Goal: Task Accomplishment & Management: Manage account settings

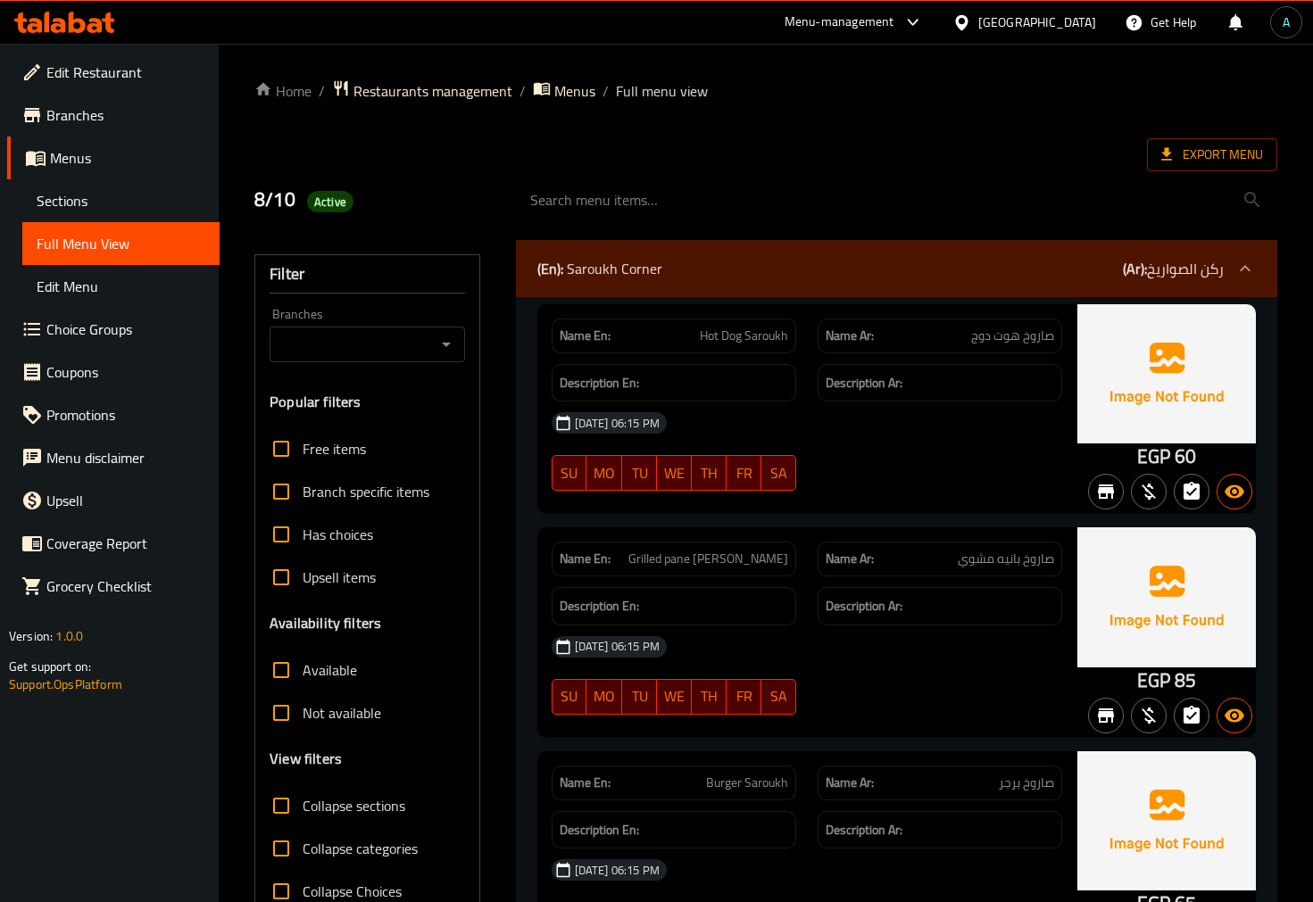
scroll to position [9032, 0]
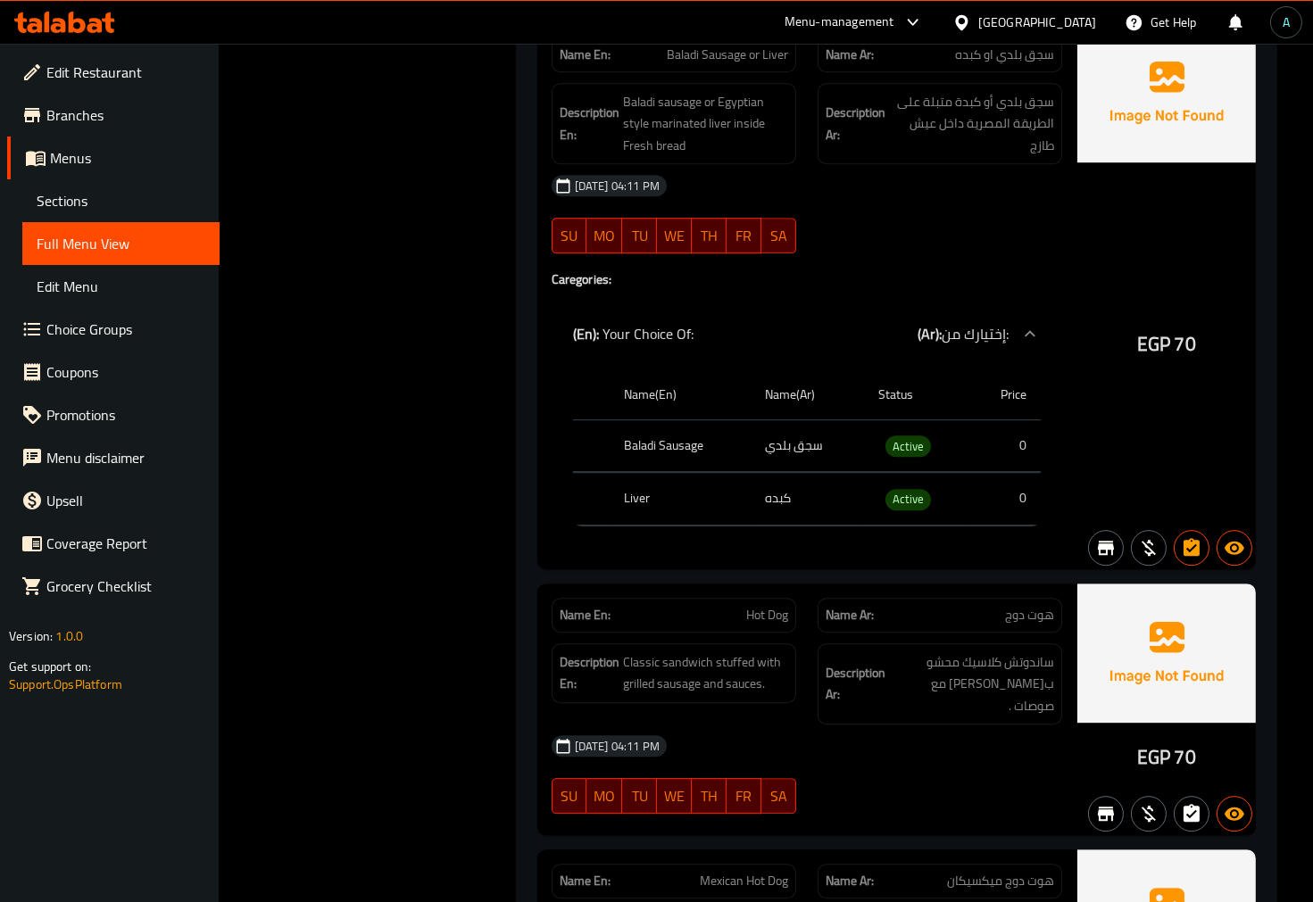
click at [81, 22] on icon at bounding box center [77, 22] width 17 height 21
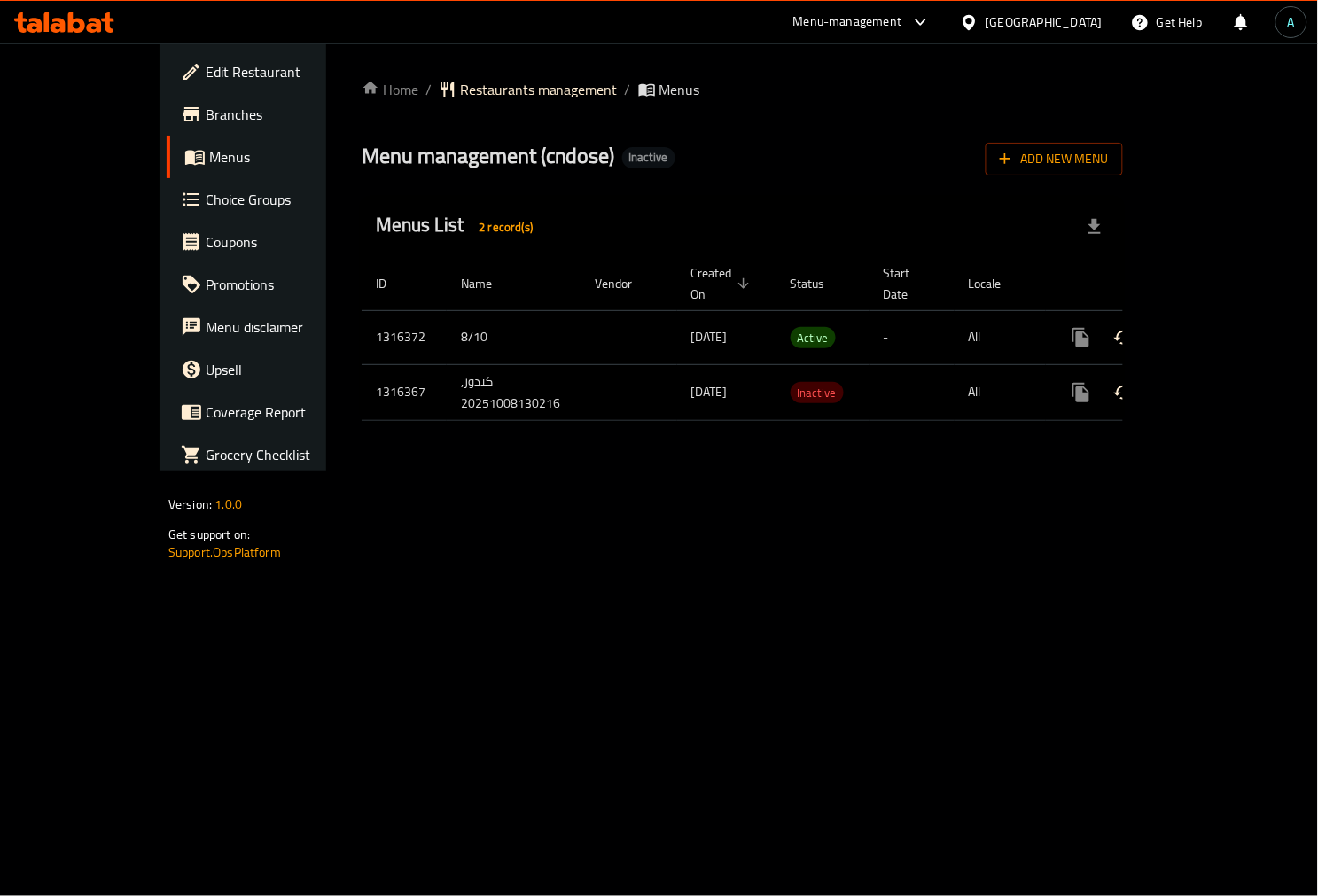
click at [1227, 317] on link "enhanced table" at bounding box center [1209, 338] width 43 height 43
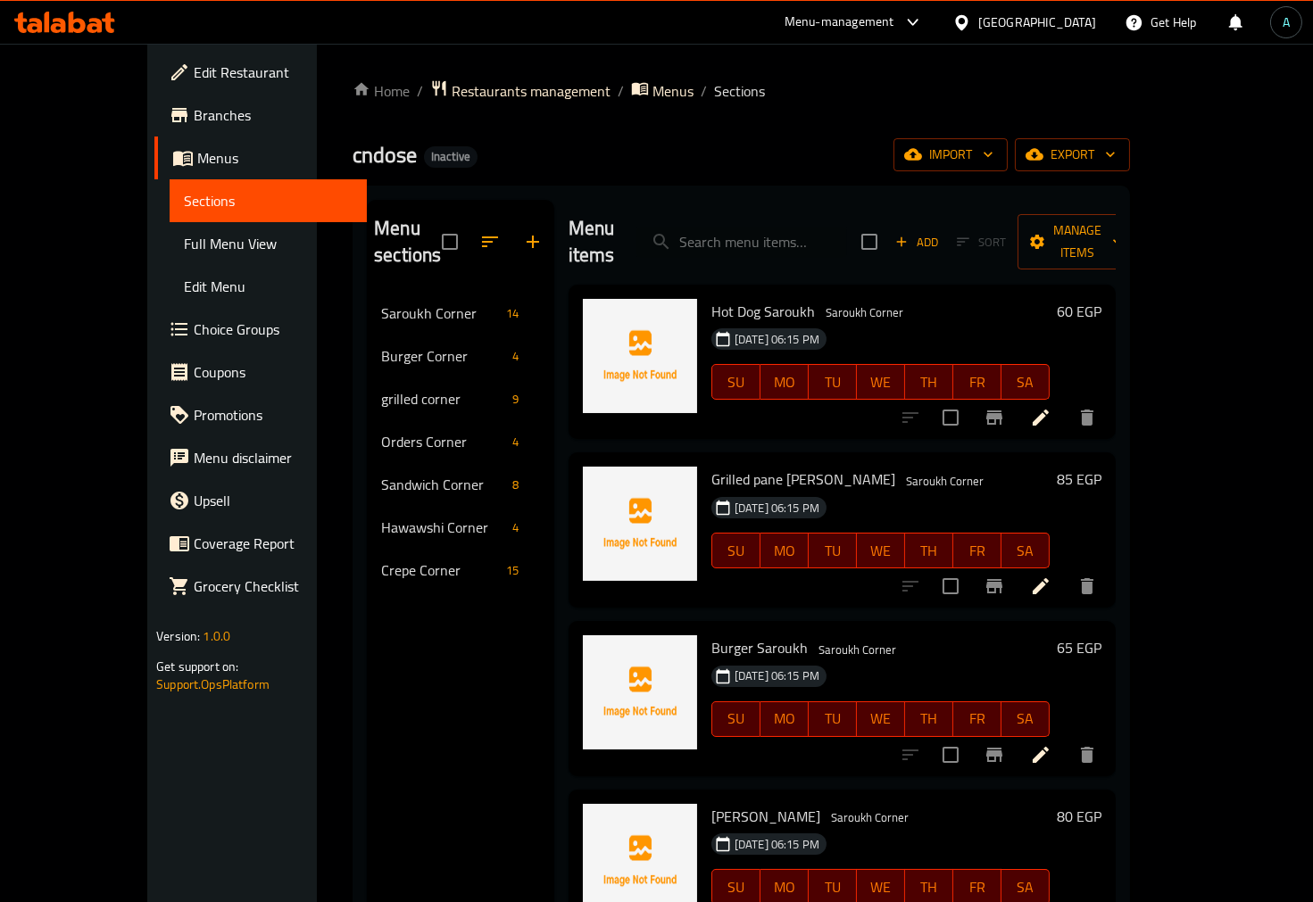
click at [184, 252] on span "Full Menu View" at bounding box center [268, 243] width 169 height 21
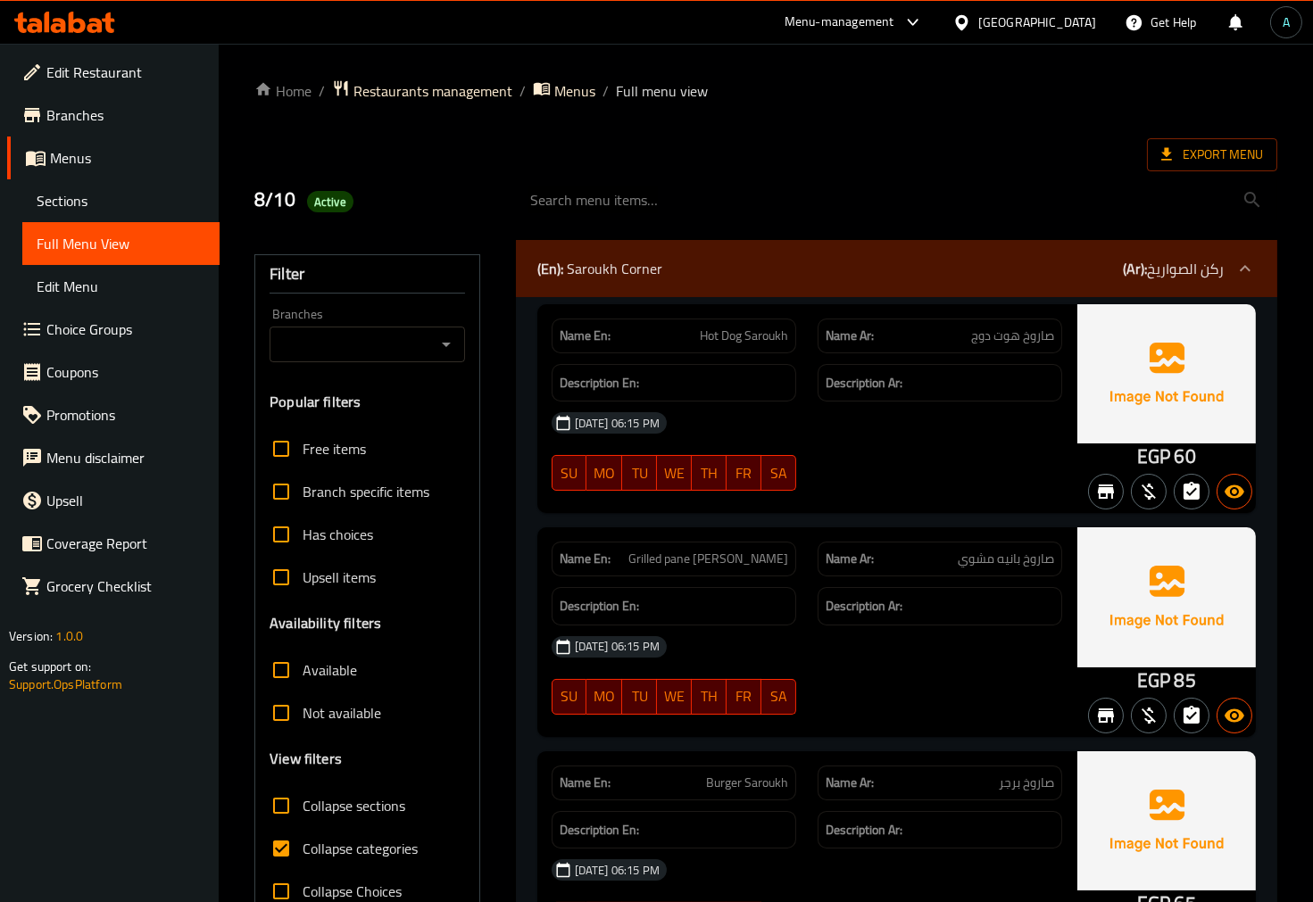
click at [306, 843] on span "Collapse categories" at bounding box center [360, 848] width 115 height 21
click at [303, 843] on input "Collapse categories" at bounding box center [281, 848] width 43 height 43
checkbox input "false"
drag, startPoint x: 1059, startPoint y: 328, endPoint x: 682, endPoint y: 336, distance: 376.8
click at [683, 334] on div "Name En: Hot Dog Saroukh Name Ar: صاروخ هوت دوج" at bounding box center [807, 336] width 532 height 56
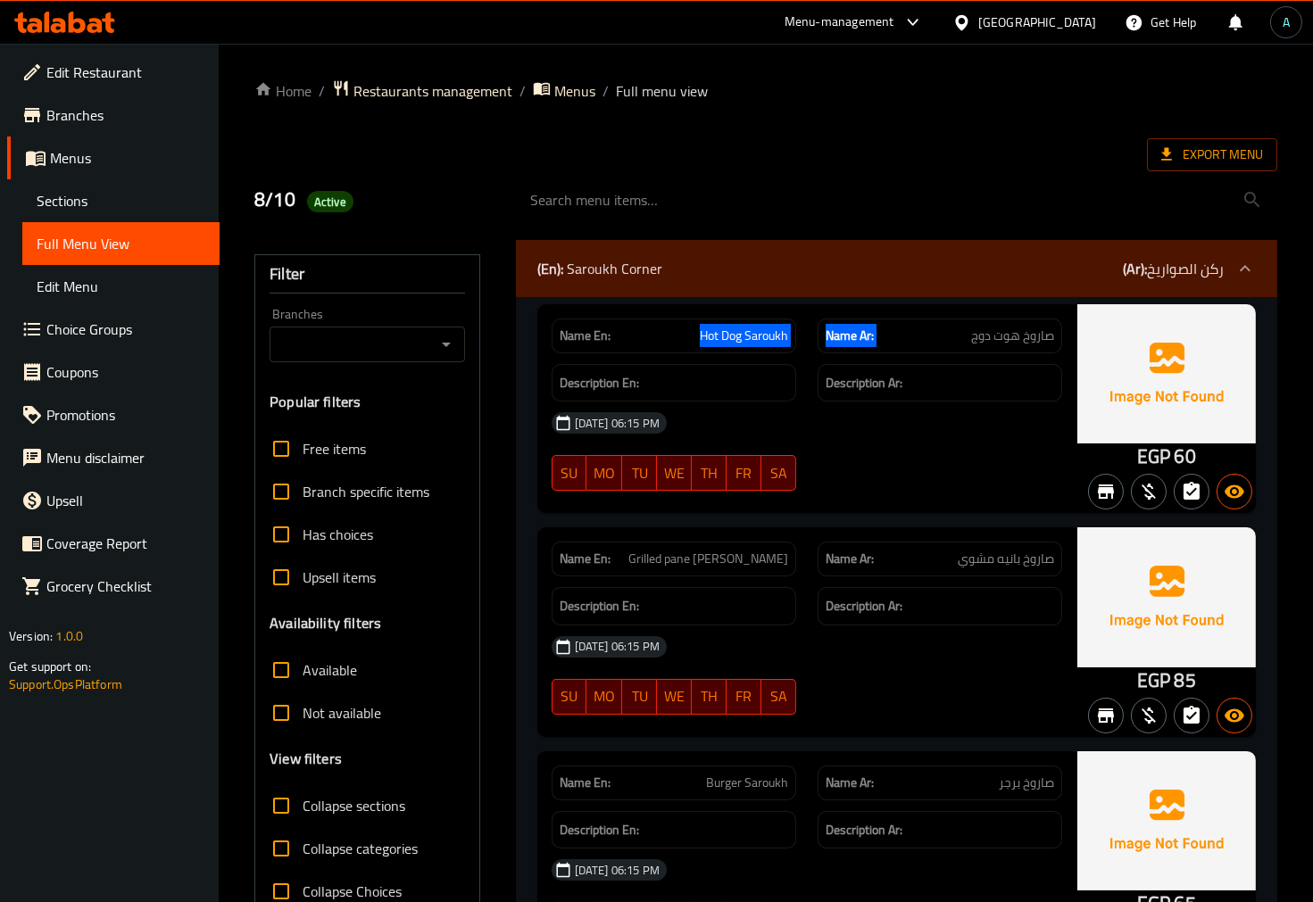
click at [1051, 334] on span "صاروخ هوت دوج" at bounding box center [1012, 336] width 83 height 19
click at [1050, 330] on span "صاروخ هوت دوج" at bounding box center [1012, 336] width 83 height 19
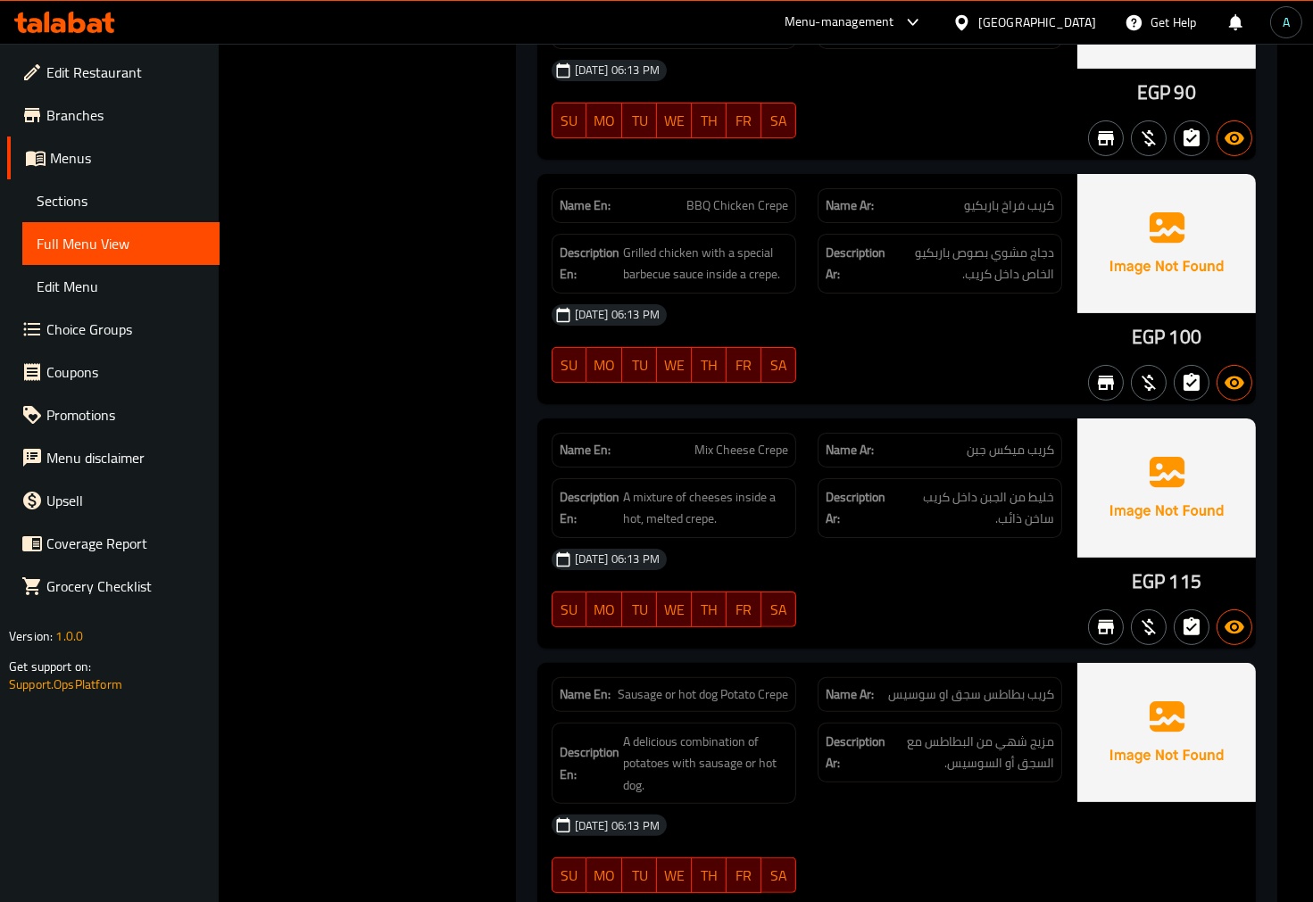
scroll to position [12695, 0]
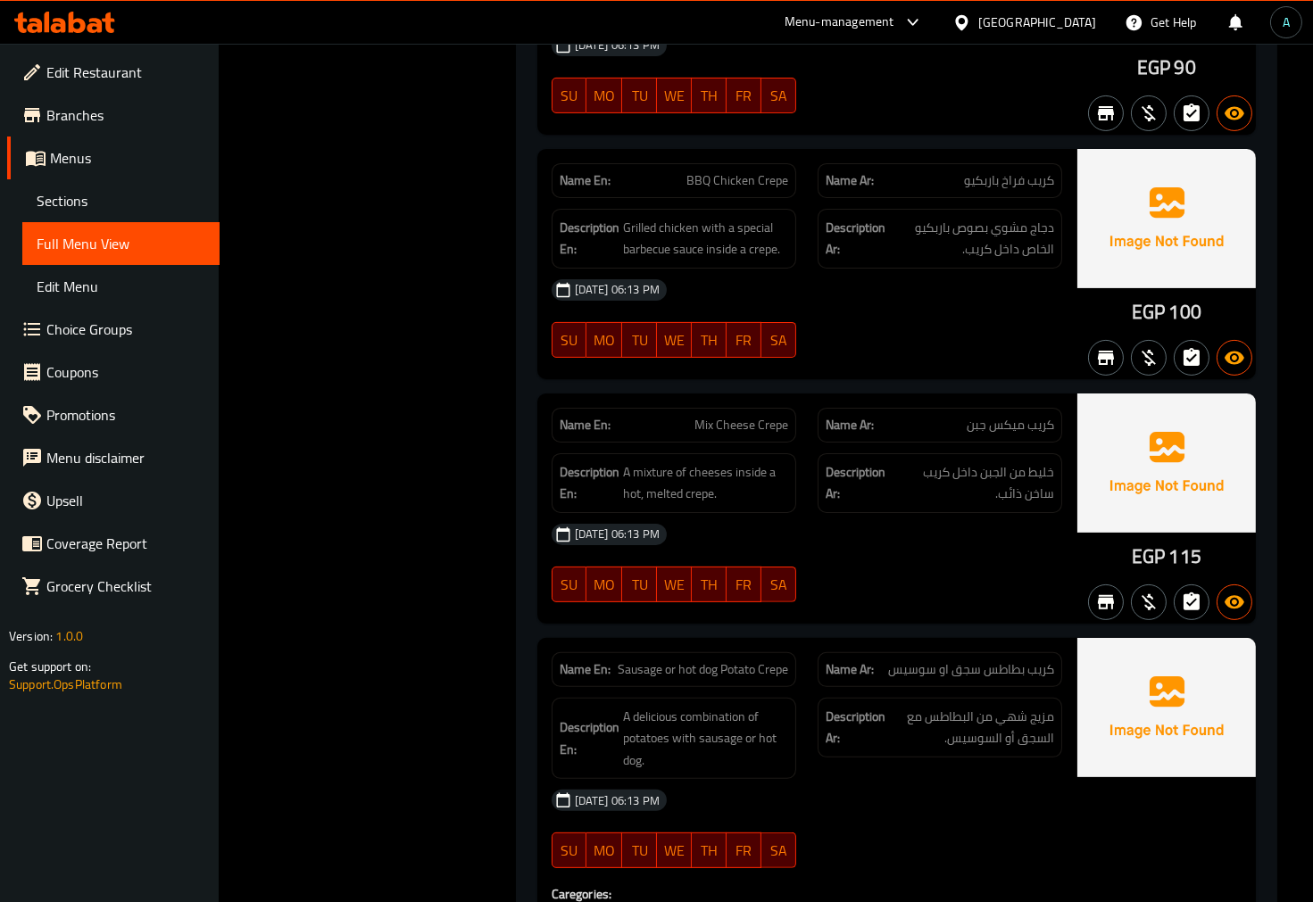
click at [745, 174] on span "BBQ Chicken Crepe" at bounding box center [737, 180] width 102 height 19
copy span "BBQ Chicken Crepe"
click at [924, 171] on p "Name Ar: كريب فراخ باربكيو" at bounding box center [940, 180] width 229 height 19
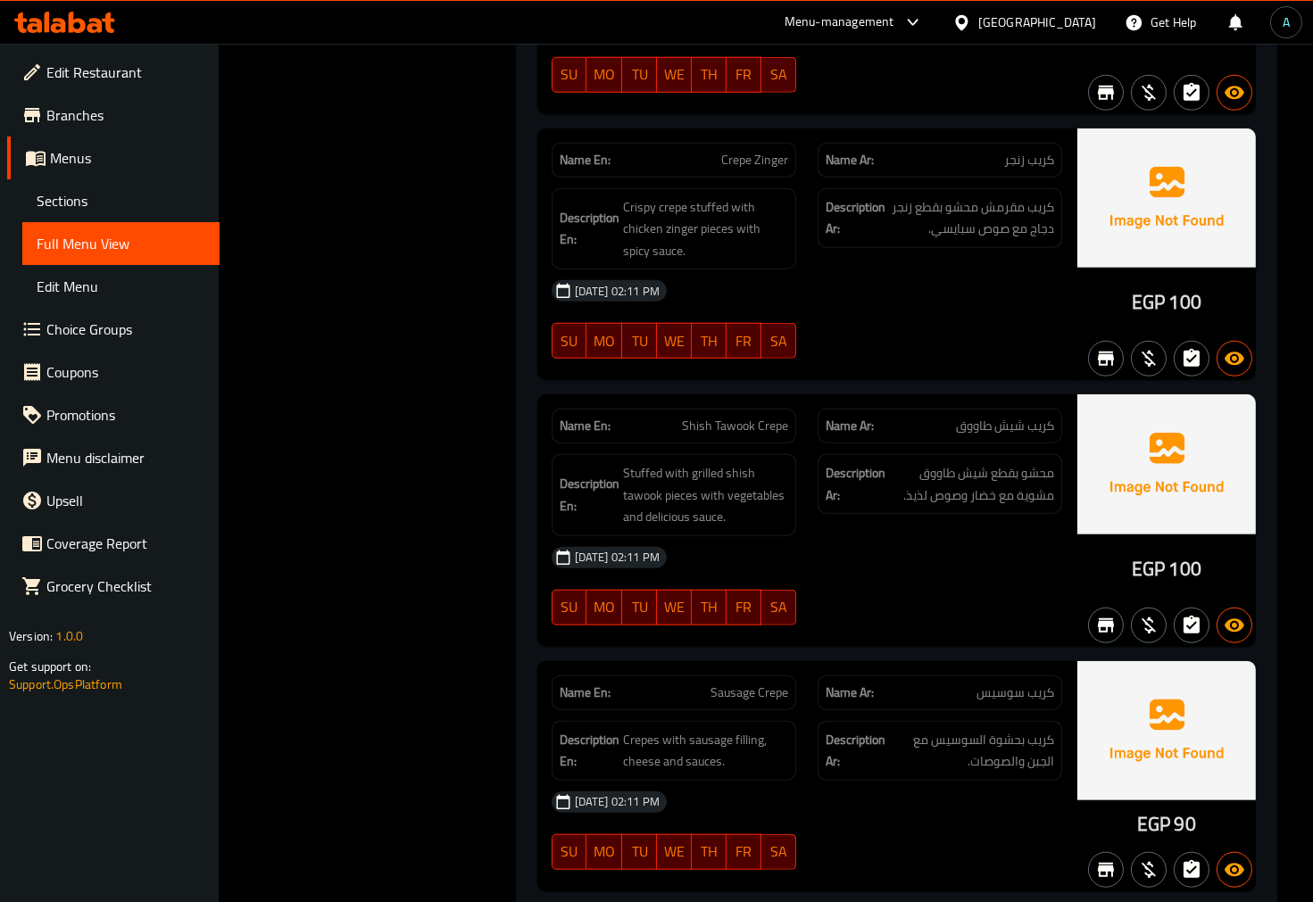
scroll to position [15016, 0]
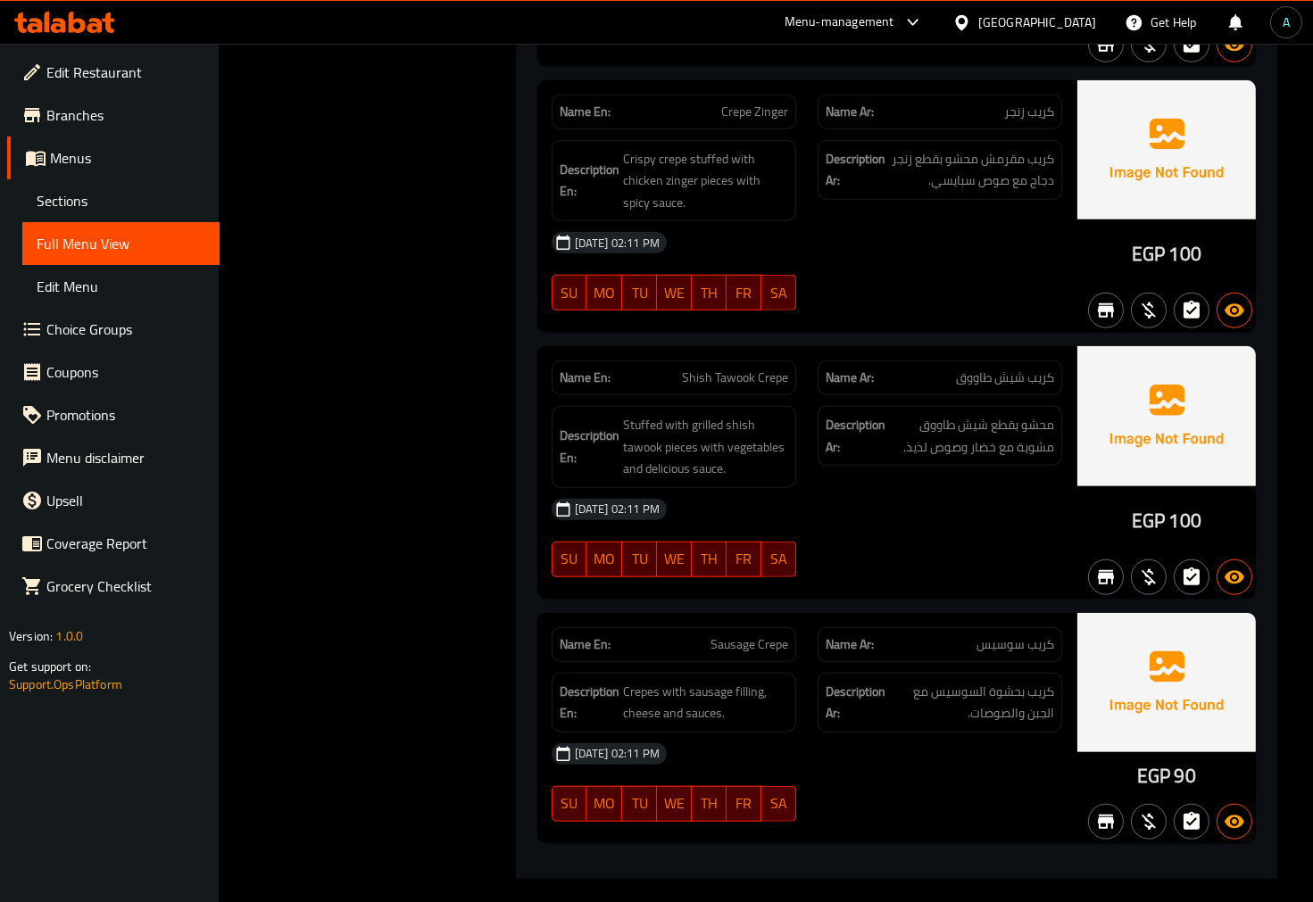
click at [1024, 528] on div "08-10-2025 02:11 PM SU MO TU WE TH FR SA" at bounding box center [807, 538] width 532 height 100
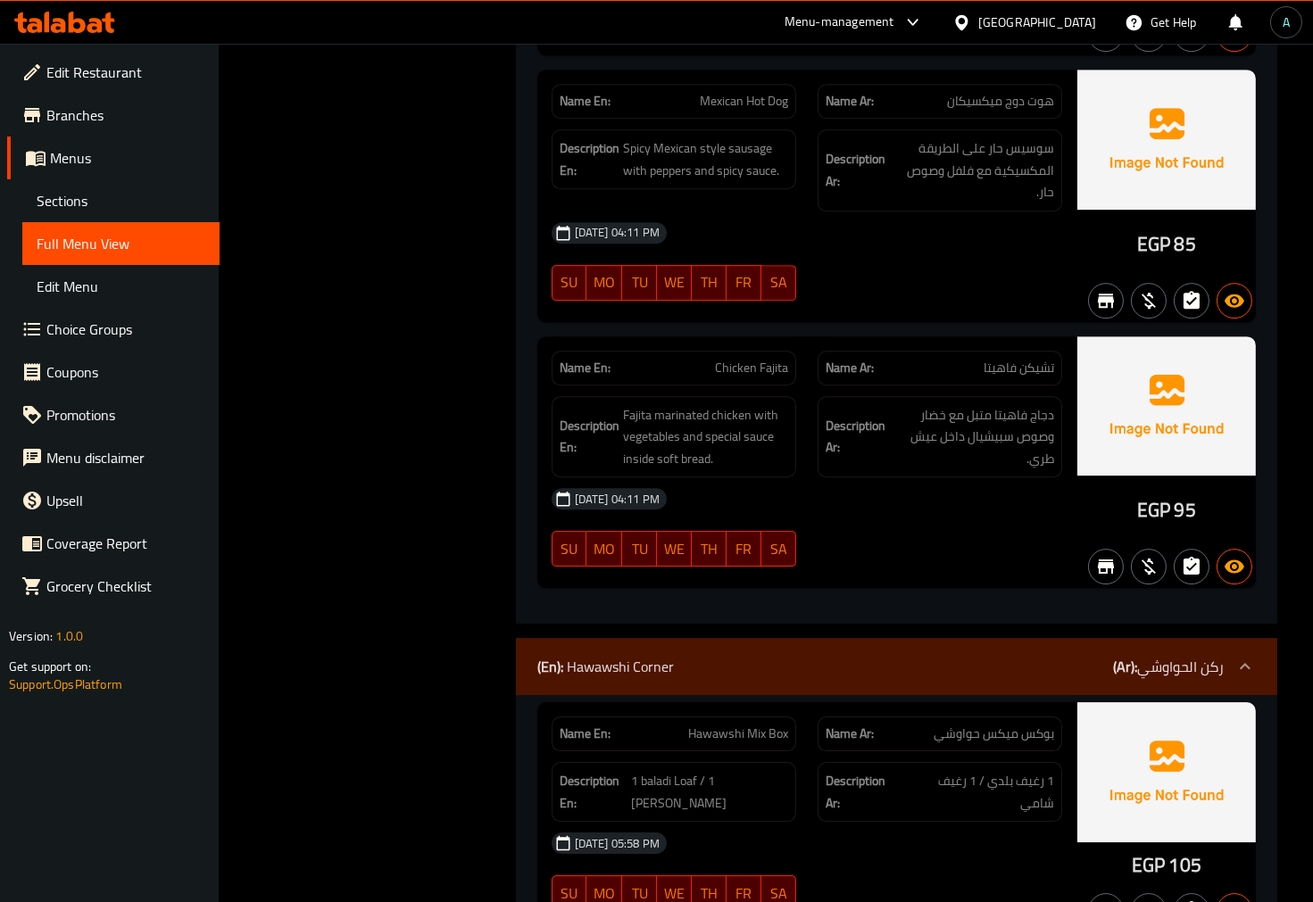
scroll to position [9859, 0]
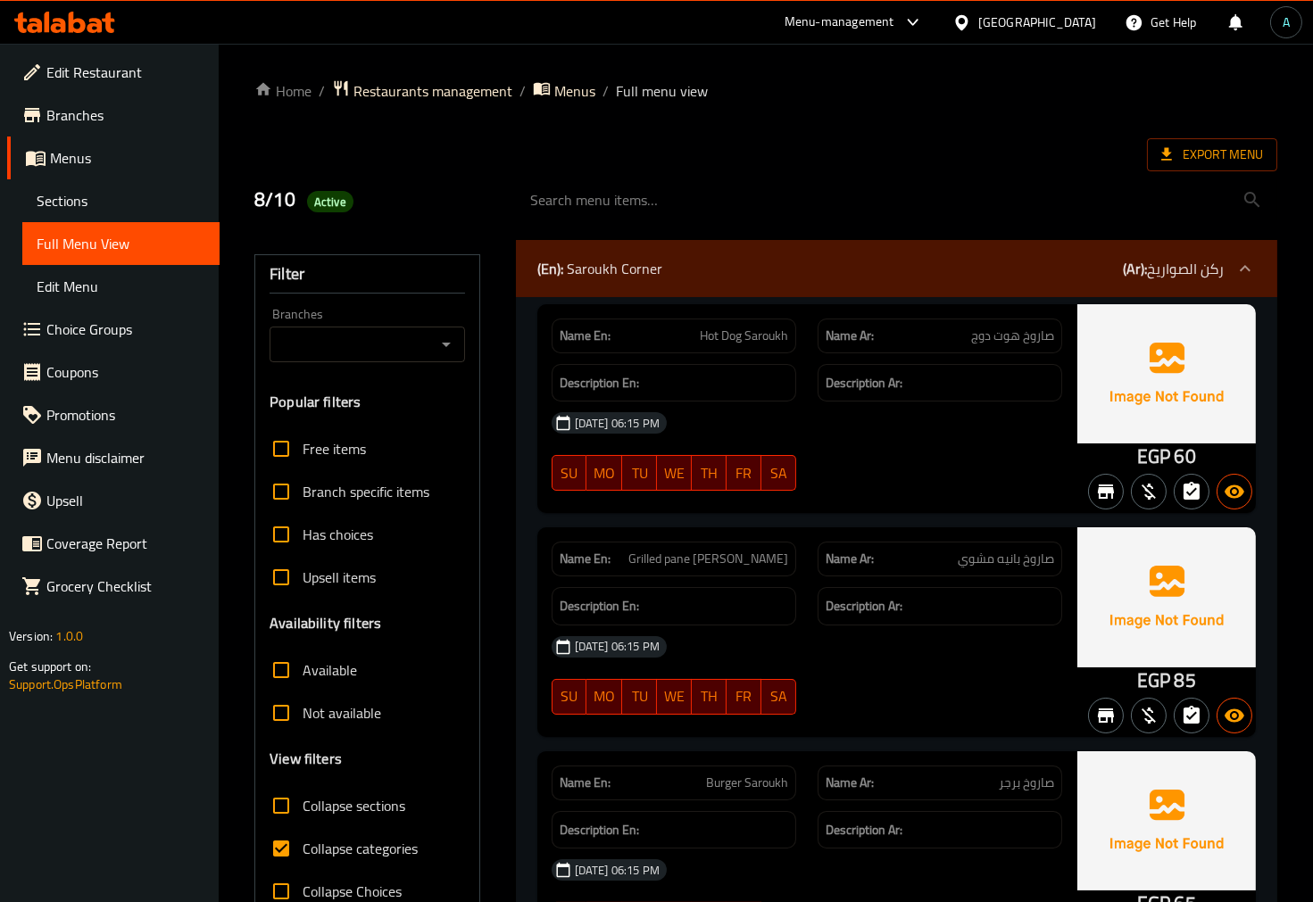
drag, startPoint x: 593, startPoint y: 140, endPoint x: 565, endPoint y: 154, distance: 30.7
click at [593, 140] on div "Export Menu" at bounding box center [765, 154] width 1023 height 33
click at [105, 290] on span "Edit Menu" at bounding box center [121, 286] width 169 height 21
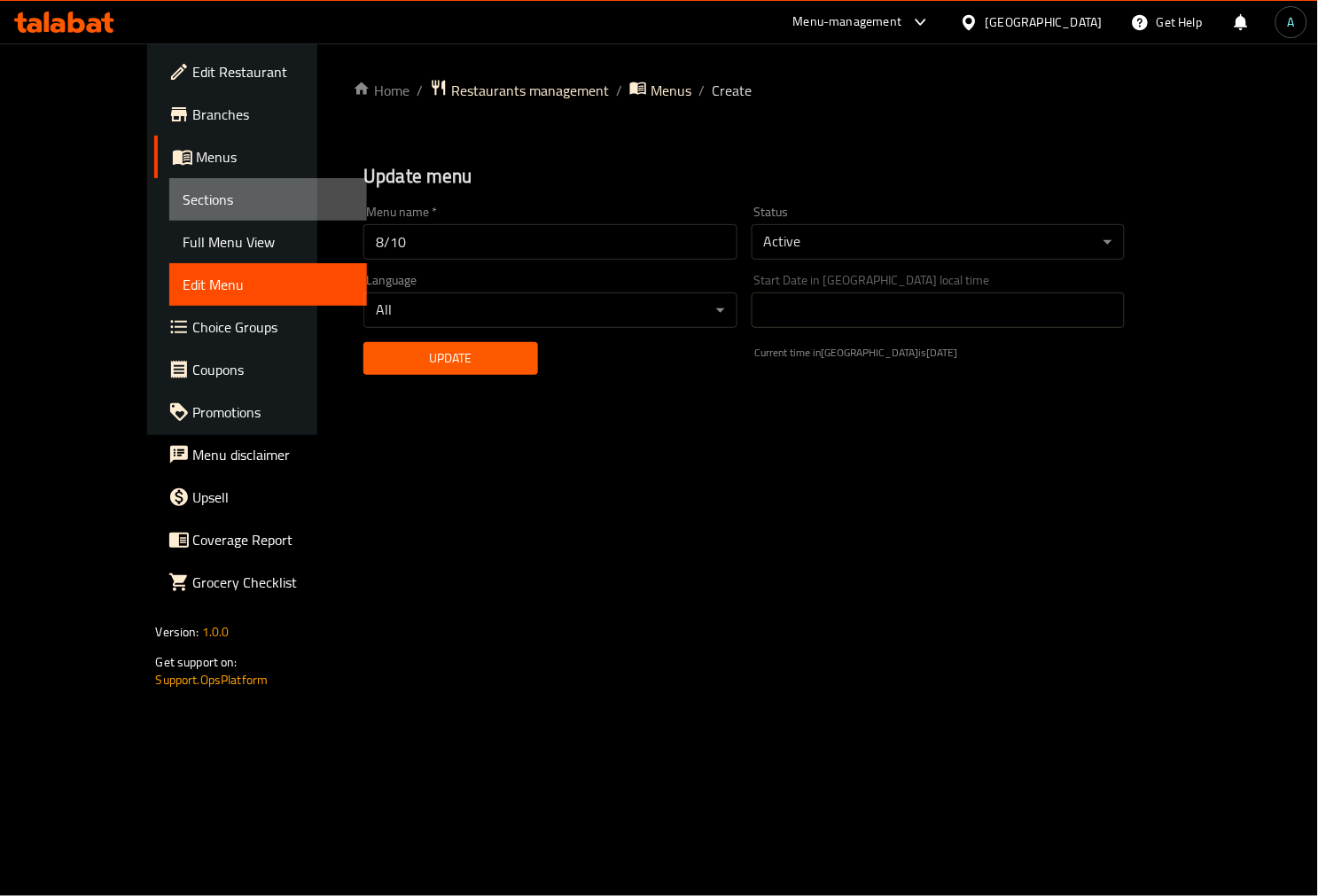
click at [184, 210] on span "Sections" at bounding box center [268, 199] width 169 height 21
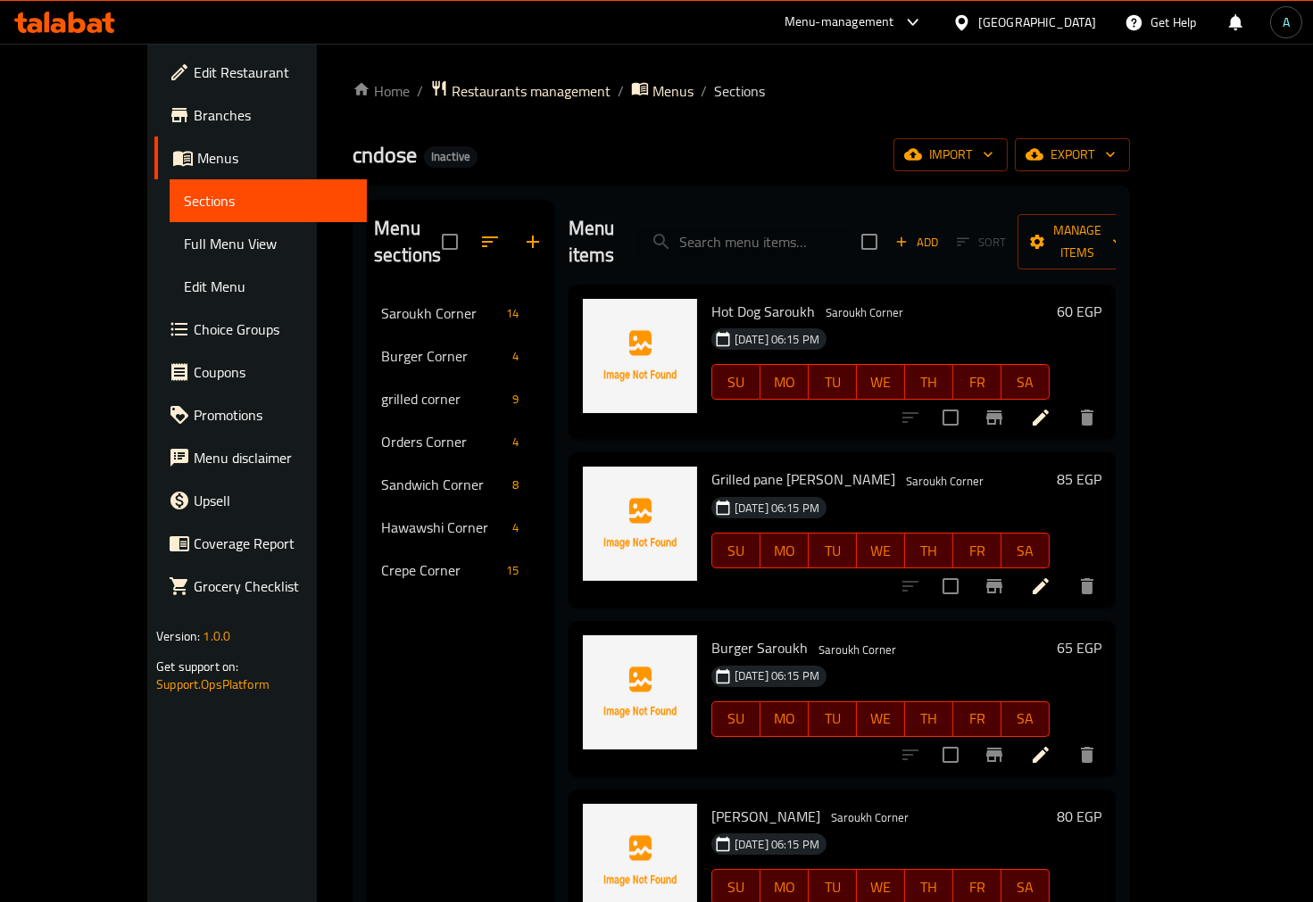
click at [777, 227] on input "search" at bounding box center [741, 242] width 211 height 31
paste input "BBQ Chicken Crepe"
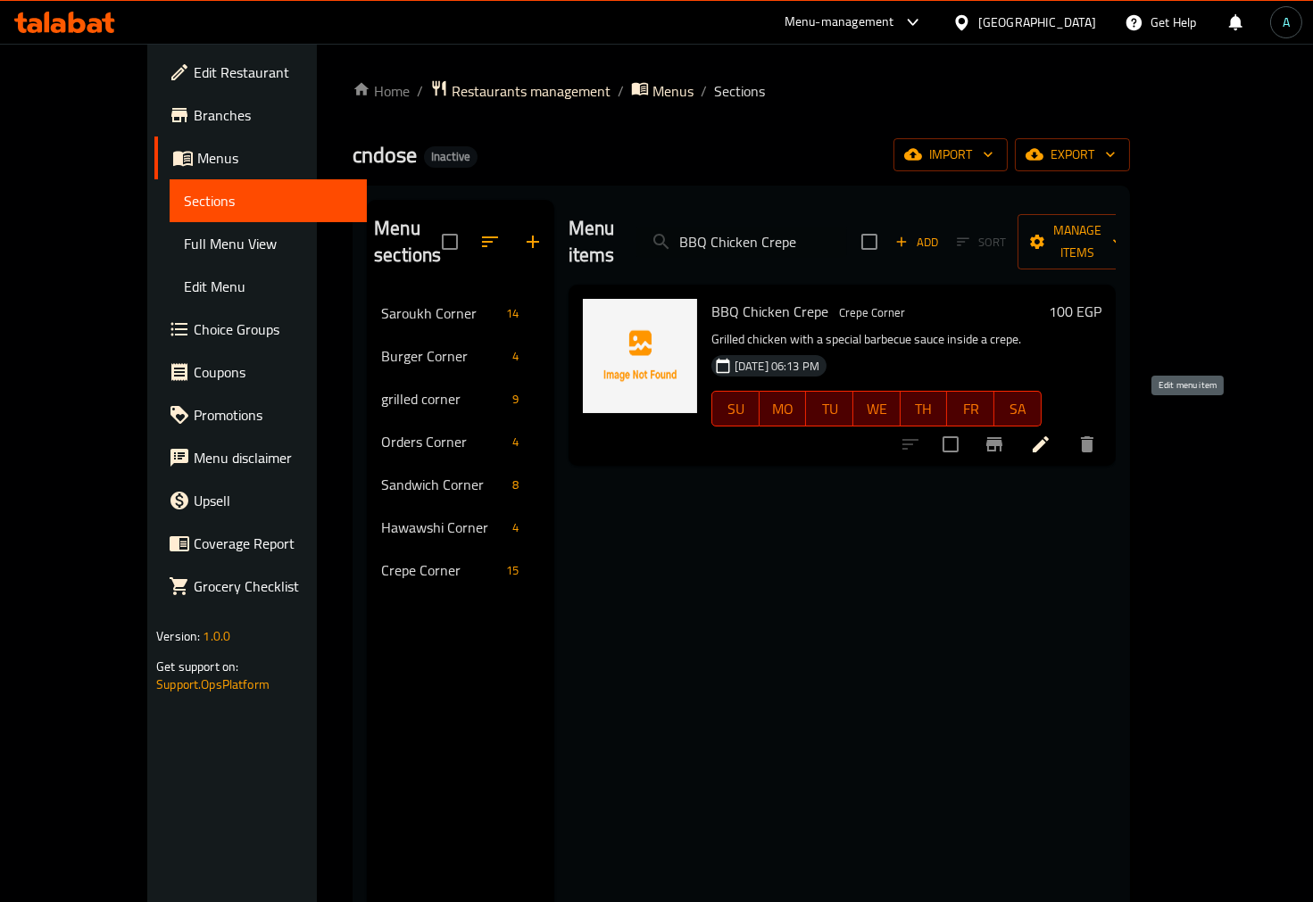
type input "BBQ Chicken Crepe"
click at [1049, 437] on icon at bounding box center [1041, 445] width 16 height 16
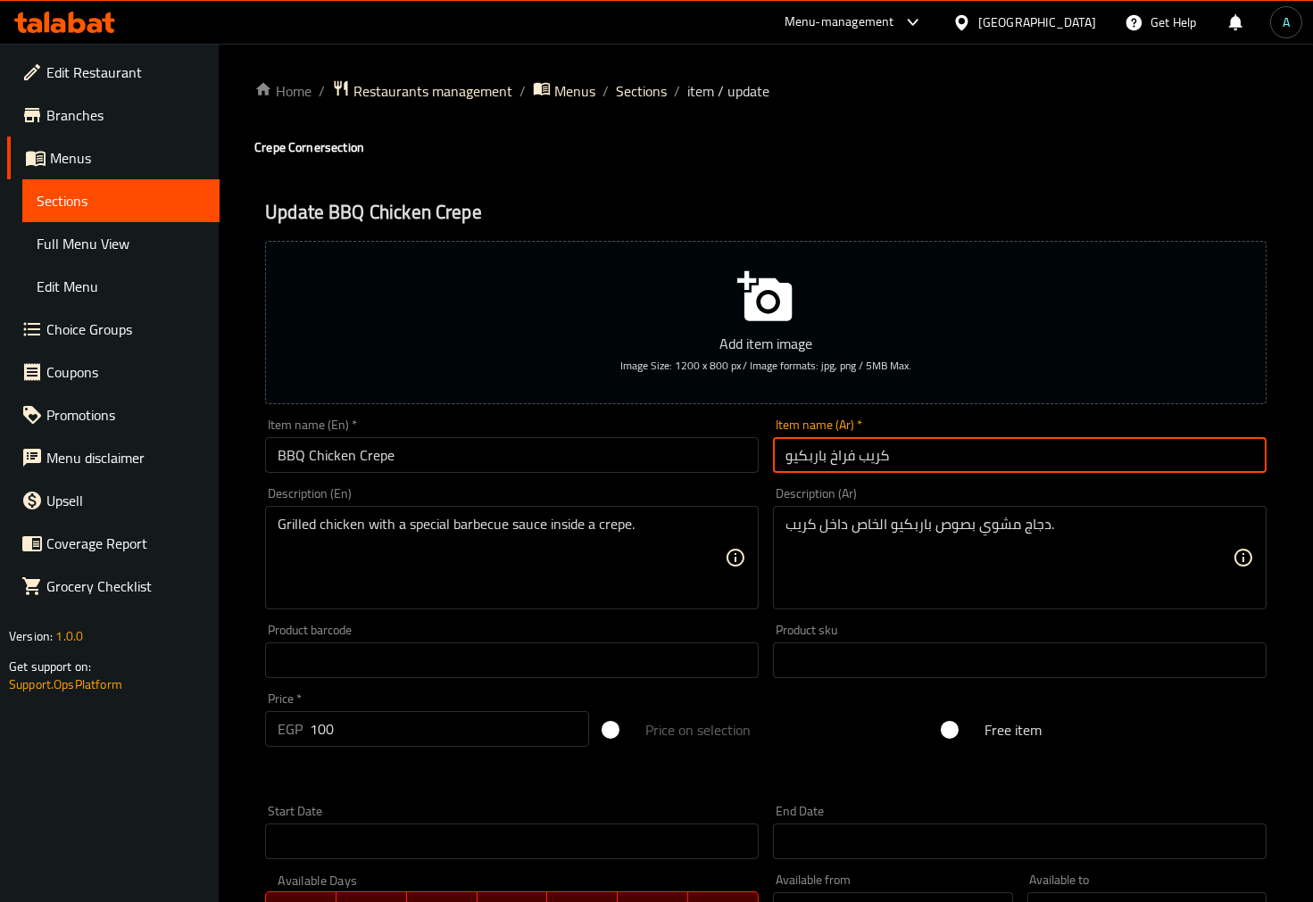
click at [844, 455] on input "كريب فراخ باربكيو" at bounding box center [1020, 455] width 494 height 36
type input "كريب تشيكن باربكيو"
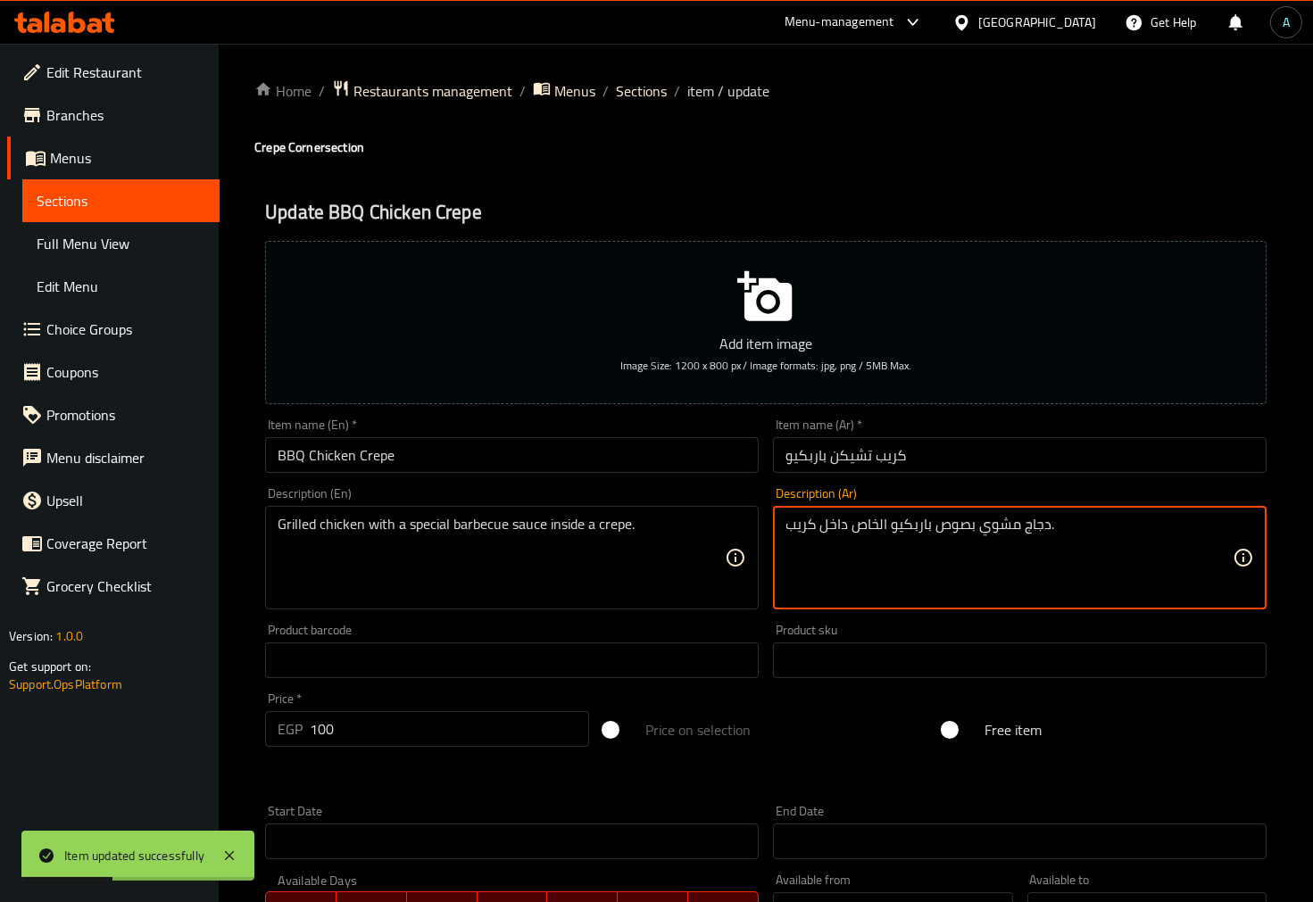
click at [872, 522] on textarea "دجاج مشوي بصوص باربكيو الخاص داخل كريب." at bounding box center [1009, 558] width 447 height 85
type textarea "دجاج مشوي بصوص باربكيو مميز داخل كريب."
click at [868, 465] on input "كريب تشيكن باربكيو" at bounding box center [1020, 455] width 494 height 36
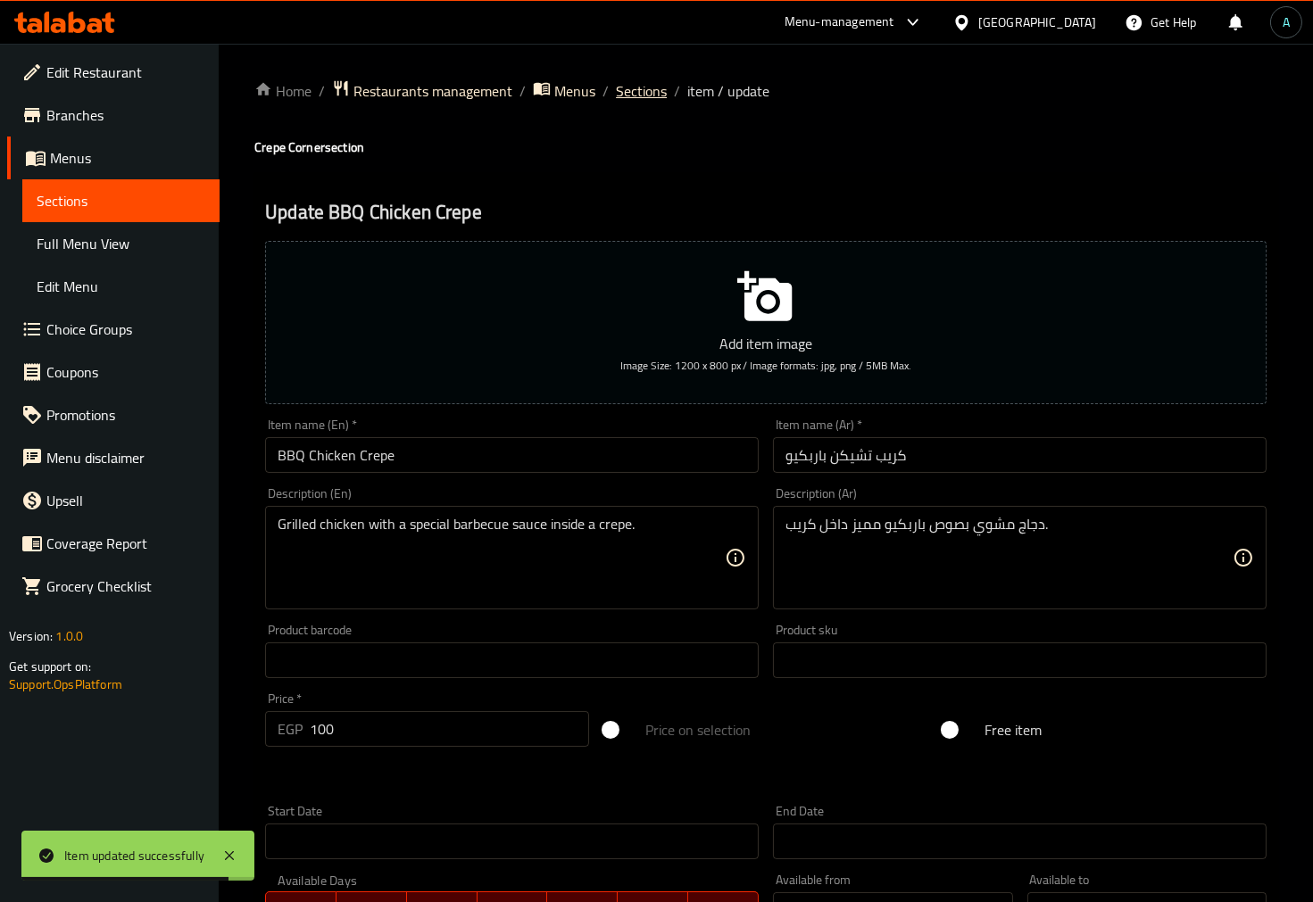
click at [640, 96] on span "Sections" at bounding box center [641, 90] width 51 height 21
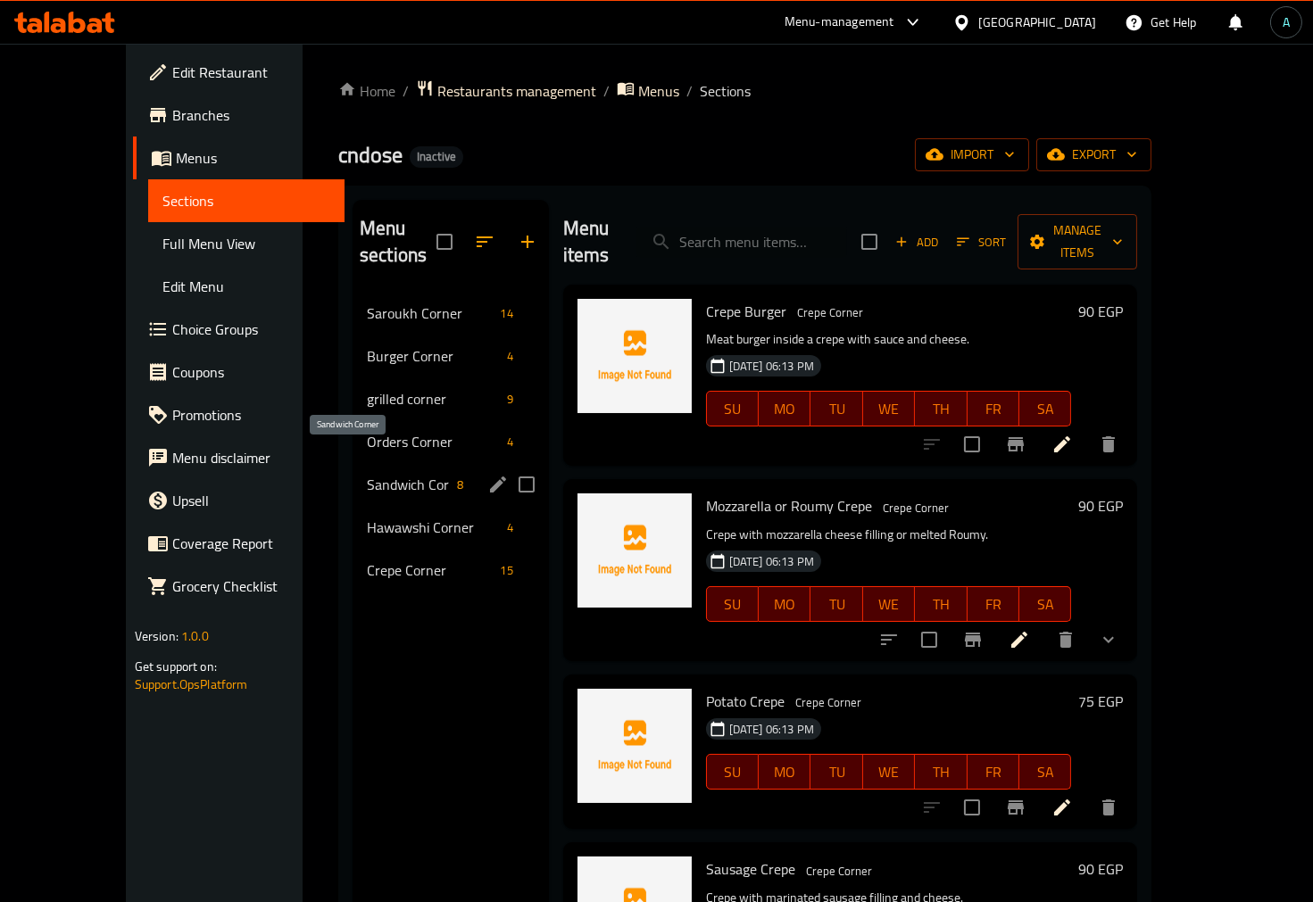
click at [369, 474] on span "Sandwich Corner" at bounding box center [408, 484] width 83 height 21
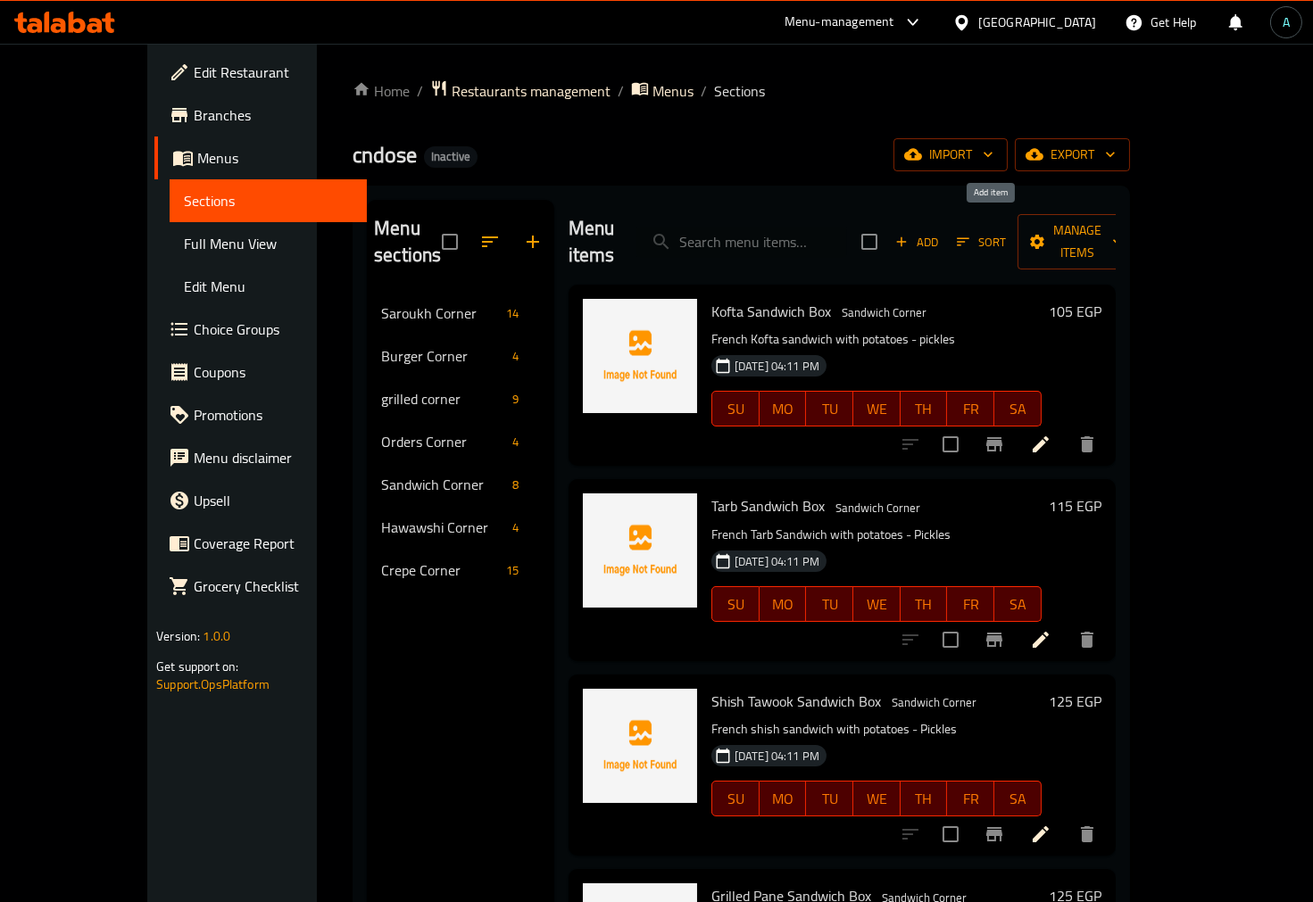
click at [941, 237] on span "Add" at bounding box center [917, 242] width 48 height 21
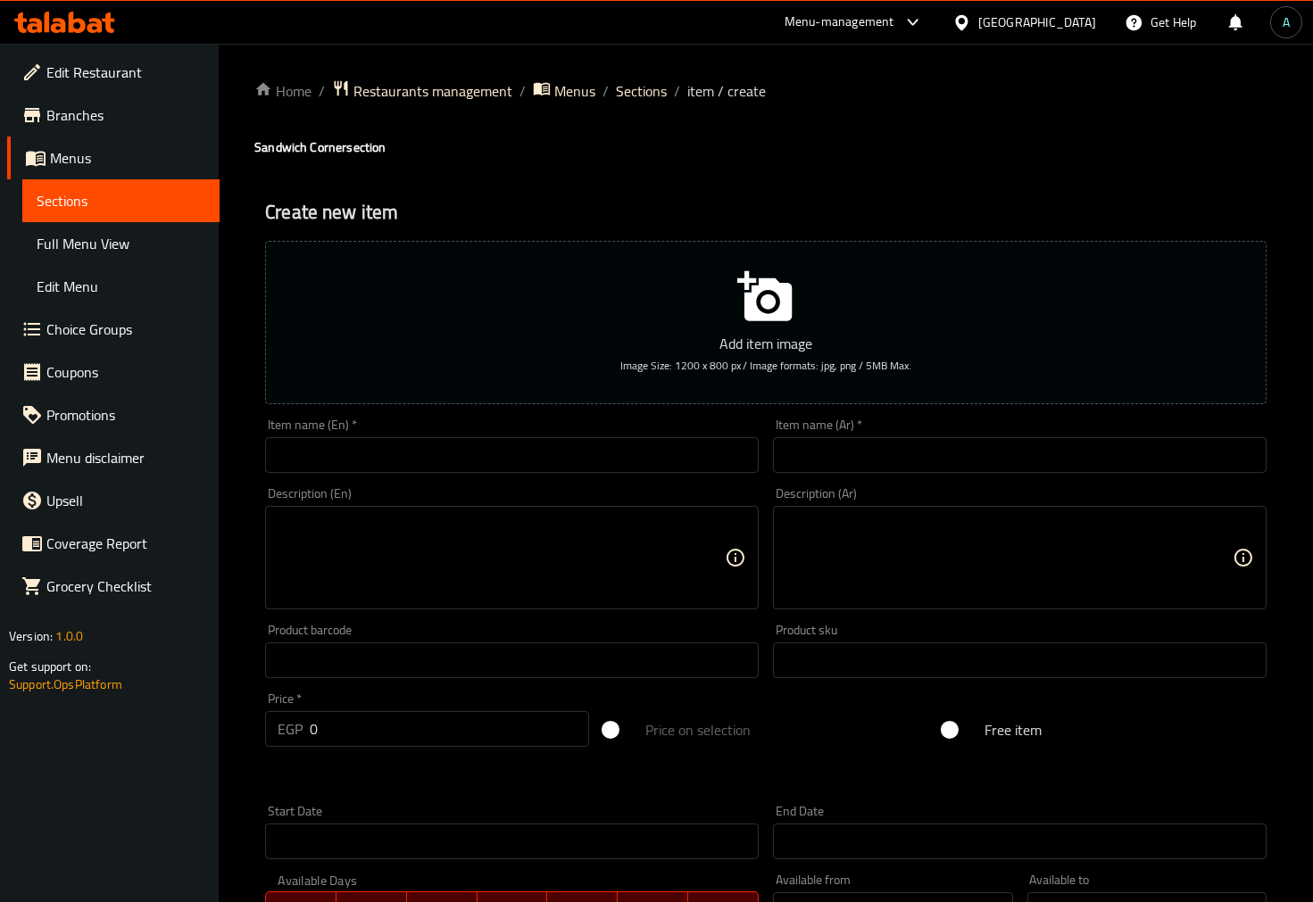
drag, startPoint x: 858, startPoint y: 450, endPoint x: 735, endPoint y: 450, distance: 123.2
click at [858, 450] on input "text" at bounding box center [1020, 455] width 494 height 36
paste input "تشيكن زنجر"
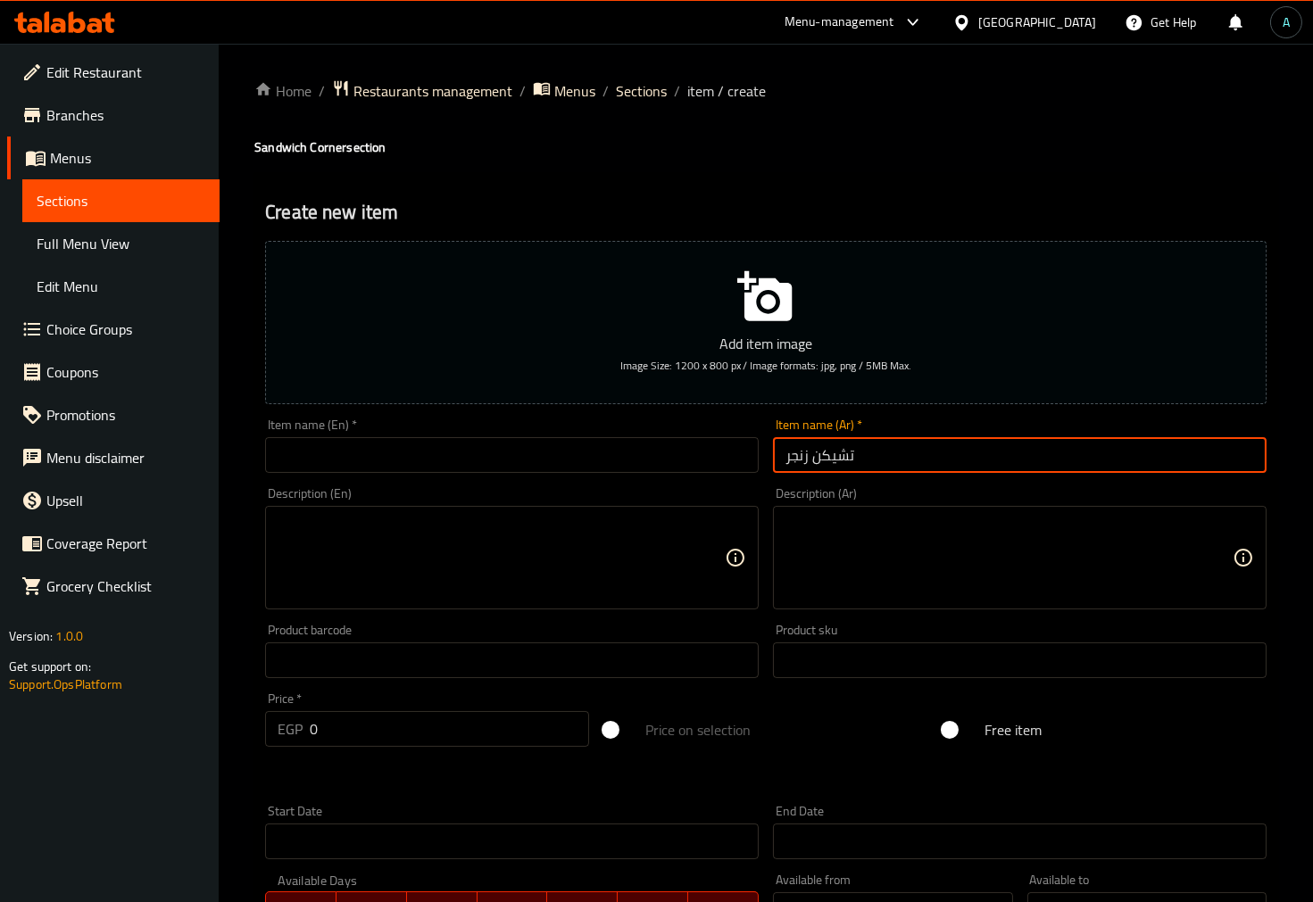
type input "تشيكن زنجر"
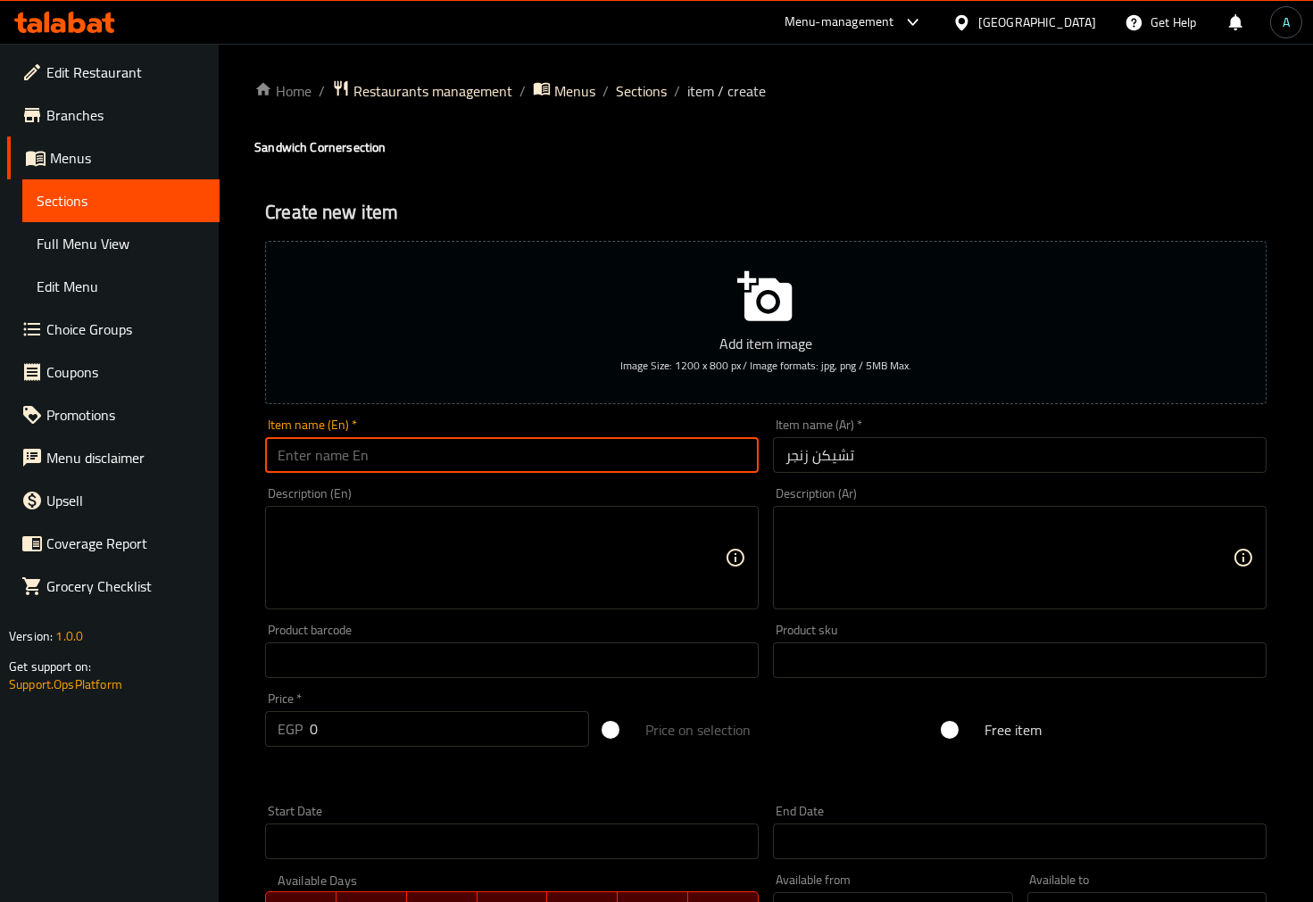
click at [602, 450] on input "text" at bounding box center [512, 455] width 494 height 36
type input "chicken zinger"
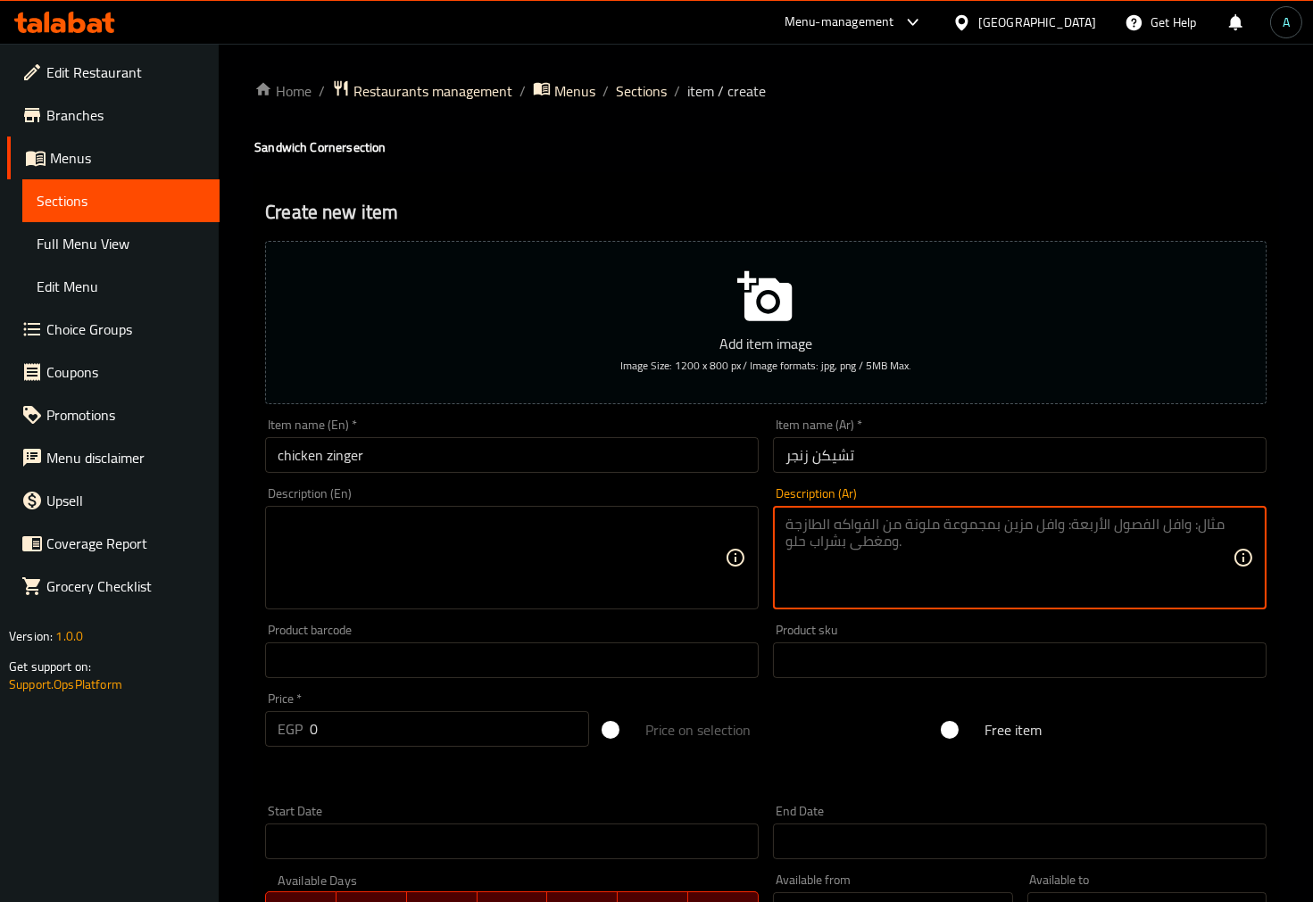
click at [982, 567] on textarea at bounding box center [1009, 558] width 447 height 85
paste textarea "دجاج زنجر مقرمش مع خس وصوص سبايسي"
type textarea "دجاج زنجر مقرمش مع خس وصوص سبايسي"
click at [549, 548] on textarea at bounding box center [501, 558] width 447 height 85
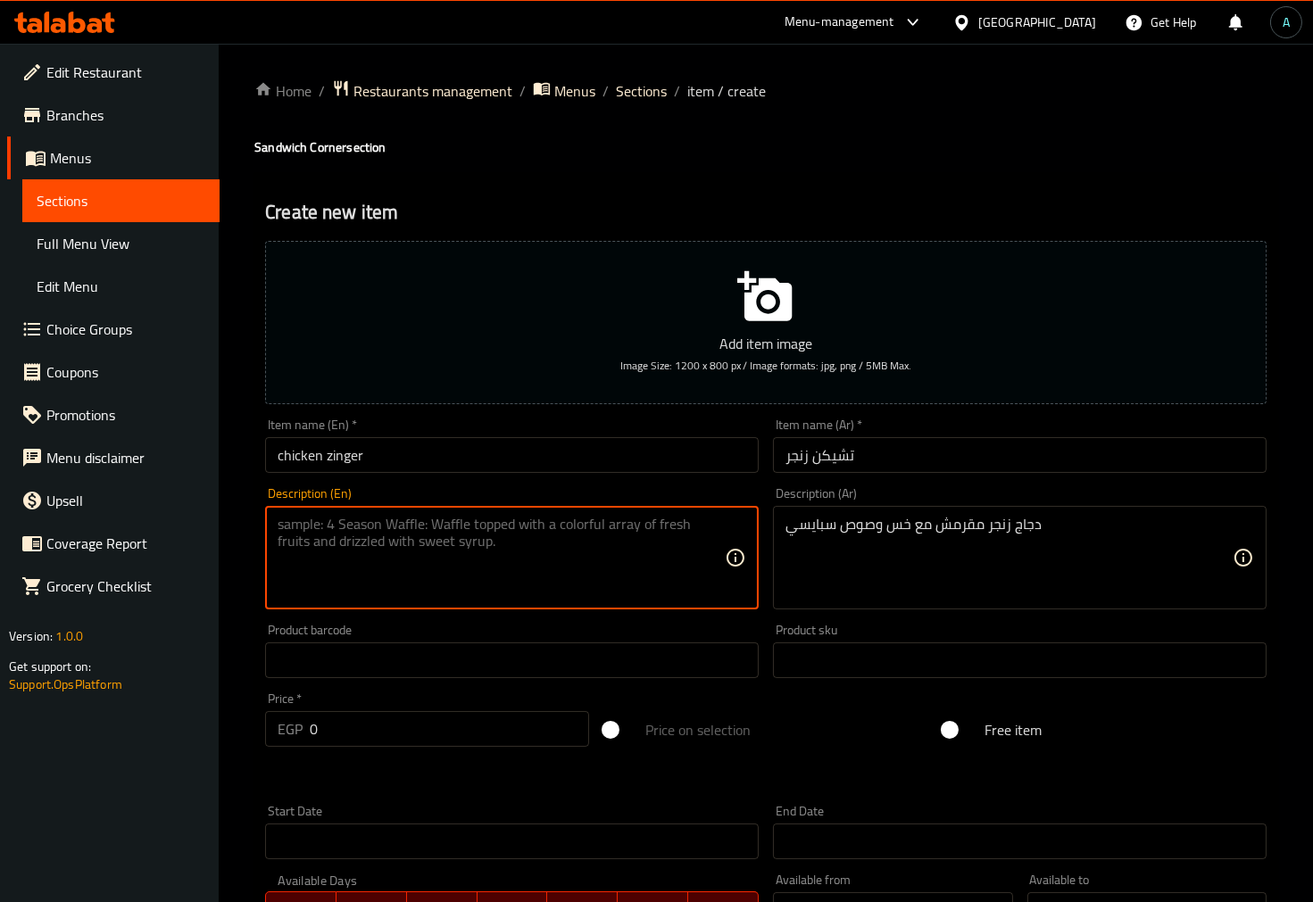
paste textarea "Crispy Zinger Chicken with Lettuce and Spicy Sauce"
type textarea "Crispy Zinger Chicken with Lettuce and Spicy Sauce"
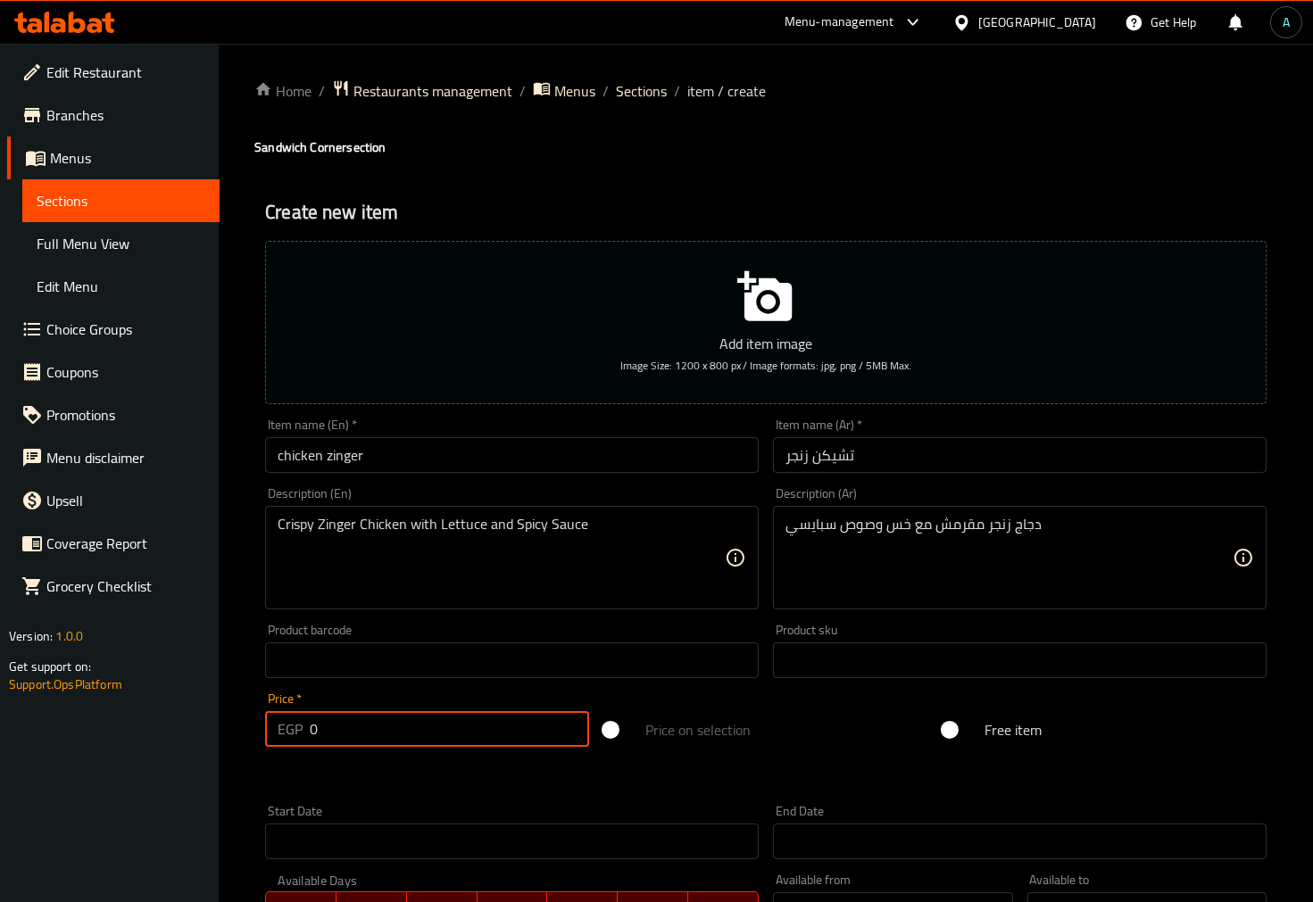
drag, startPoint x: 357, startPoint y: 739, endPoint x: 217, endPoint y: 723, distance: 141.1
click at [217, 723] on div "Edit Restaurant Branches Menus Sections Full Menu View Edit Menu Choice Groups …" at bounding box center [656, 653] width 1313 height 1218
type input "95"
click at [244, 746] on div "Home / Restaurants management / Menus / Sections / item / create Sandwich Corne…" at bounding box center [766, 653] width 1094 height 1218
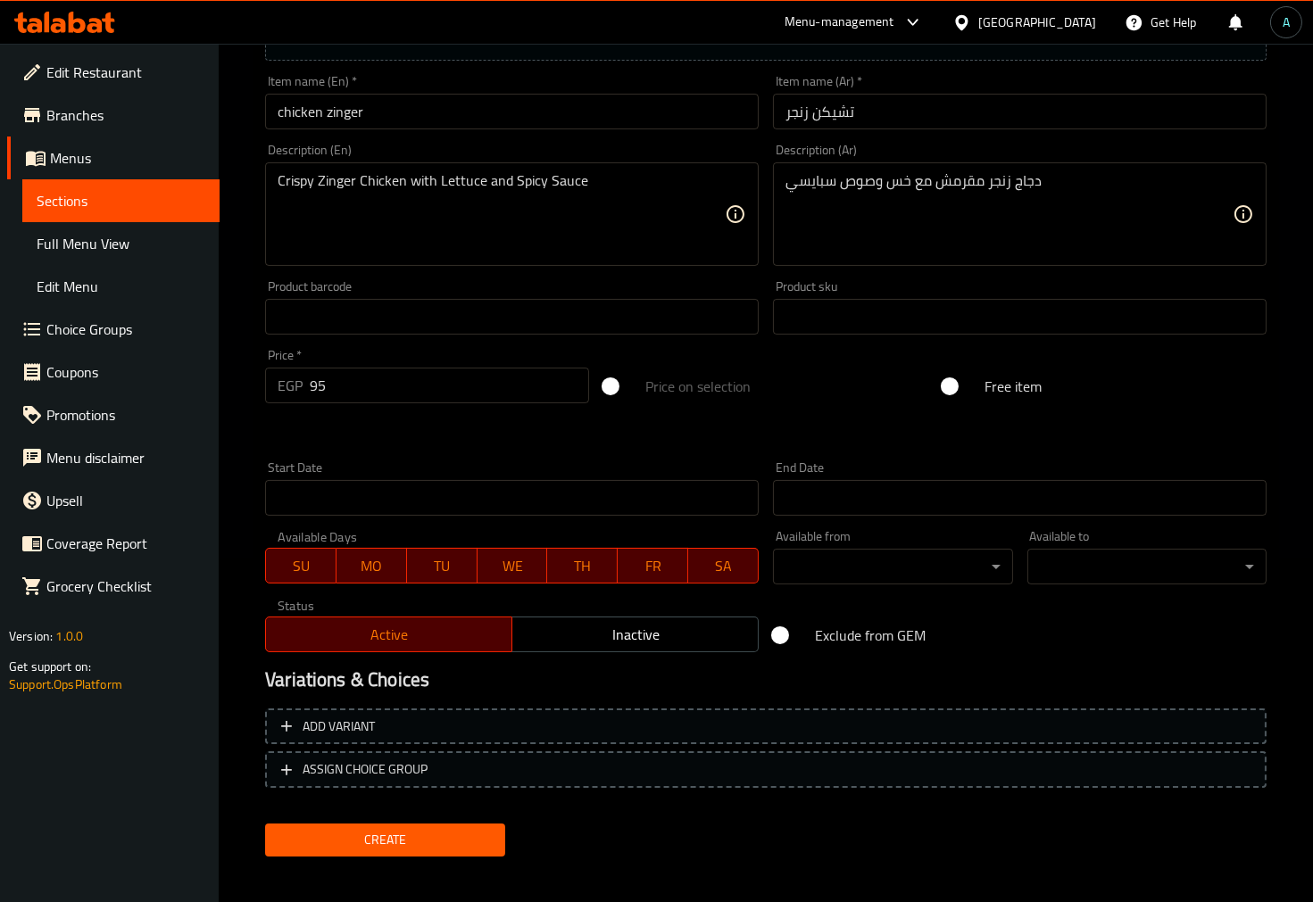
scroll to position [355, 0]
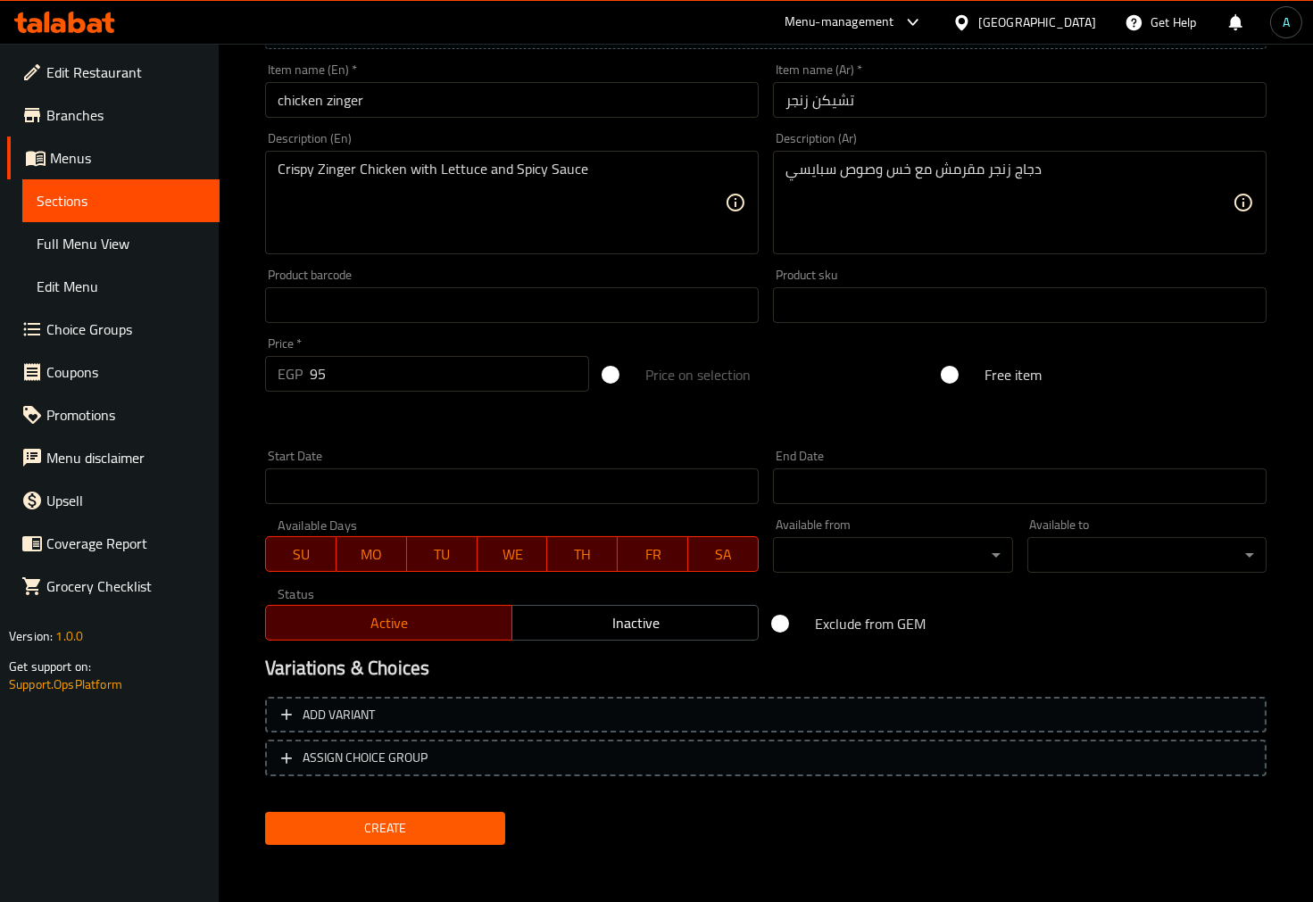
click at [416, 831] on span "Create" at bounding box center [384, 829] width 211 height 22
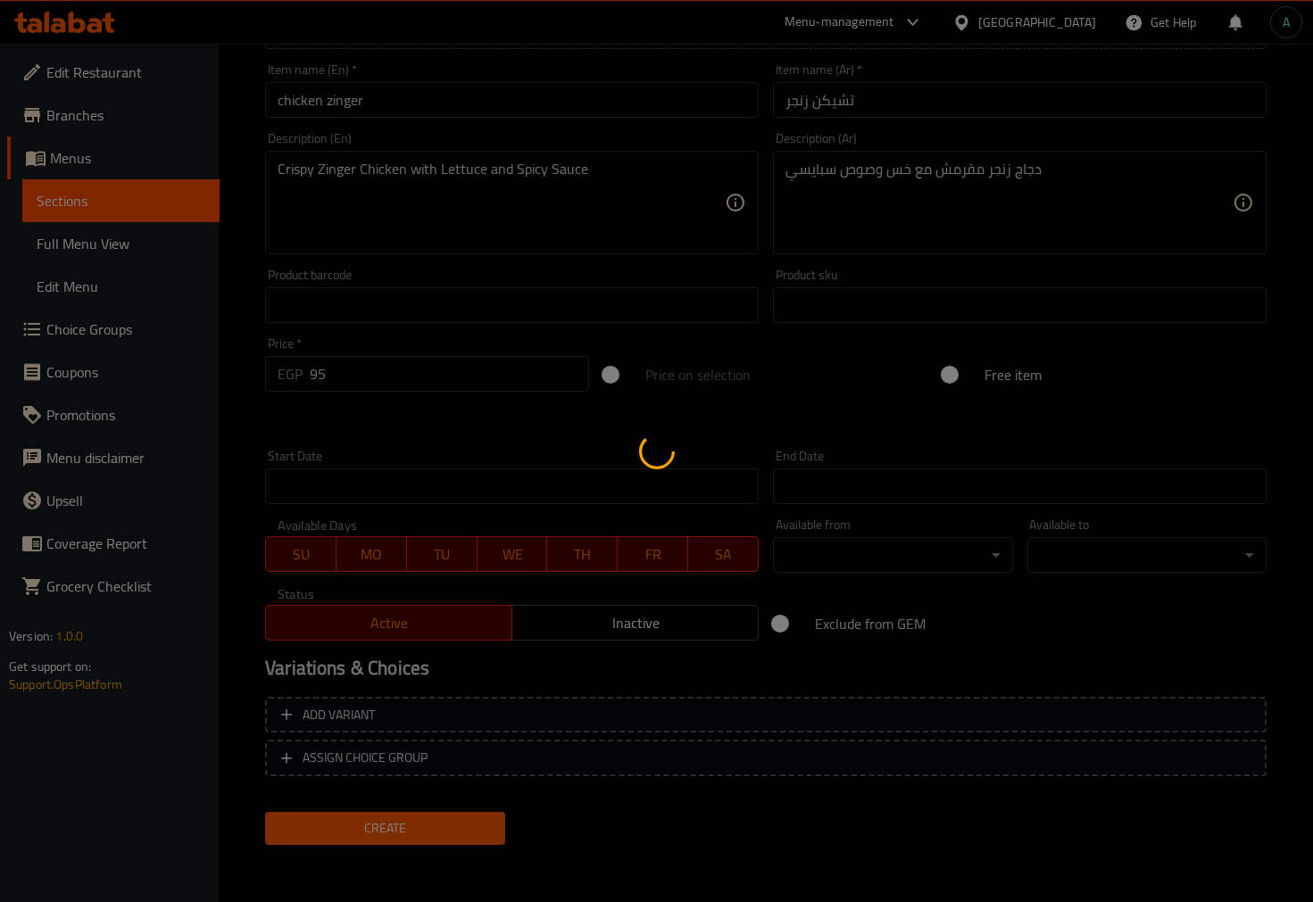
type input "0"
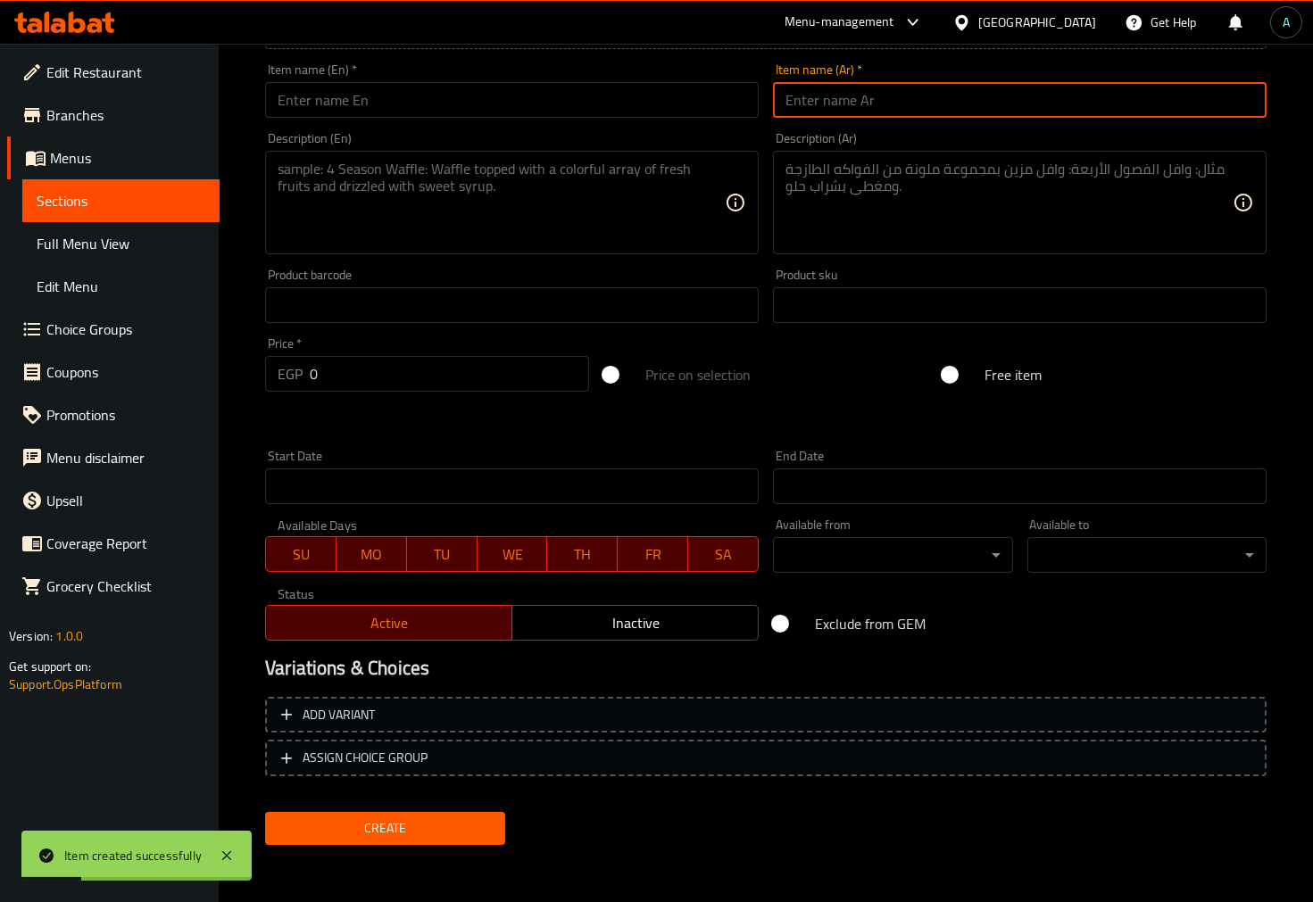
click at [864, 112] on input "text" at bounding box center [1020, 100] width 494 height 36
paste input "شيش طاووق"
type input "شيش طاووق"
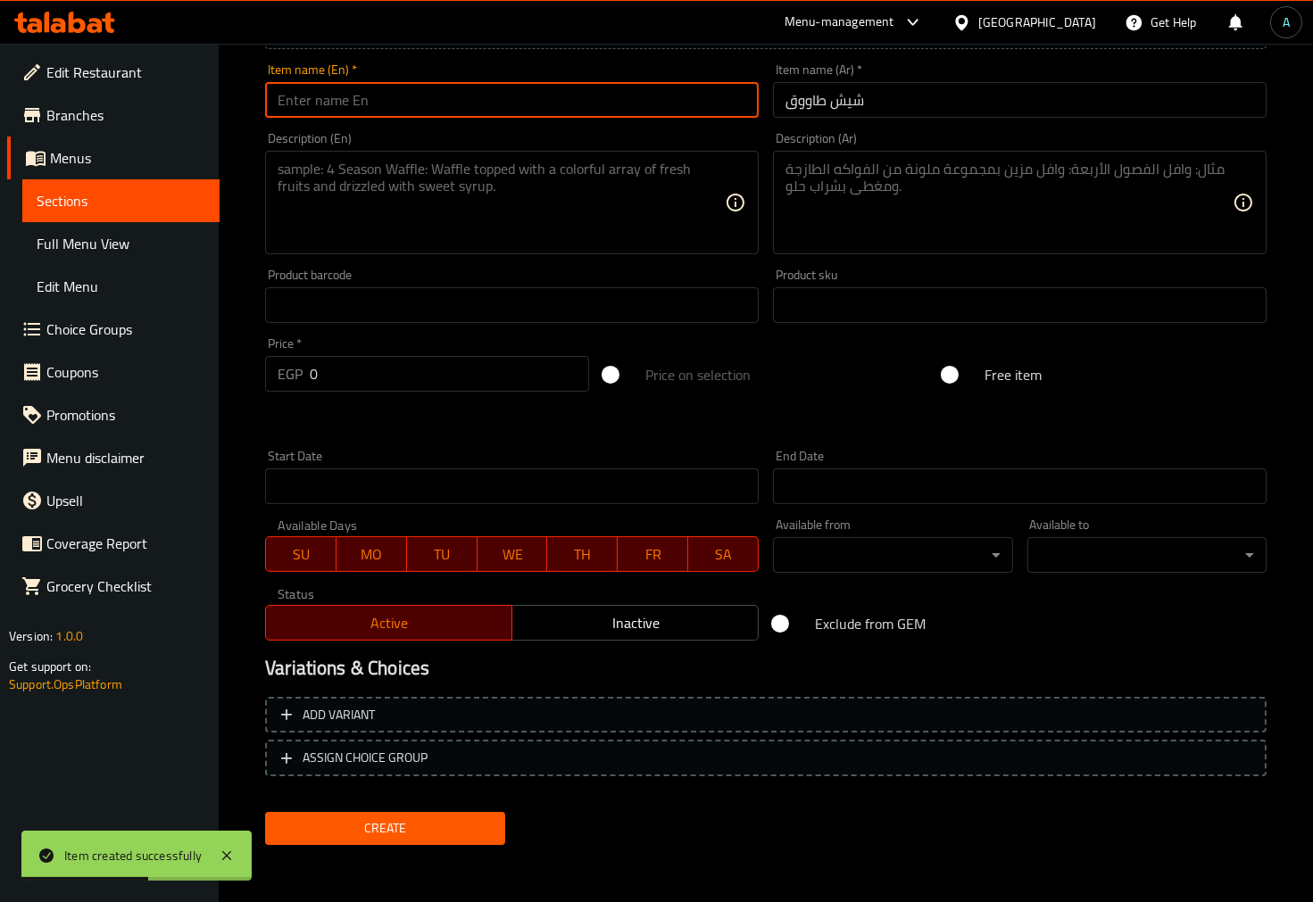
click at [545, 107] on input "text" at bounding box center [512, 100] width 494 height 36
paste input "shish tawook"
type input "shish tawook"
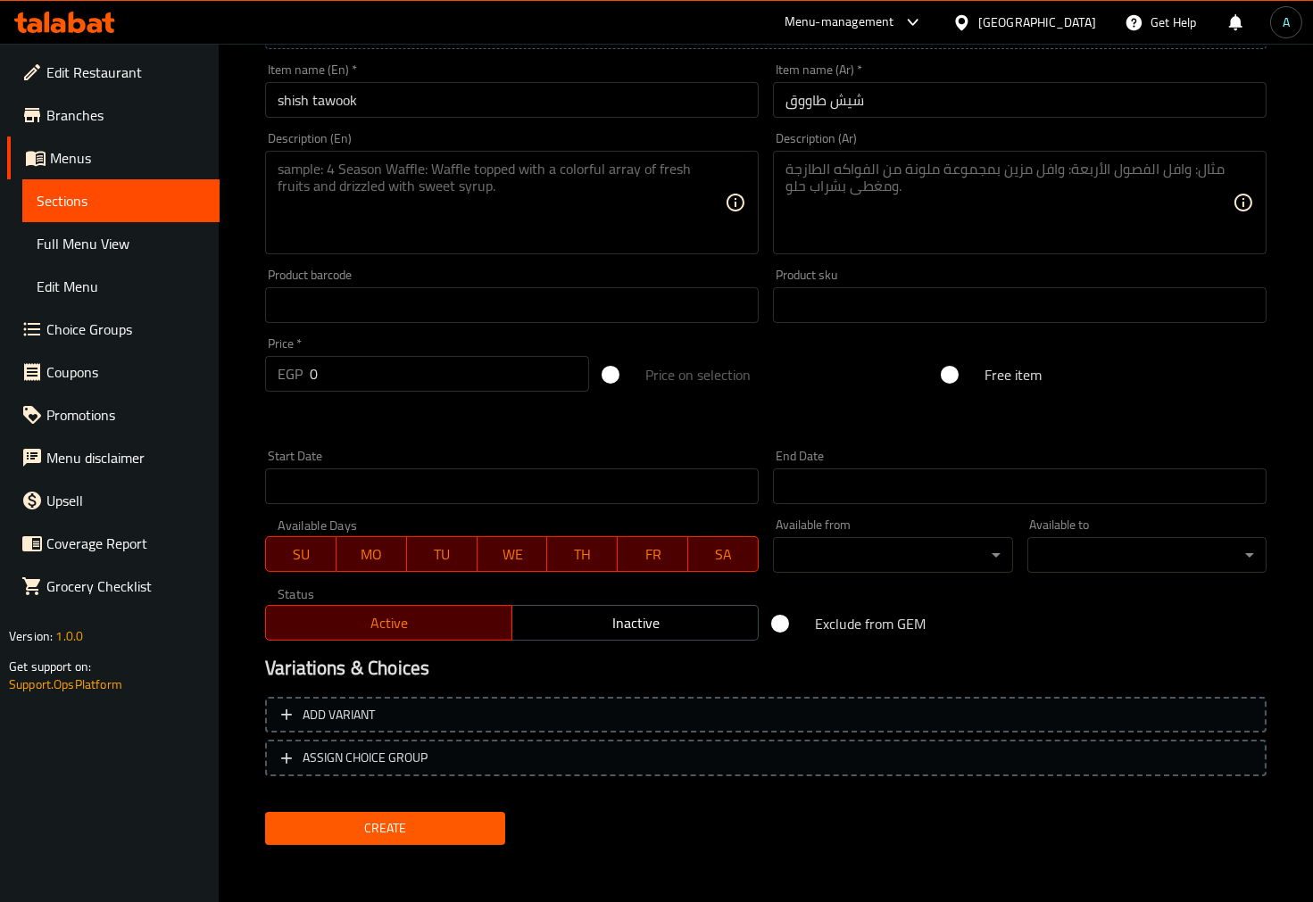
click at [894, 242] on textarea at bounding box center [1009, 203] width 447 height 85
paste textarea "قطع شيش طاووق مشوية ومتبلة"
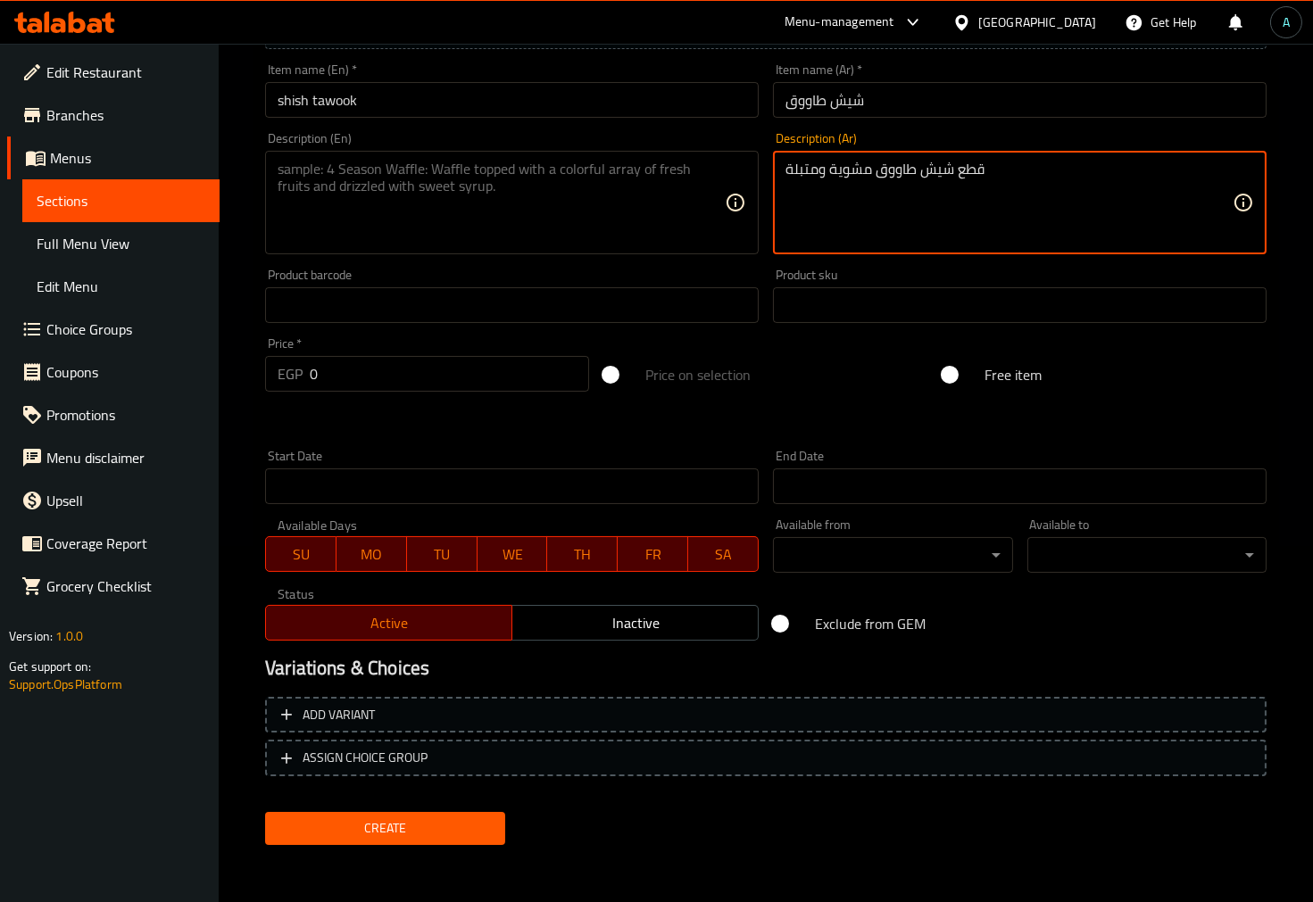
type textarea "قطع شيش طاووق مشوية ومتبلة"
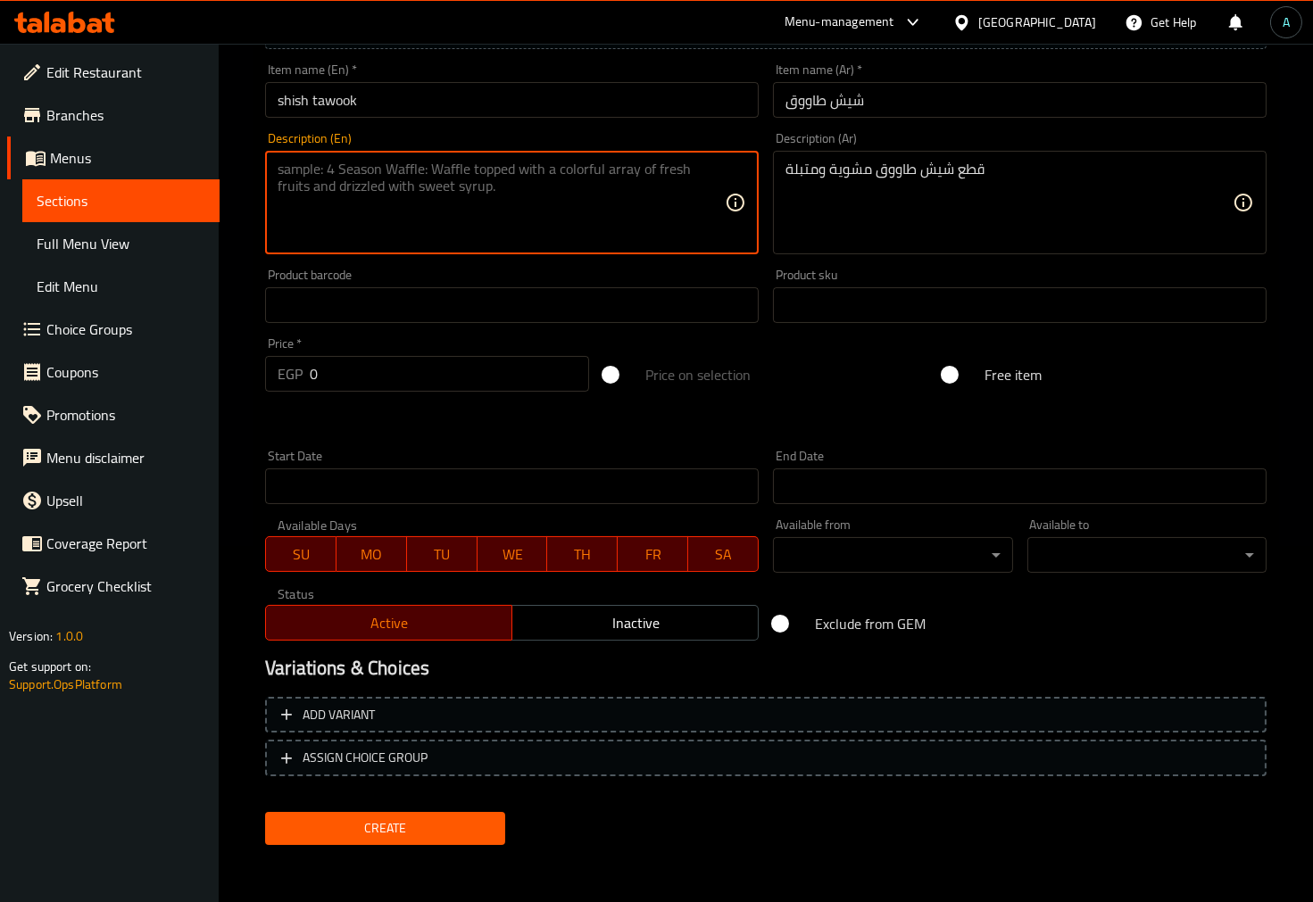
click at [483, 229] on textarea at bounding box center [501, 203] width 447 height 85
paste textarea "Grilled and marinated chicken shawarma pieces"
click at [435, 177] on textarea "Grilled and marinated chicken shawarma pieces" at bounding box center [501, 203] width 447 height 85
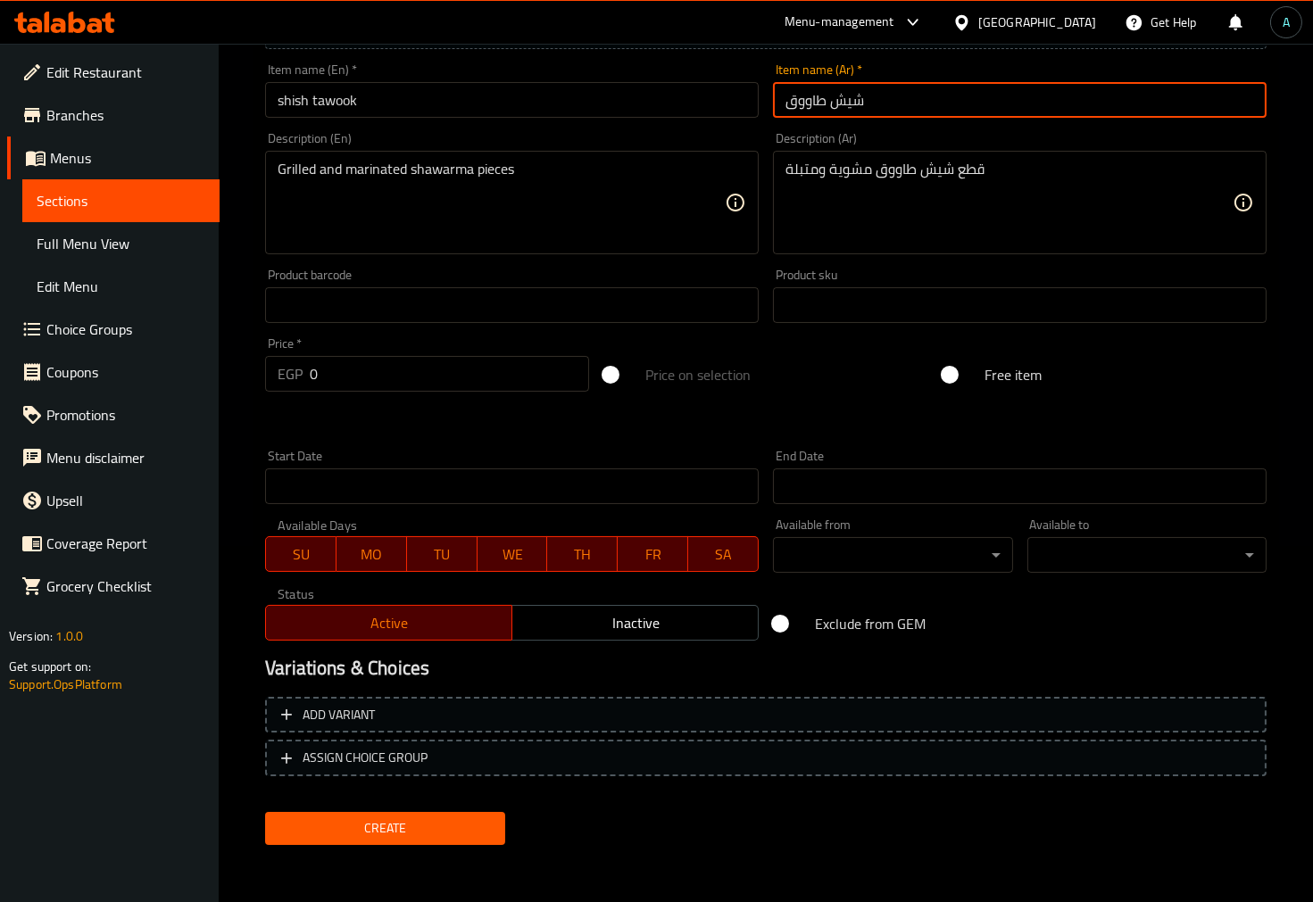
drag, startPoint x: 894, startPoint y: 96, endPoint x: 686, endPoint y: 140, distance: 213.6
click at [777, 107] on input "شيش طاووق" at bounding box center [1020, 100] width 494 height 36
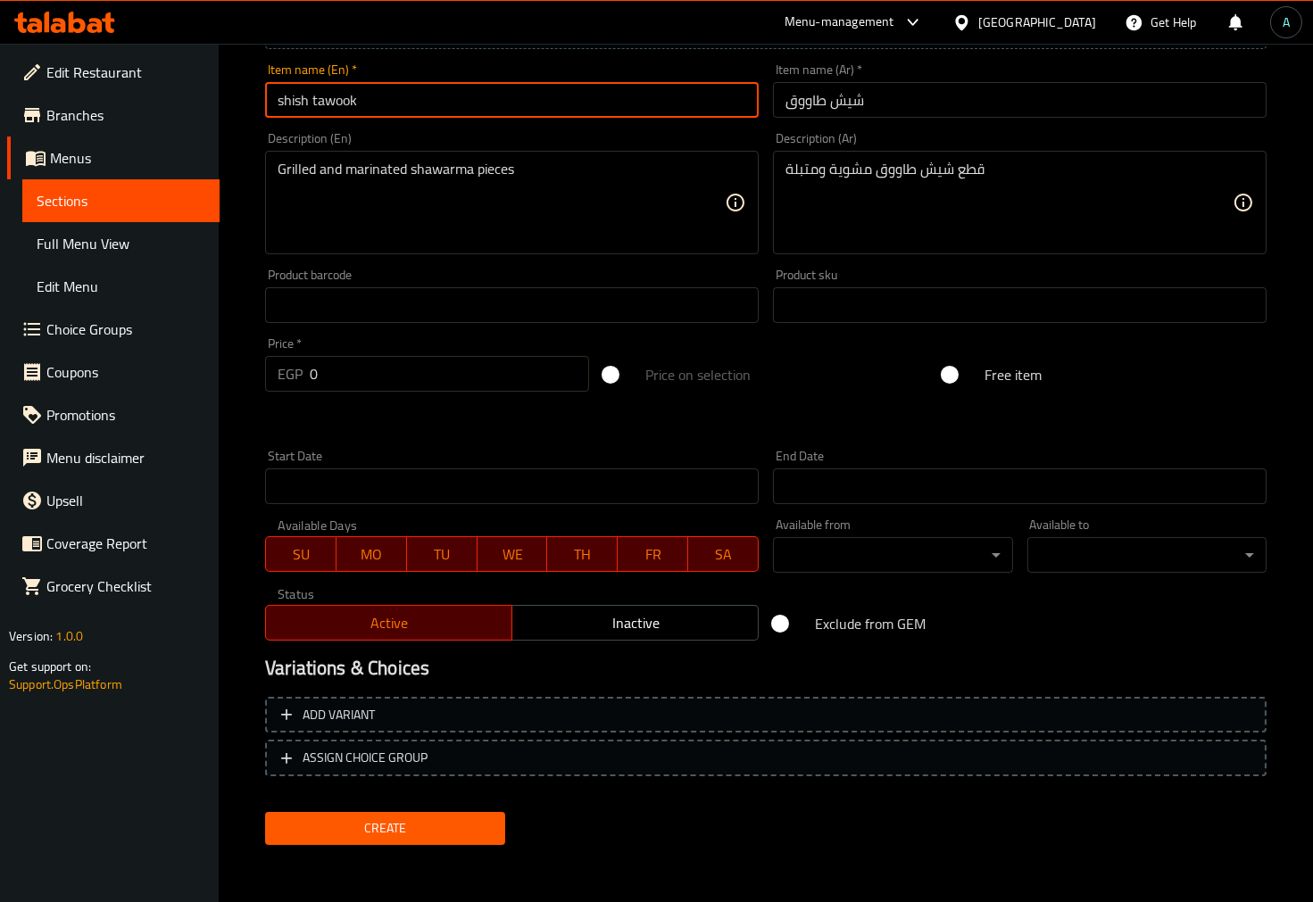
drag, startPoint x: 476, startPoint y: 107, endPoint x: 337, endPoint y: 138, distance: 141.8
click at [219, 107] on div "Edit Restaurant Branches Menus Sections Full Menu View Edit Menu Choice Groups …" at bounding box center [656, 297] width 1313 height 1218
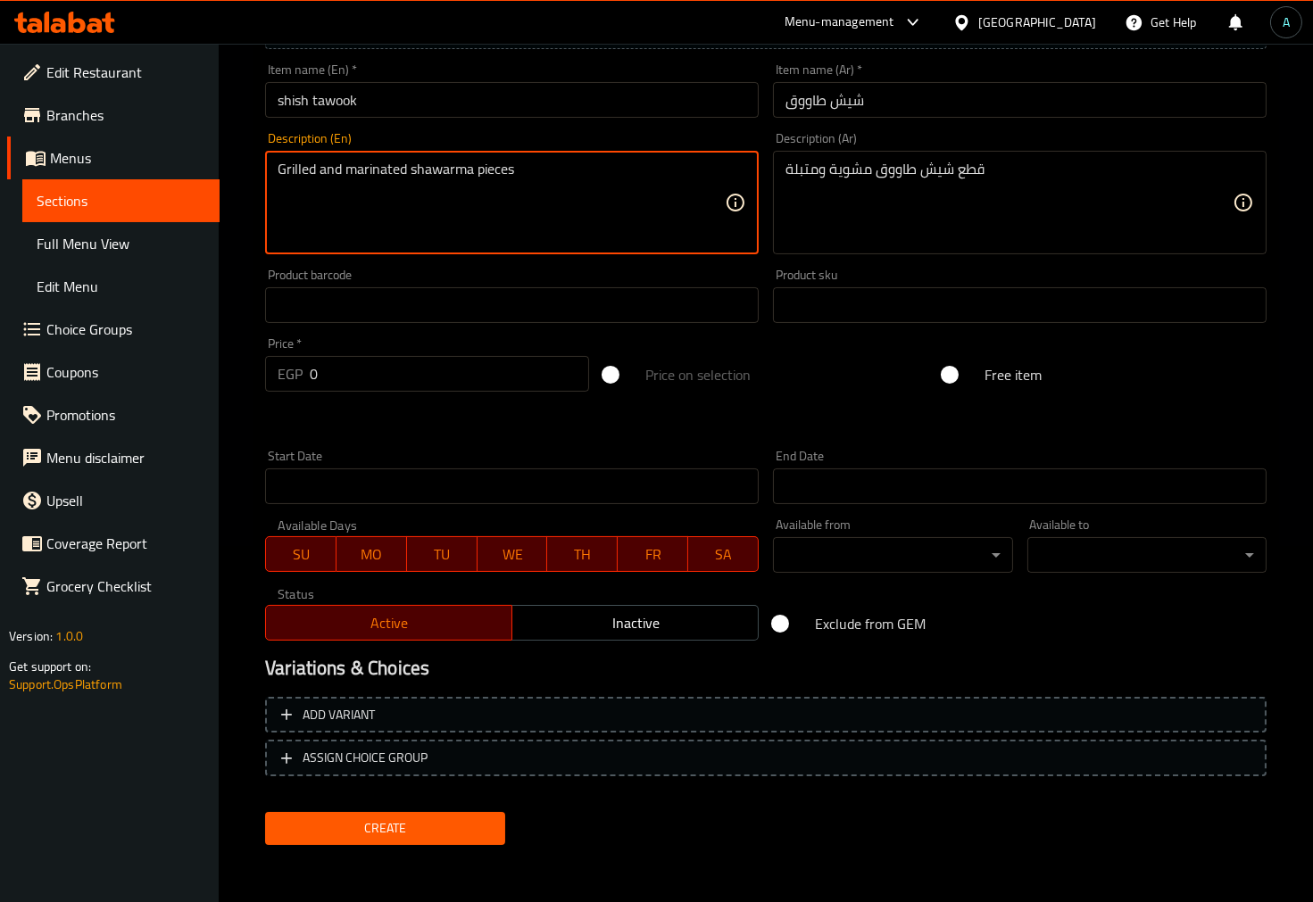
drag, startPoint x: 409, startPoint y: 175, endPoint x: 471, endPoint y: 175, distance: 62.5
click at [471, 175] on textarea "Grilled and marinated shawarma pieces" at bounding box center [501, 203] width 447 height 85
paste textarea "ish tawook"
type textarea "Grilled and marinated shish tawook pieces"
drag, startPoint x: 555, startPoint y: 94, endPoint x: 547, endPoint y: 112, distance: 20.4
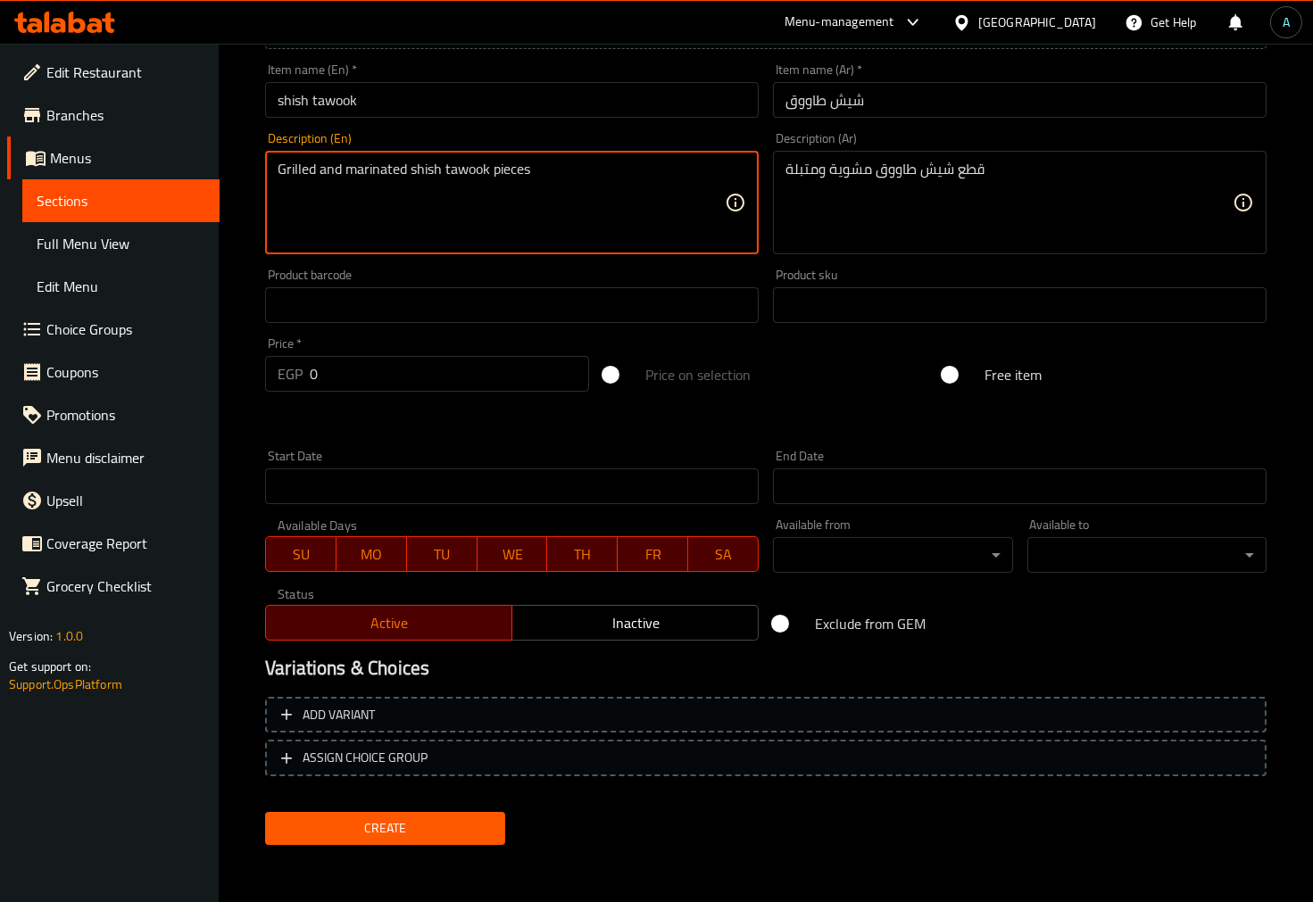
click at [555, 94] on input "shish tawook" at bounding box center [512, 100] width 494 height 36
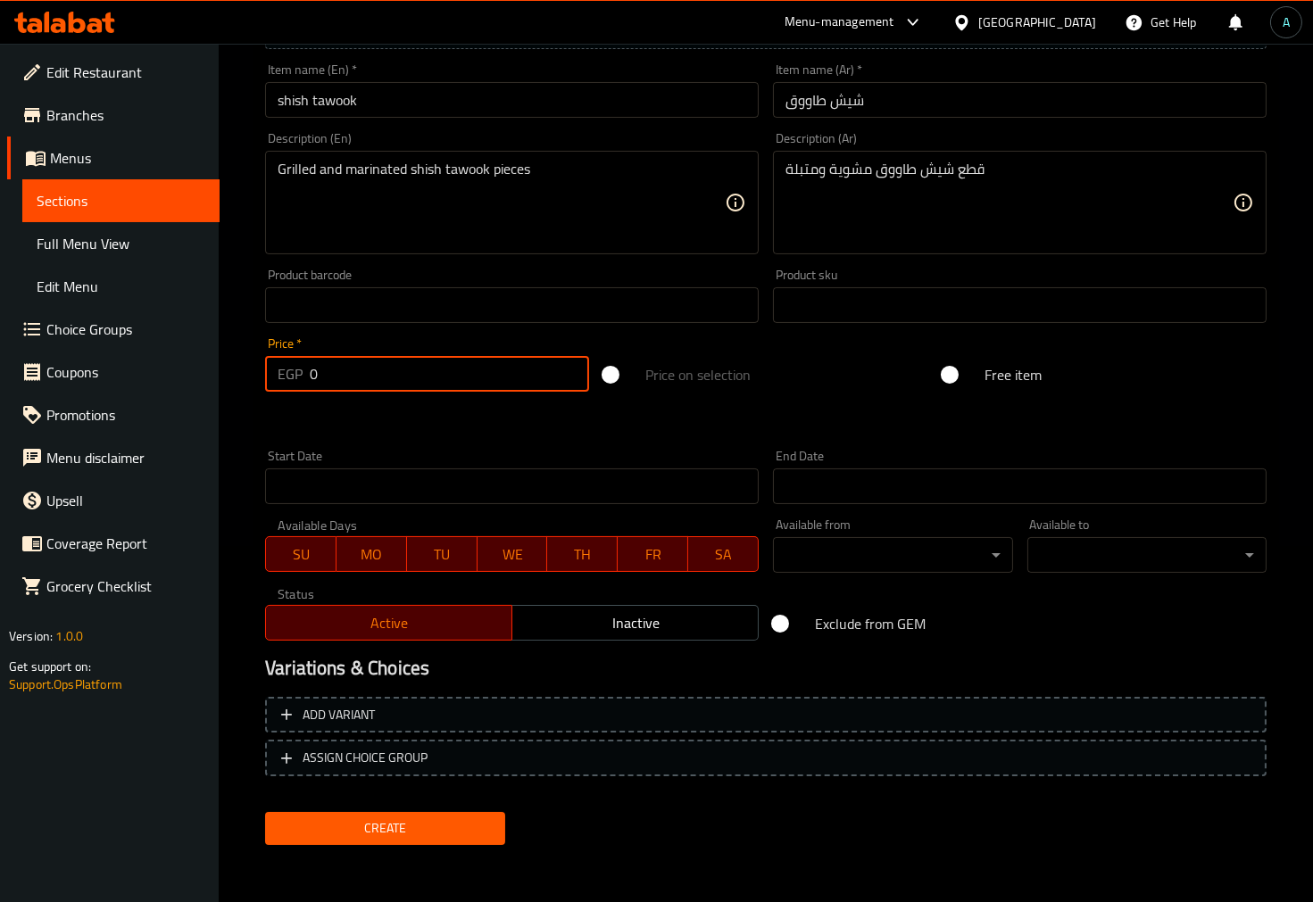
drag, startPoint x: 404, startPoint y: 371, endPoint x: 29, endPoint y: 371, distance: 375.8
click at [29, 371] on div "Edit Restaurant Branches Menus Sections Full Menu View Edit Menu Choice Groups …" at bounding box center [656, 297] width 1313 height 1218
type input "95"
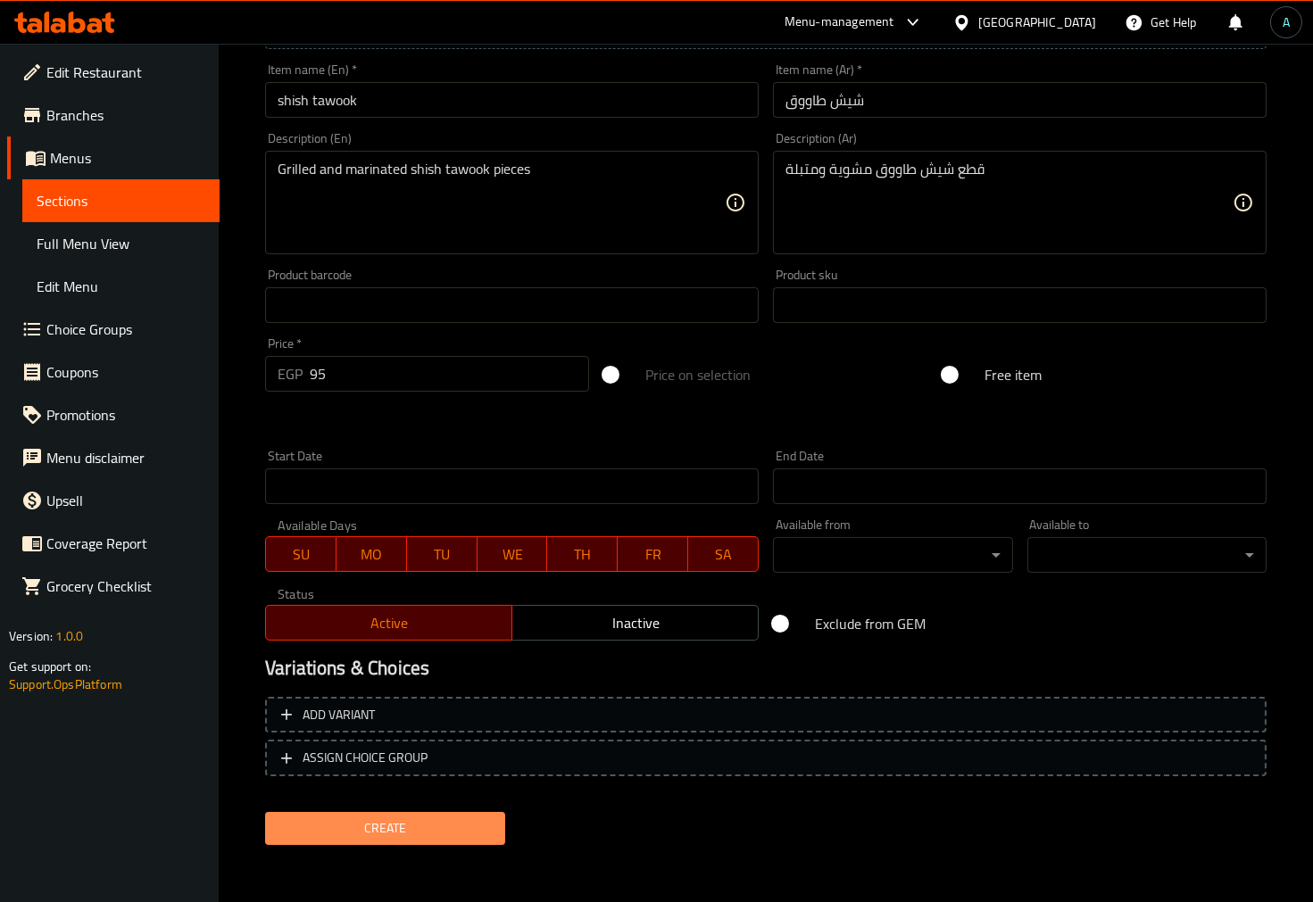
click at [362, 818] on span "Create" at bounding box center [384, 829] width 211 height 22
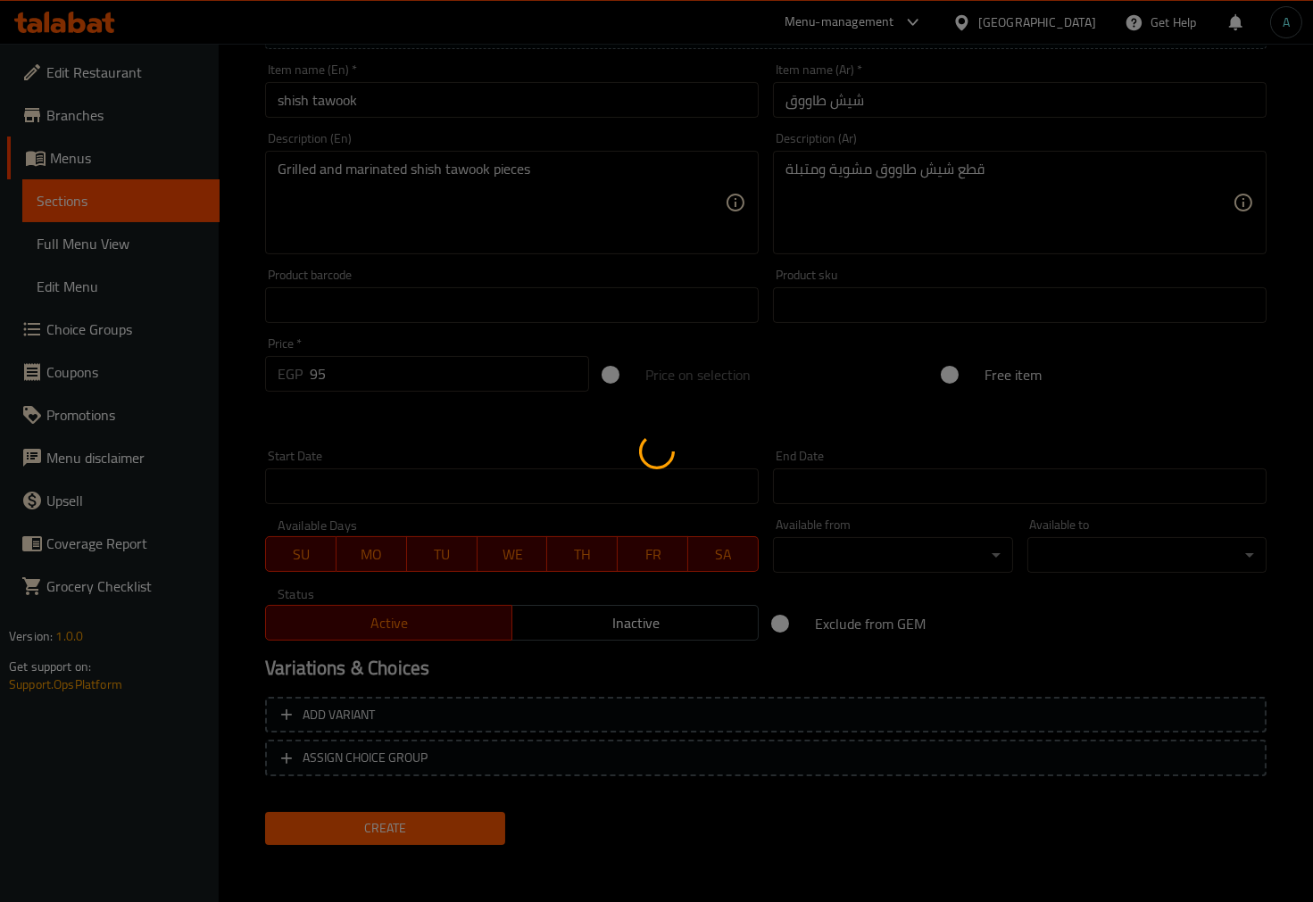
type input "0"
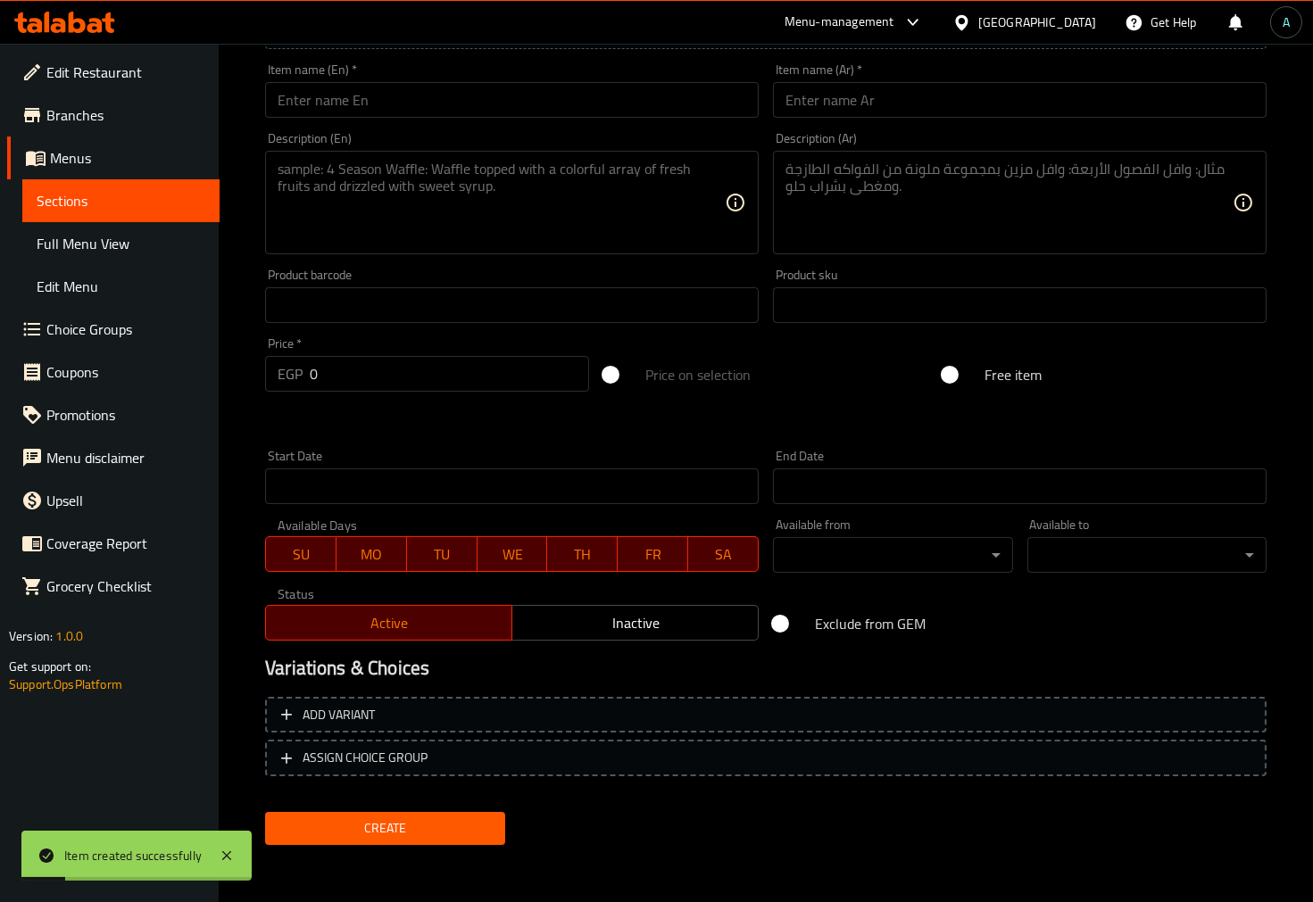
click at [902, 103] on input "text" at bounding box center [1020, 100] width 494 height 36
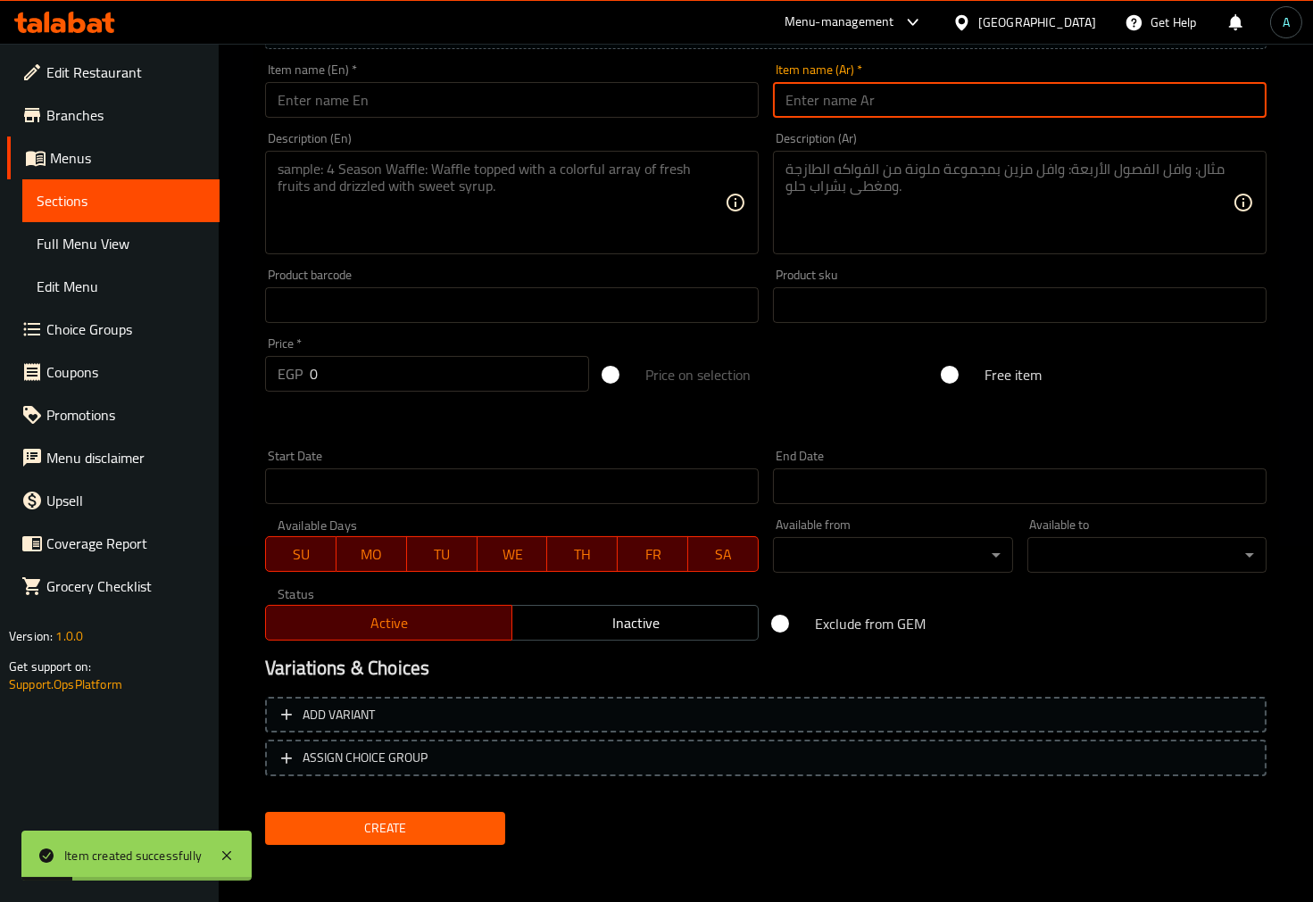
paste input "تشيكن بانيه"
type input "تشيكن بانيه"
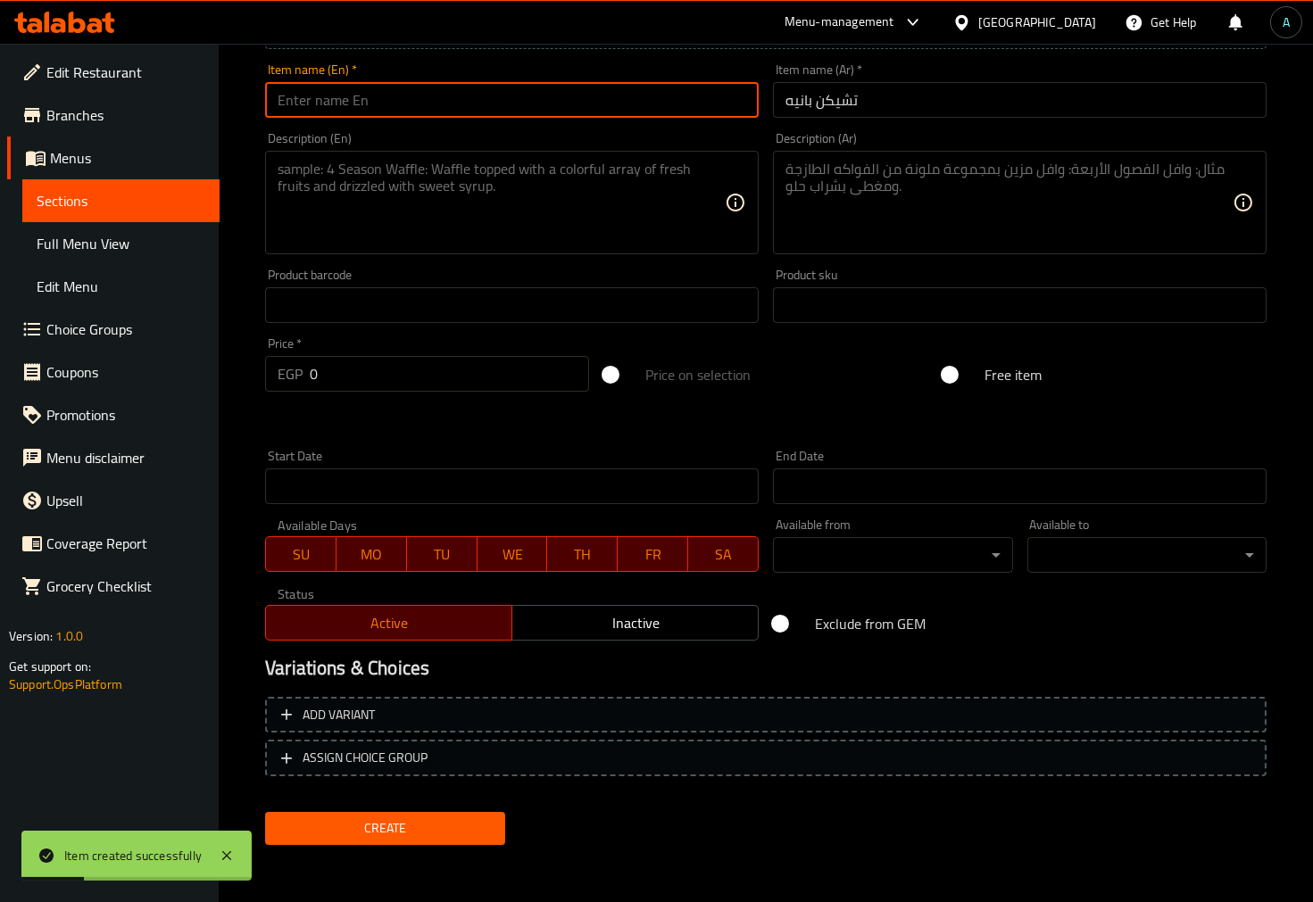
click at [586, 109] on input "text" at bounding box center [512, 100] width 494 height 36
type input "chicken pane"
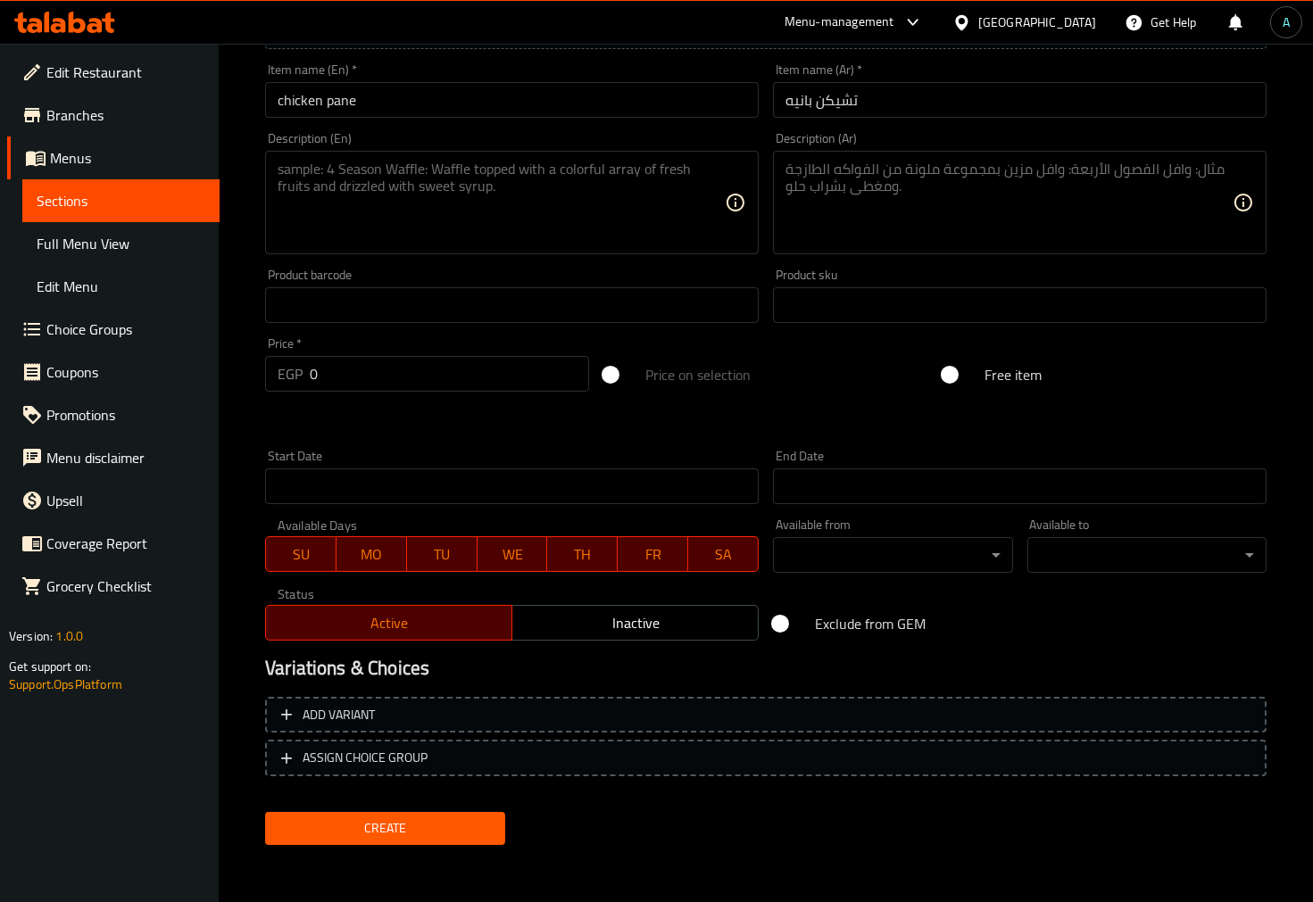
click at [593, 446] on div "Start Date Start Date" at bounding box center [512, 477] width 508 height 69
drag, startPoint x: 395, startPoint y: 389, endPoint x: 216, endPoint y: 388, distance: 179.4
click at [216, 388] on div "Edit Restaurant Branches Menus Sections Full Menu View Edit Menu Choice Groups …" at bounding box center [656, 297] width 1313 height 1218
type input "95"
click at [357, 825] on span "Create" at bounding box center [384, 829] width 211 height 22
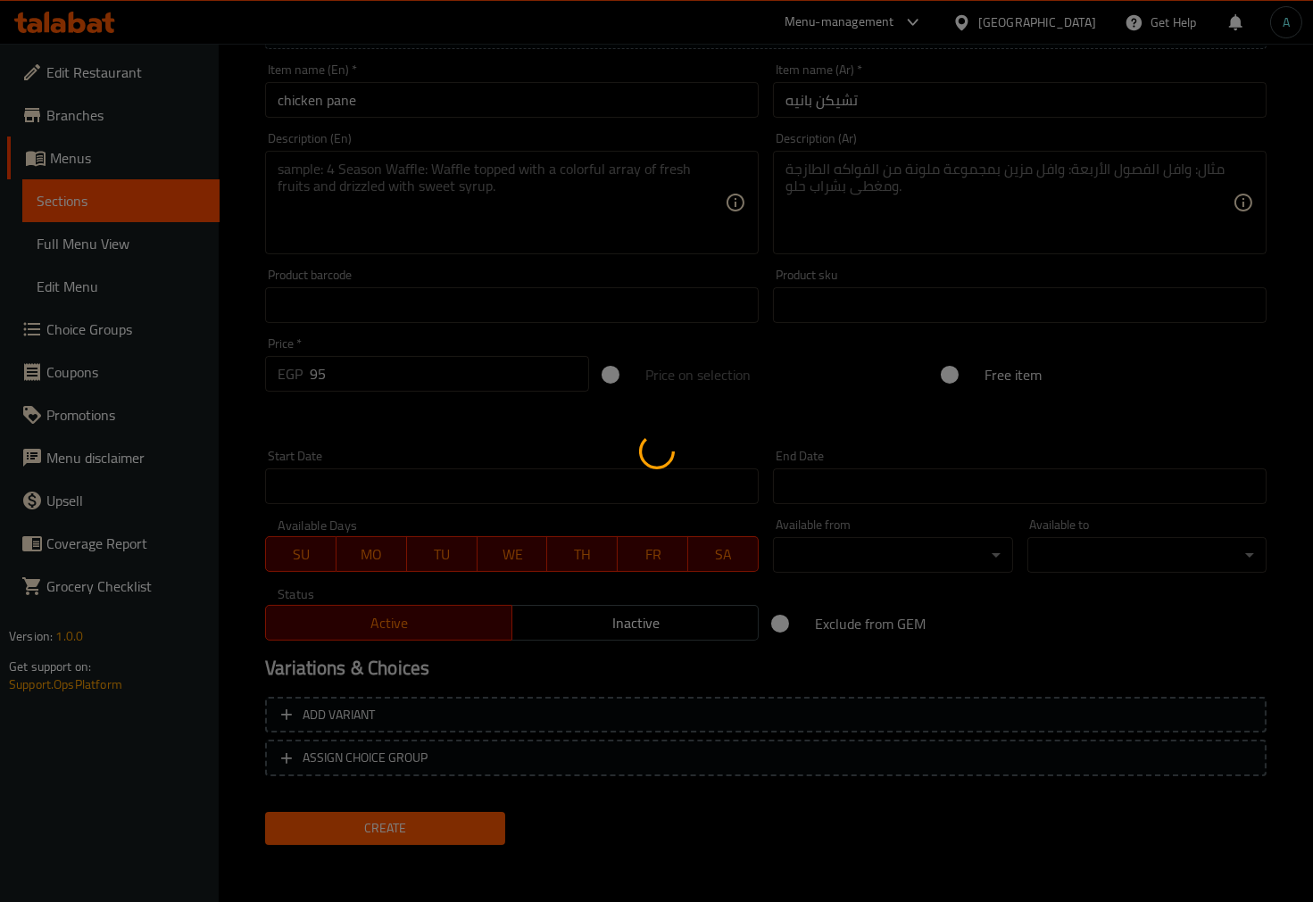
type input "0"
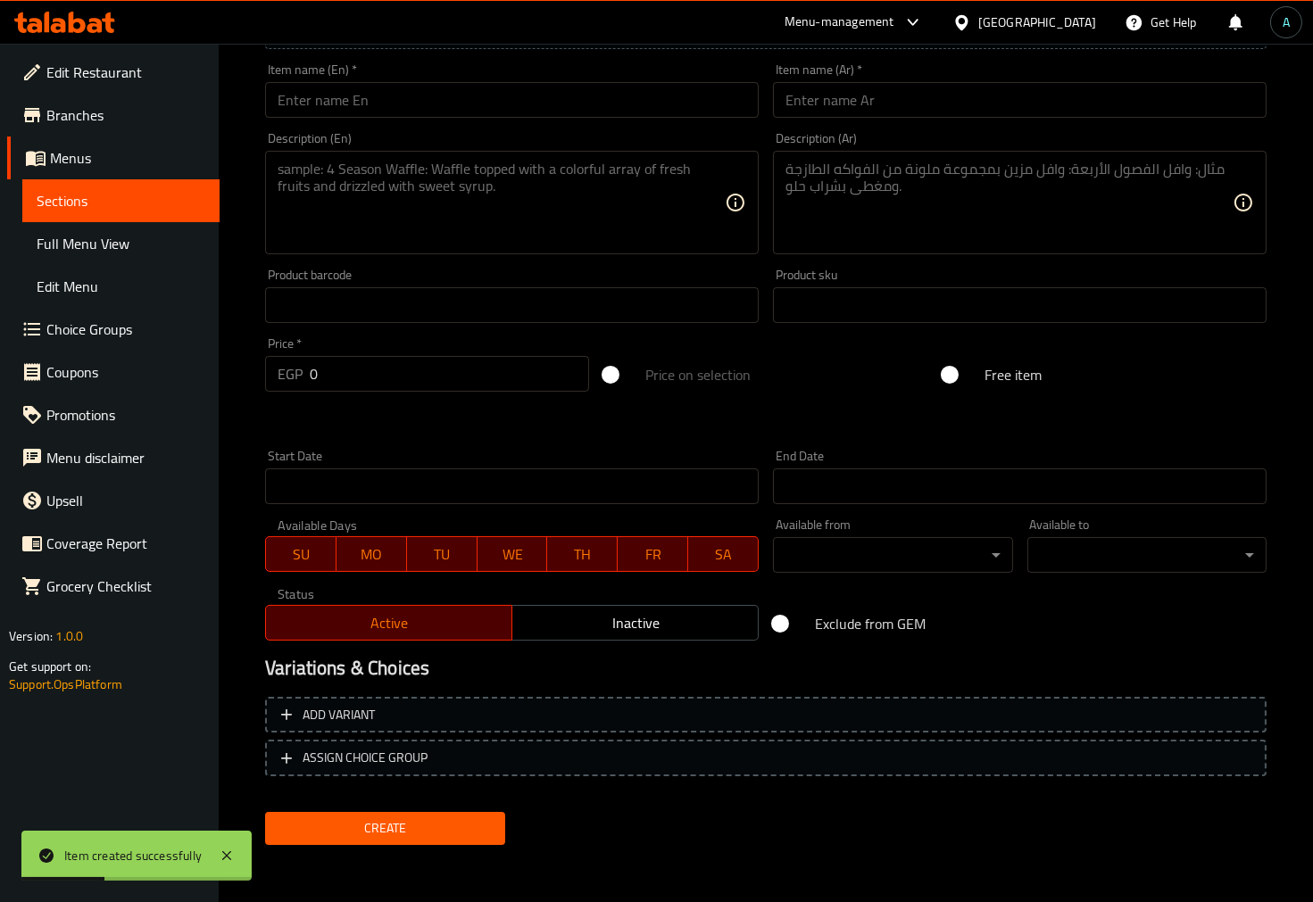
click at [953, 120] on div "Item name (Ar)   * Item name (Ar) *" at bounding box center [1020, 90] width 508 height 69
click at [951, 109] on input "text" at bounding box center [1020, 100] width 494 height 36
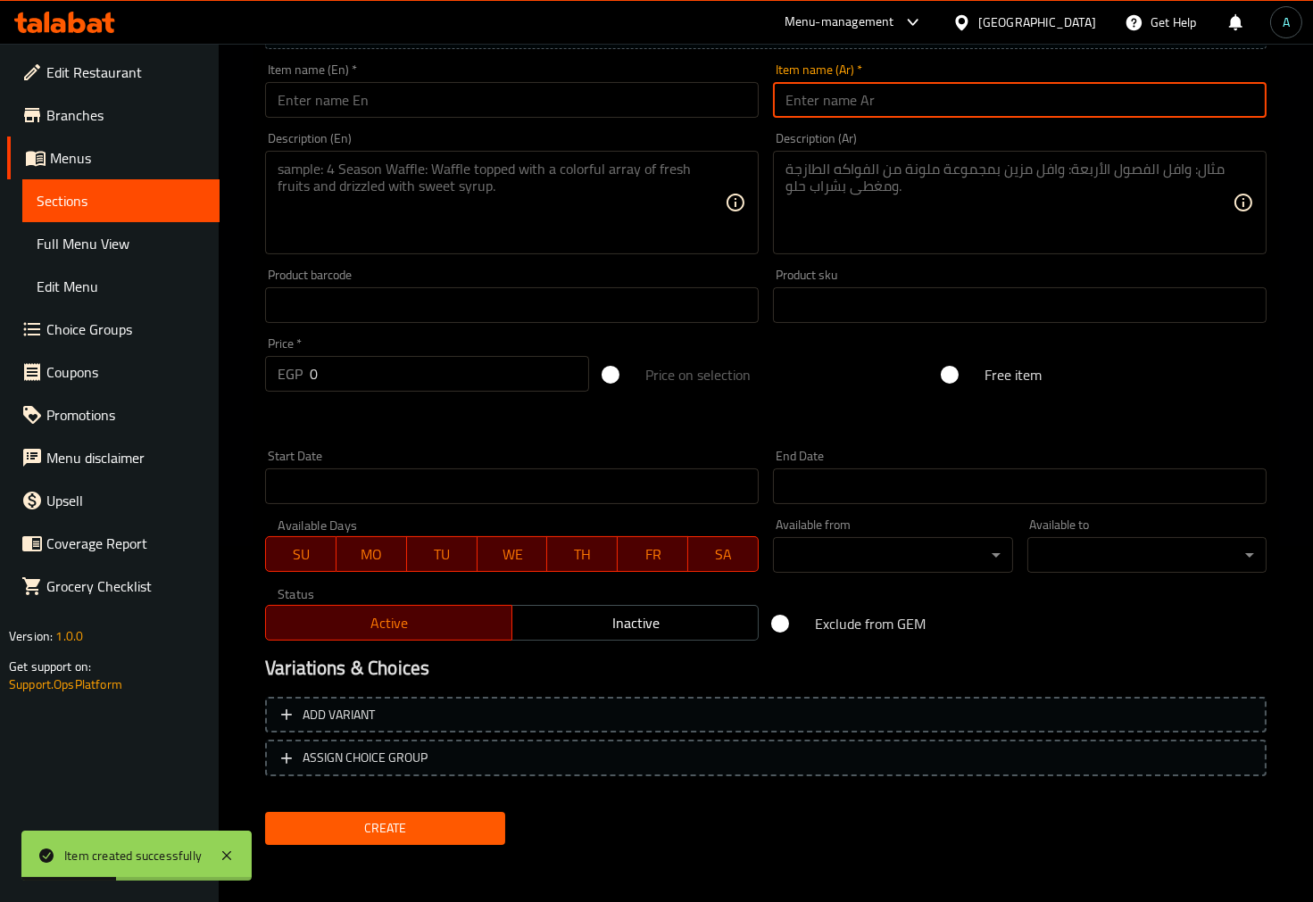
paste input "تشيكن جريل"
type input "تشيكن جريل"
click at [546, 112] on input "text" at bounding box center [512, 100] width 494 height 36
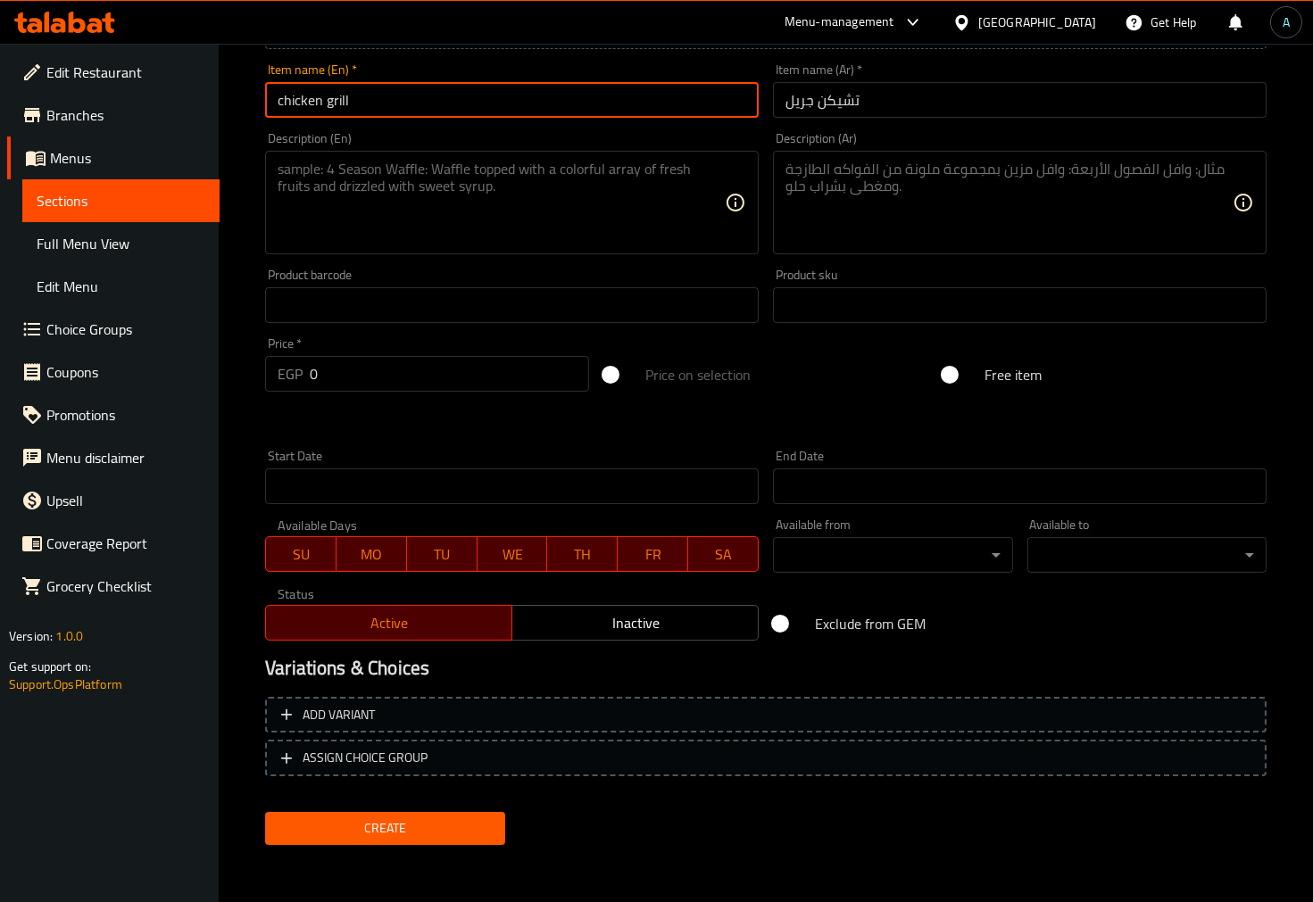
type input "chicken grill"
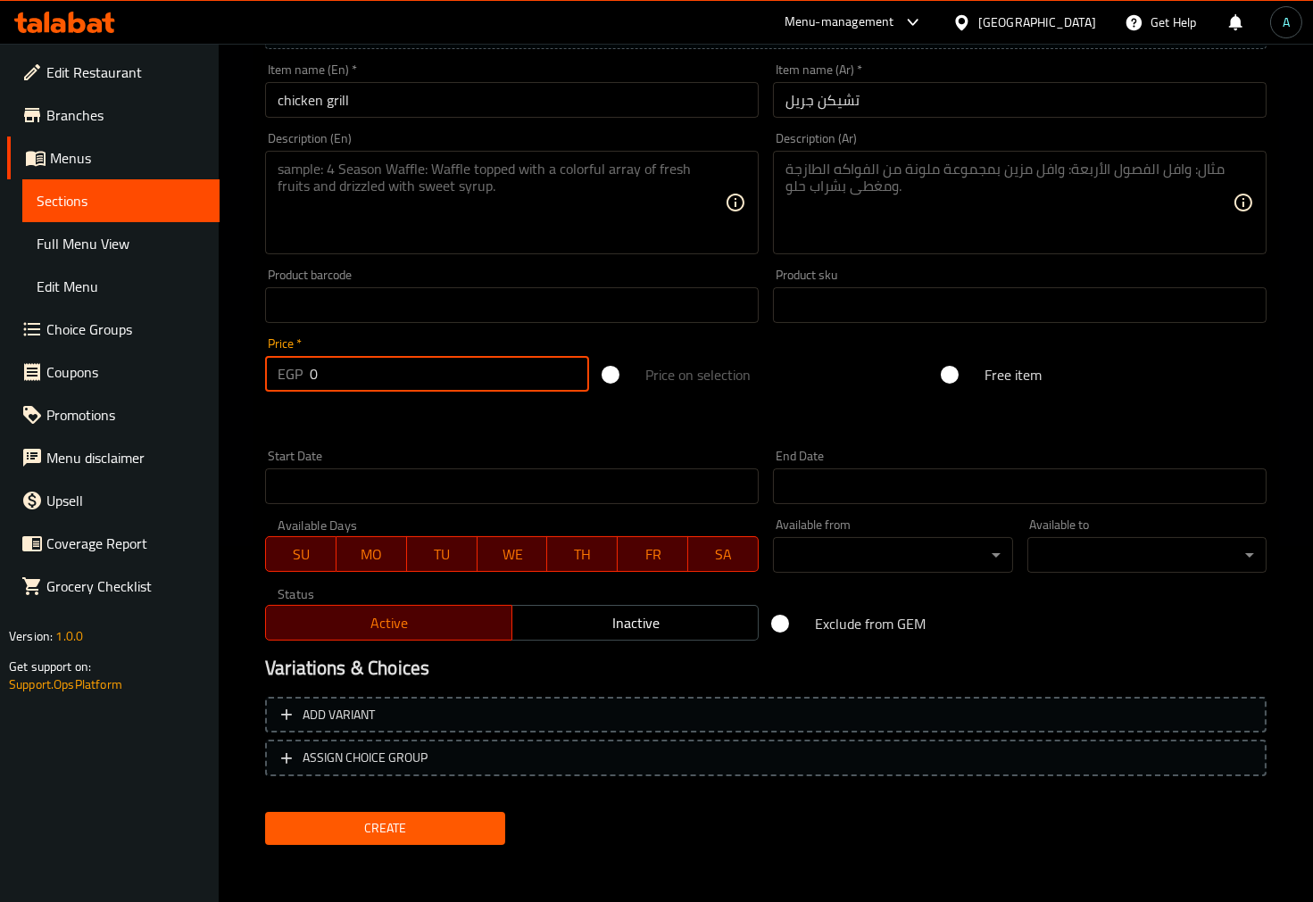
drag, startPoint x: 349, startPoint y: 378, endPoint x: 197, endPoint y: 378, distance: 151.8
click at [197, 378] on div "Edit Restaurant Branches Menus Sections Full Menu View Edit Menu Choice Groups …" at bounding box center [656, 297] width 1313 height 1218
type input "95"
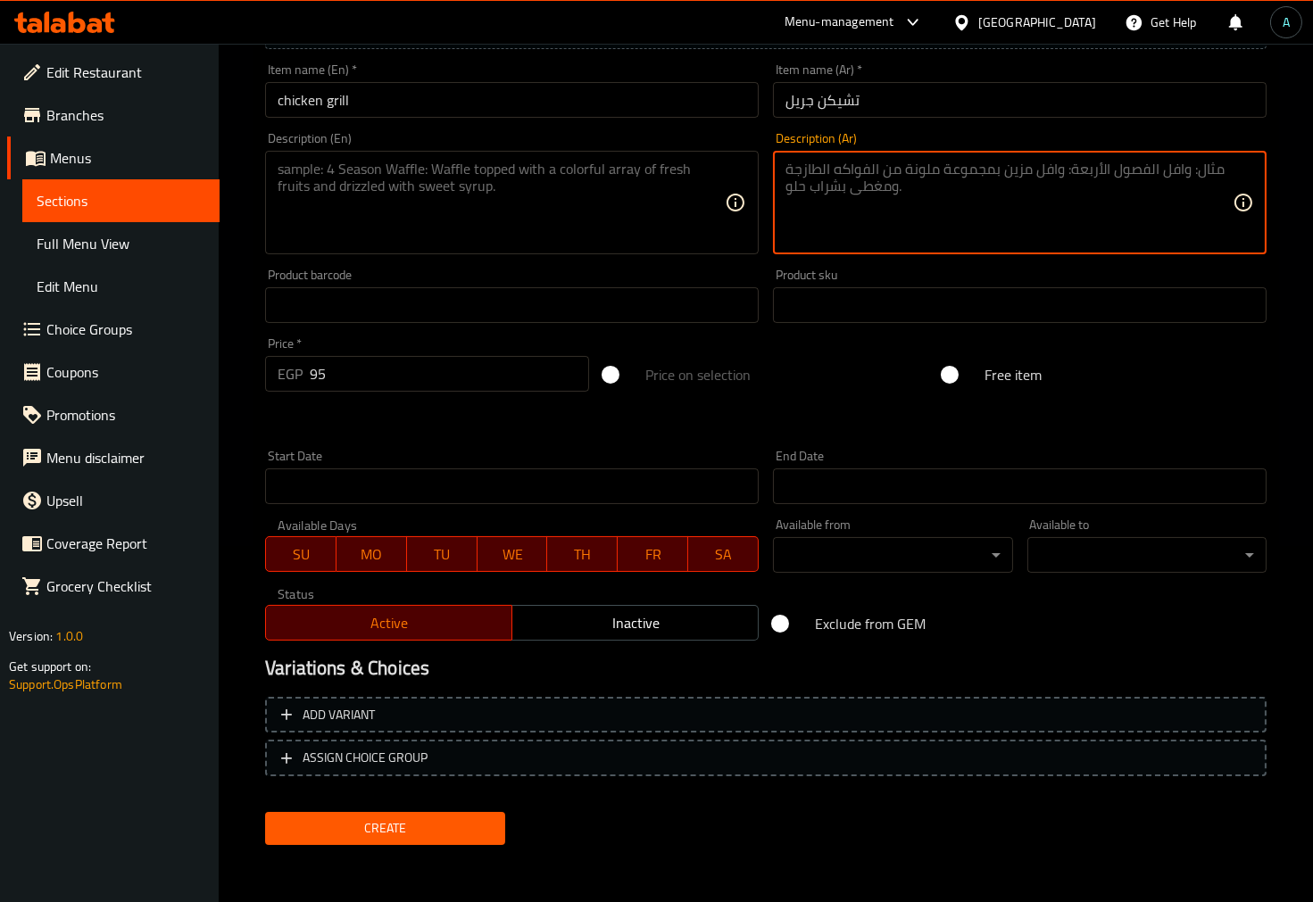
click at [950, 206] on textarea at bounding box center [1009, 203] width 447 height 85
paste textarea "شرائح بانيه مع الشيدر"
type textarea "شرائح بانيه مع الشيدر"
click at [574, 202] on textarea at bounding box center [501, 203] width 447 height 85
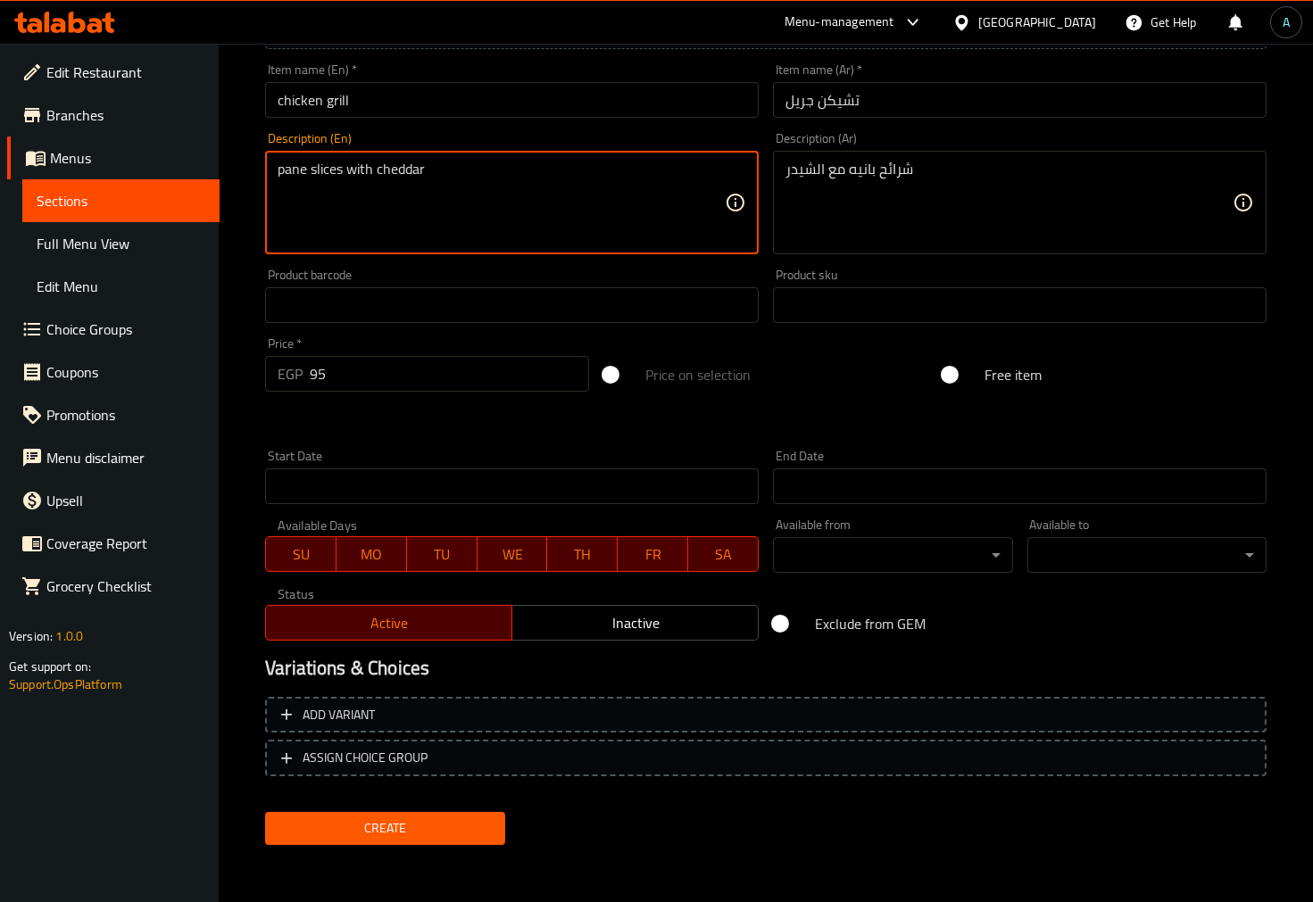
type textarea "pane slices with cheddar"
click at [378, 823] on span "Create" at bounding box center [384, 829] width 211 height 22
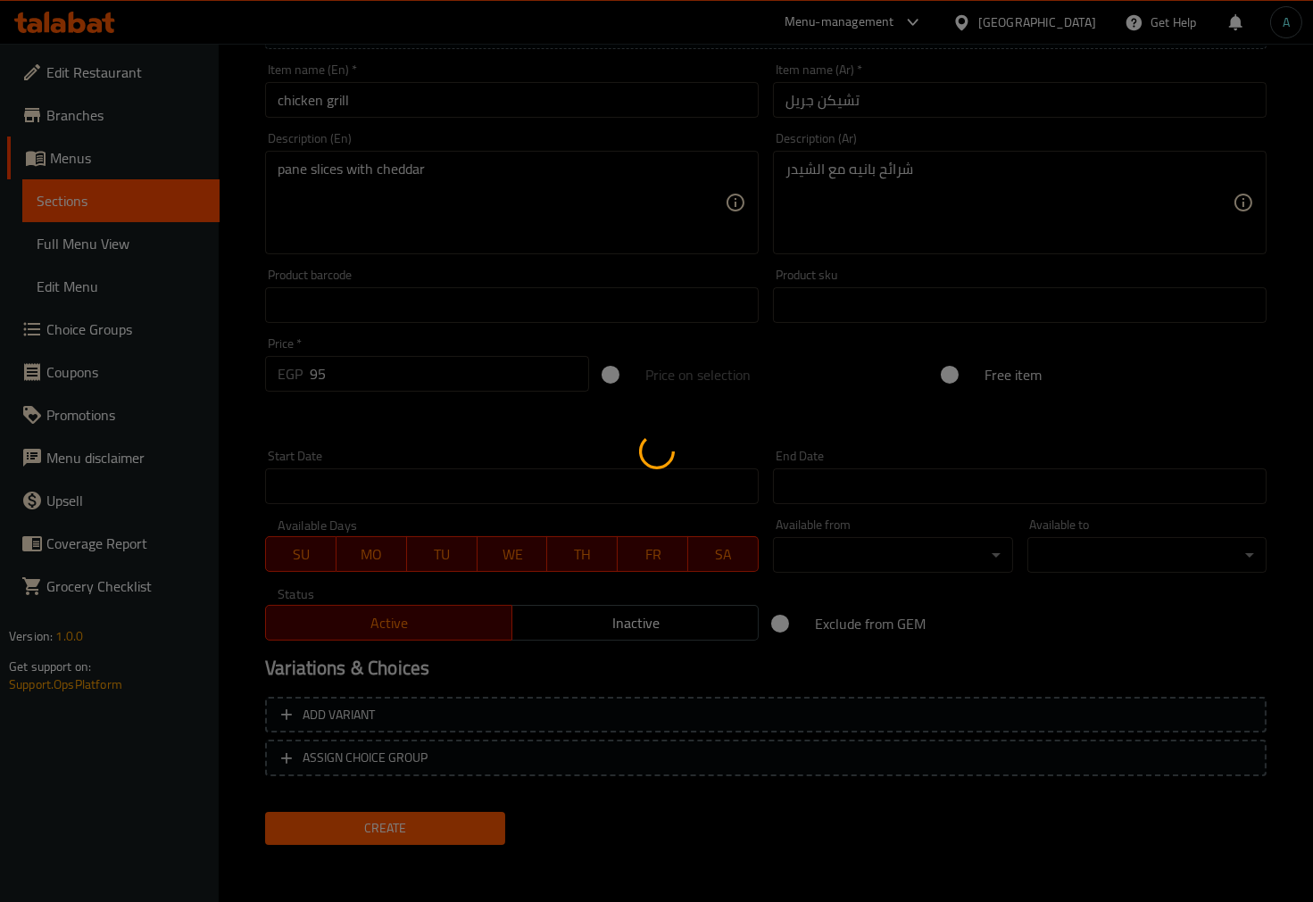
type input "0"
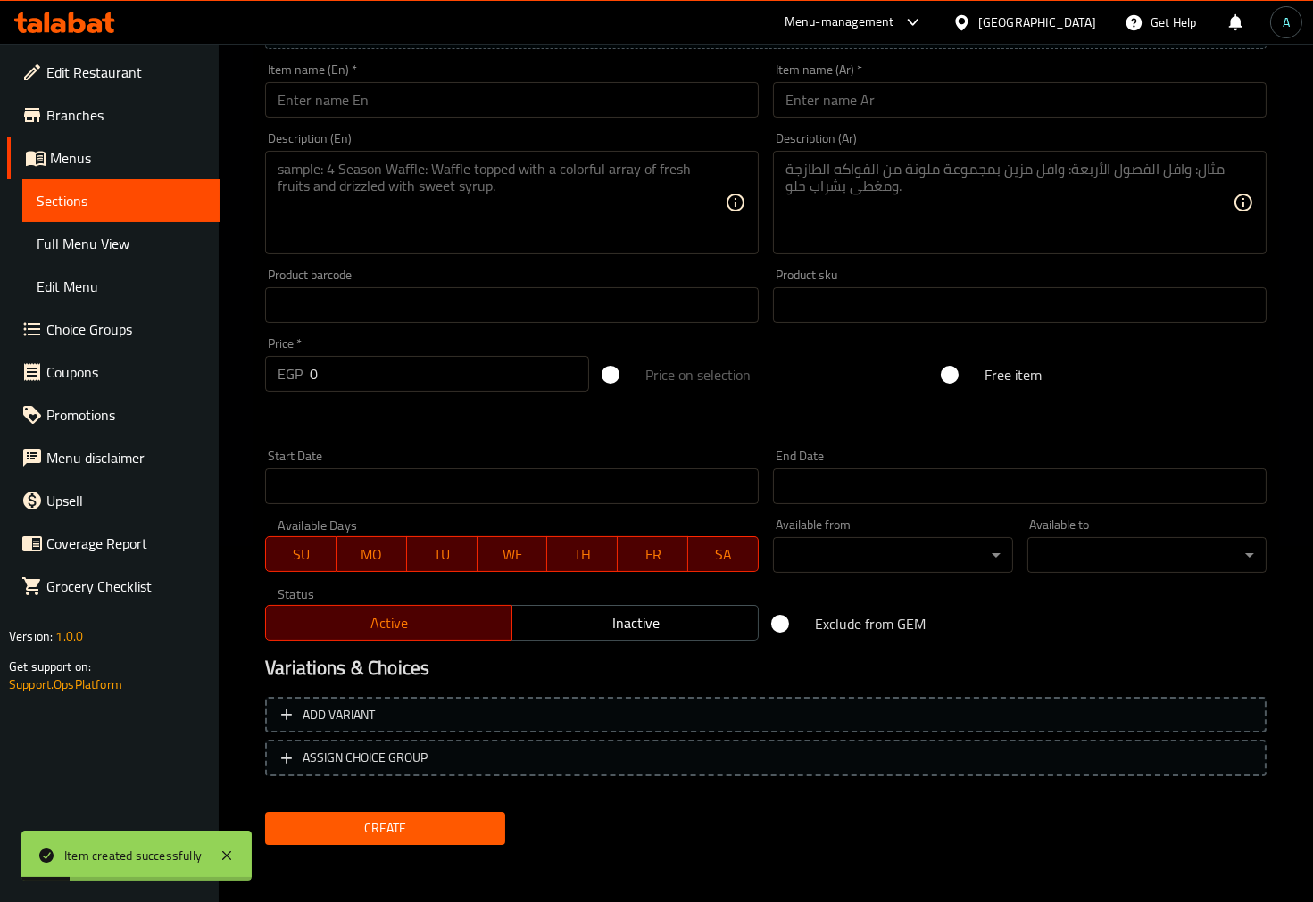
click at [157, 207] on span "Sections" at bounding box center [121, 200] width 169 height 21
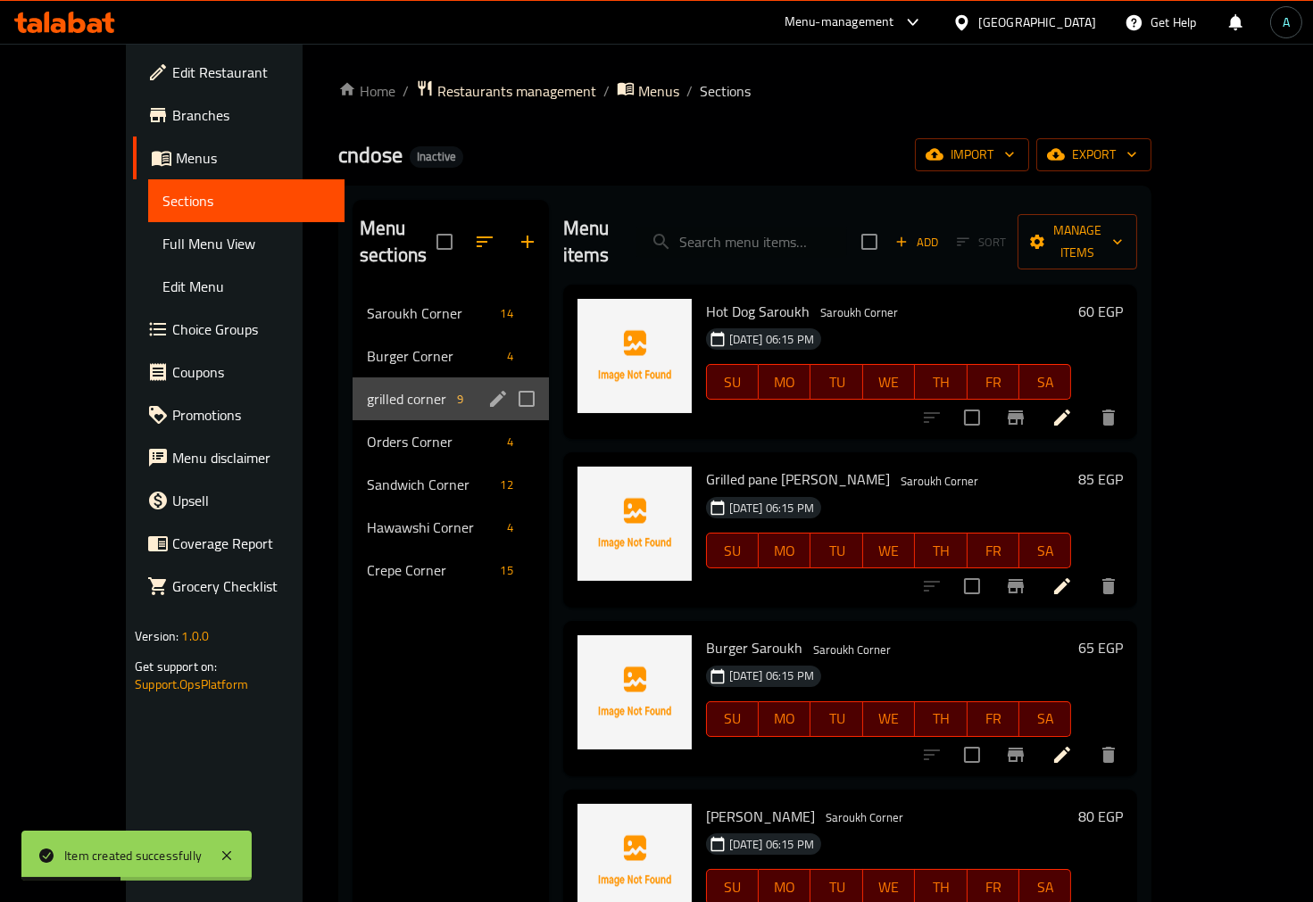
click at [362, 387] on div "grilled corner 9" at bounding box center [451, 399] width 196 height 43
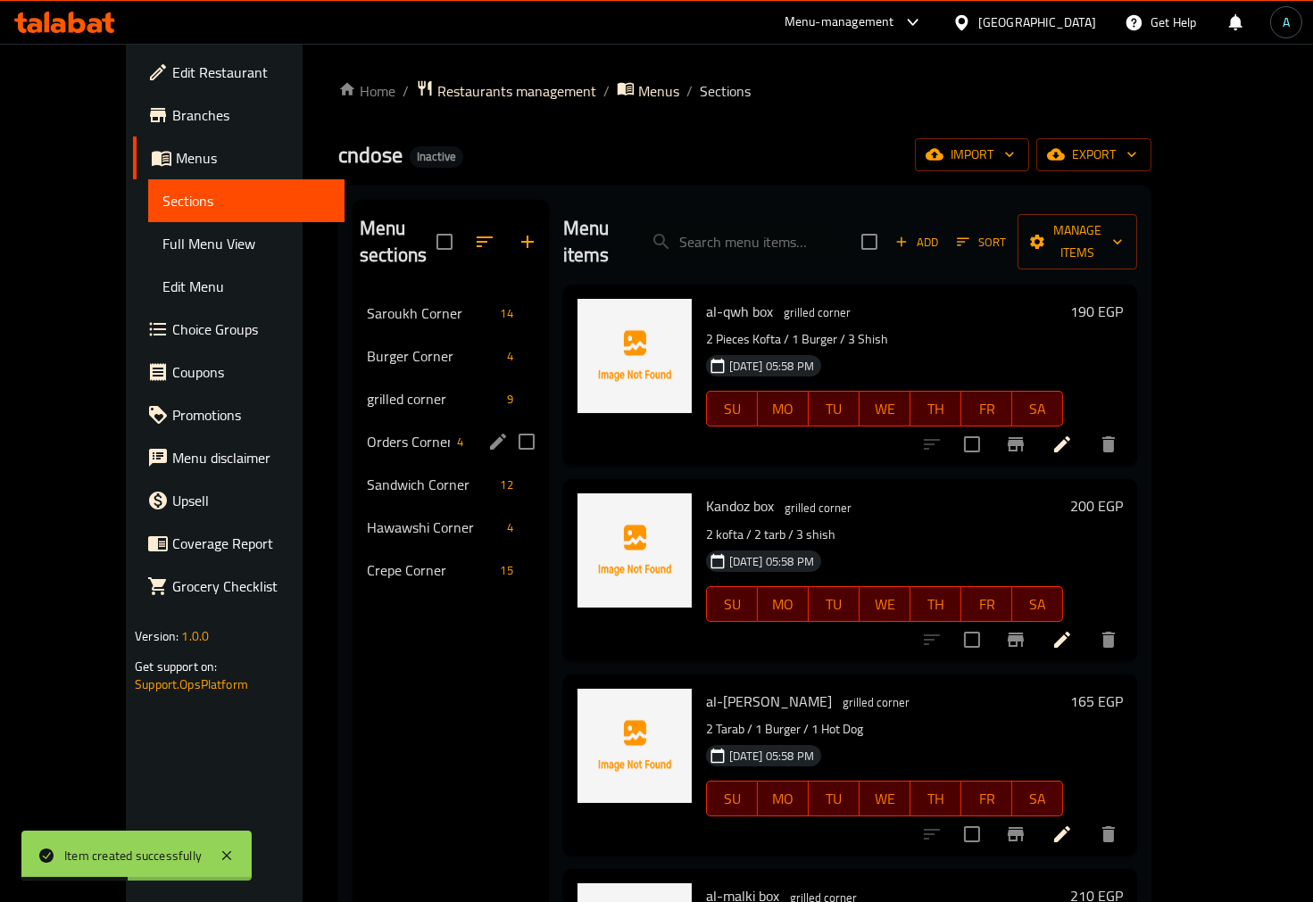
click at [367, 431] on span "Orders Corner" at bounding box center [408, 441] width 83 height 21
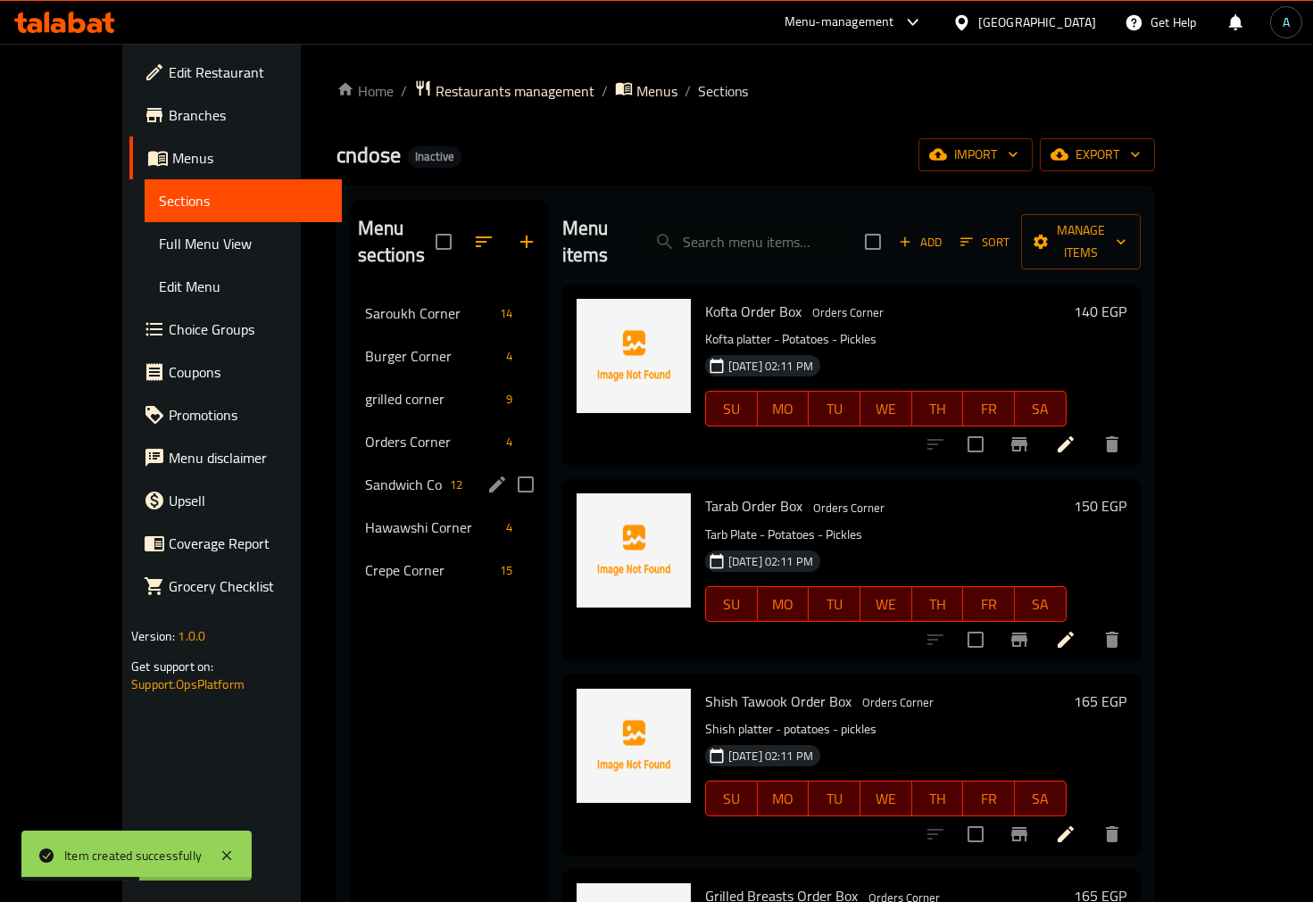
click at [351, 475] on div "Sandwich Corner 12" at bounding box center [449, 484] width 197 height 43
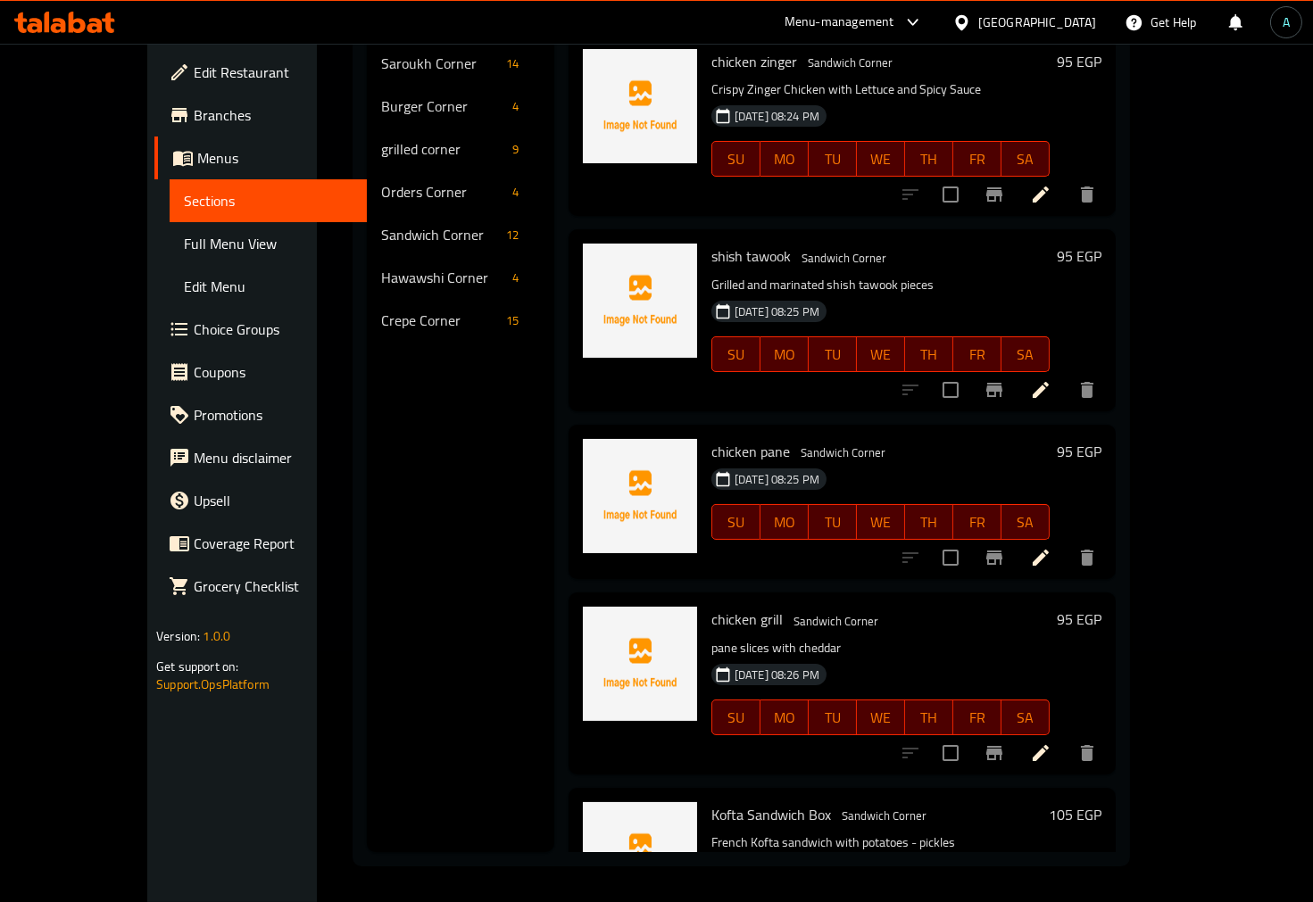
click at [1102, 439] on h6 "95 EGP" at bounding box center [1079, 451] width 45 height 25
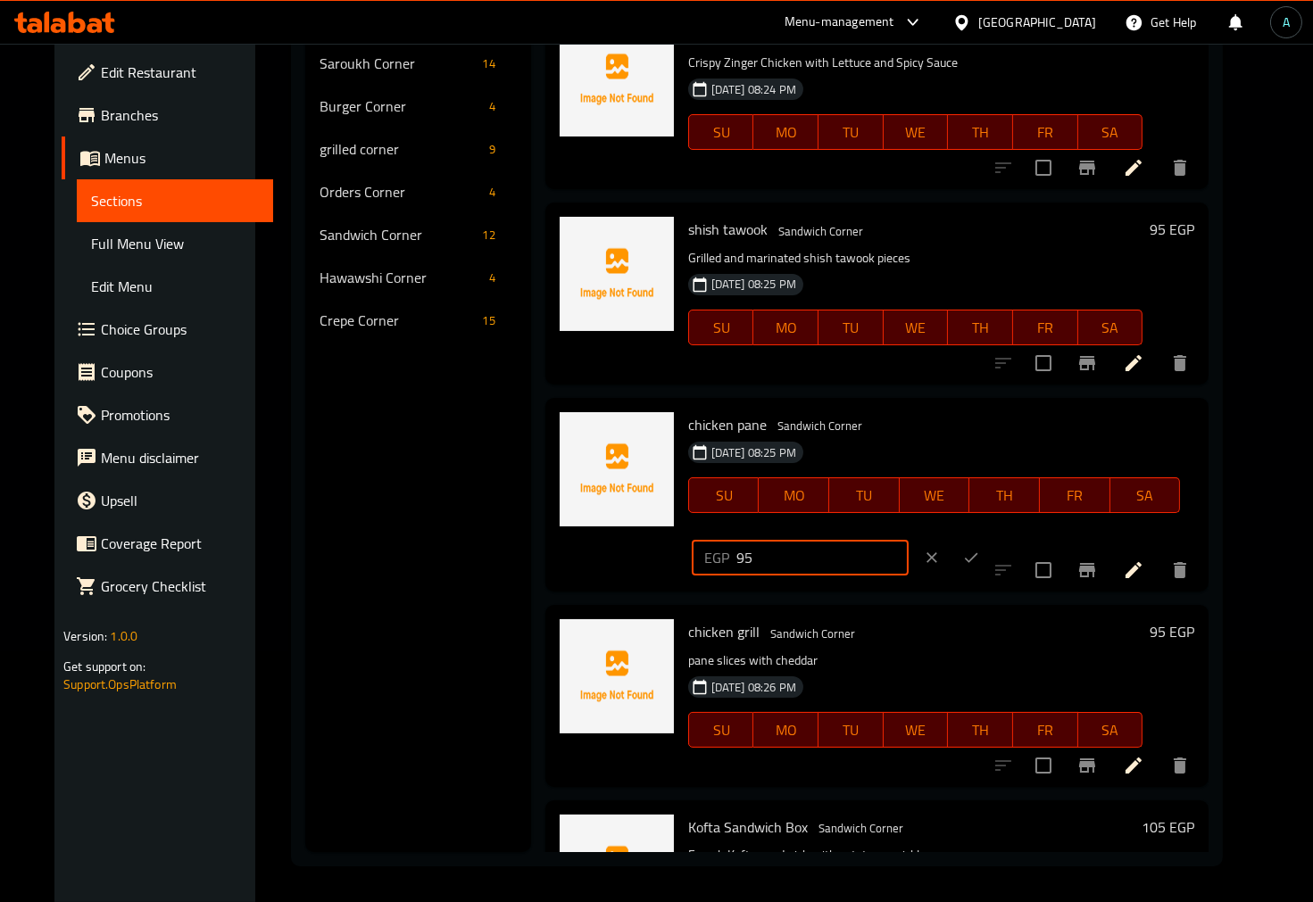
drag, startPoint x: 1060, startPoint y: 431, endPoint x: 720, endPoint y: 434, distance: 340.1
click at [720, 434] on div "chicken pane Sandwich Corner [DATE] 08:25 PM SU MO TU WE TH FR SA EGP 95 ​" at bounding box center [941, 495] width 520 height 180
type input "105"
click at [1006, 538] on div "EGP 105 ​" at bounding box center [852, 557] width 329 height 39
click at [941, 549] on icon "clear" at bounding box center [932, 558] width 18 height 18
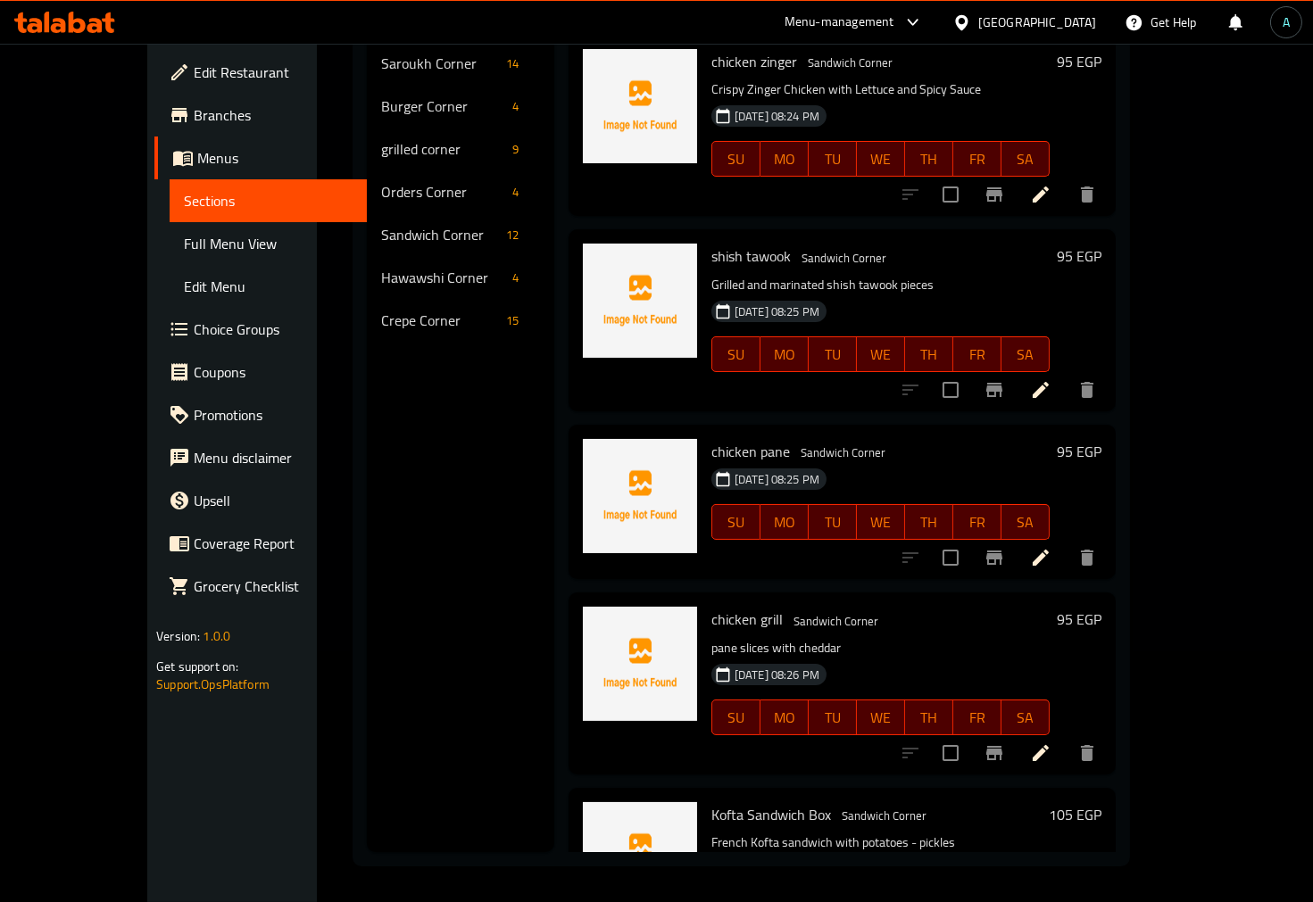
click at [1102, 611] on div "95 EGP" at bounding box center [1076, 683] width 52 height 153
click at [1102, 607] on h6 "95 EGP" at bounding box center [1079, 619] width 45 height 25
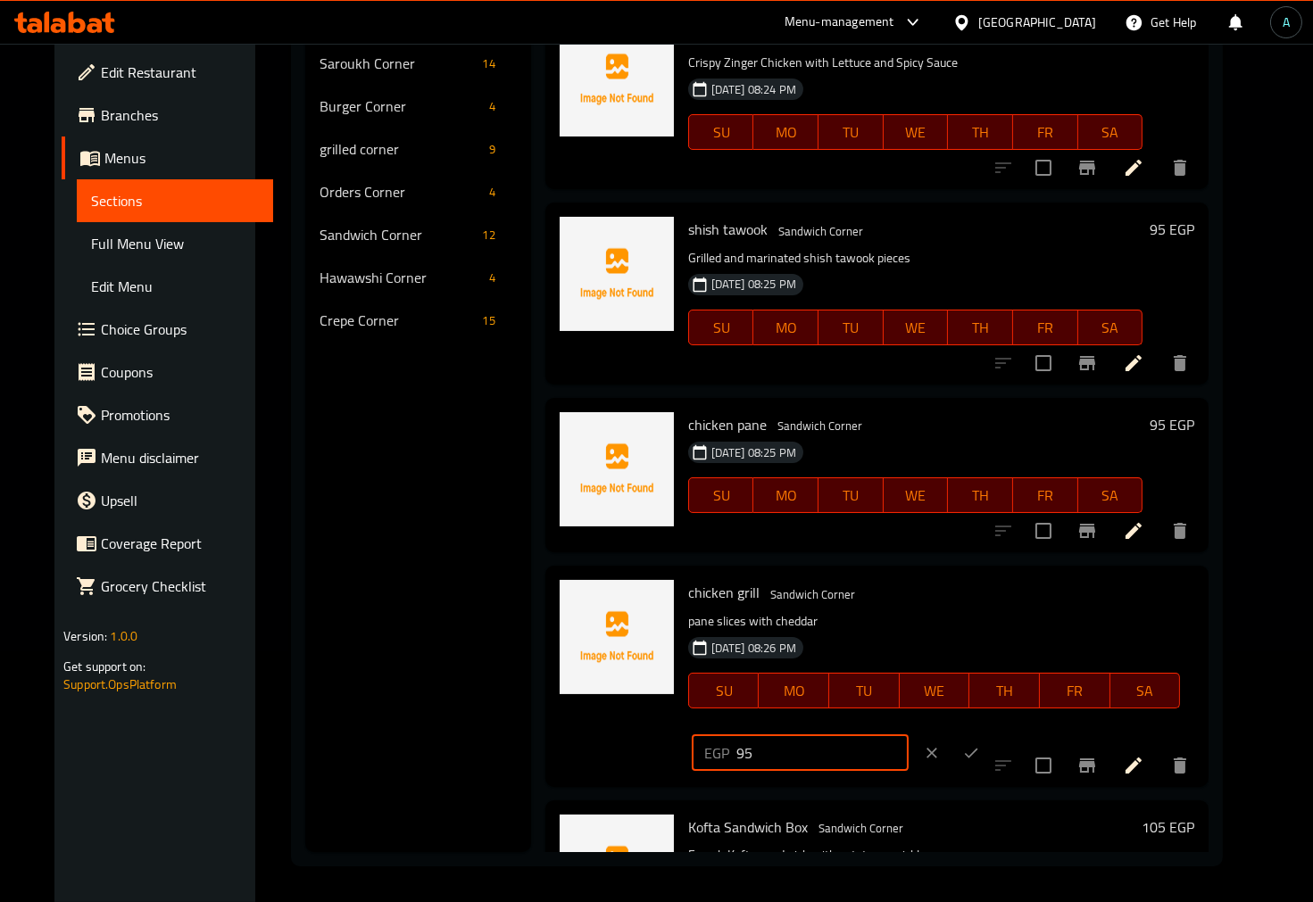
drag, startPoint x: 1071, startPoint y: 610, endPoint x: 817, endPoint y: 592, distance: 255.0
click at [811, 594] on div "chicken grill Sandwich Corner pane slices with cheddar [DATE] 08:26 PM SU MO TU…" at bounding box center [941, 676] width 520 height 206
type input "105"
click at [978, 749] on icon "ok" at bounding box center [971, 754] width 13 height 10
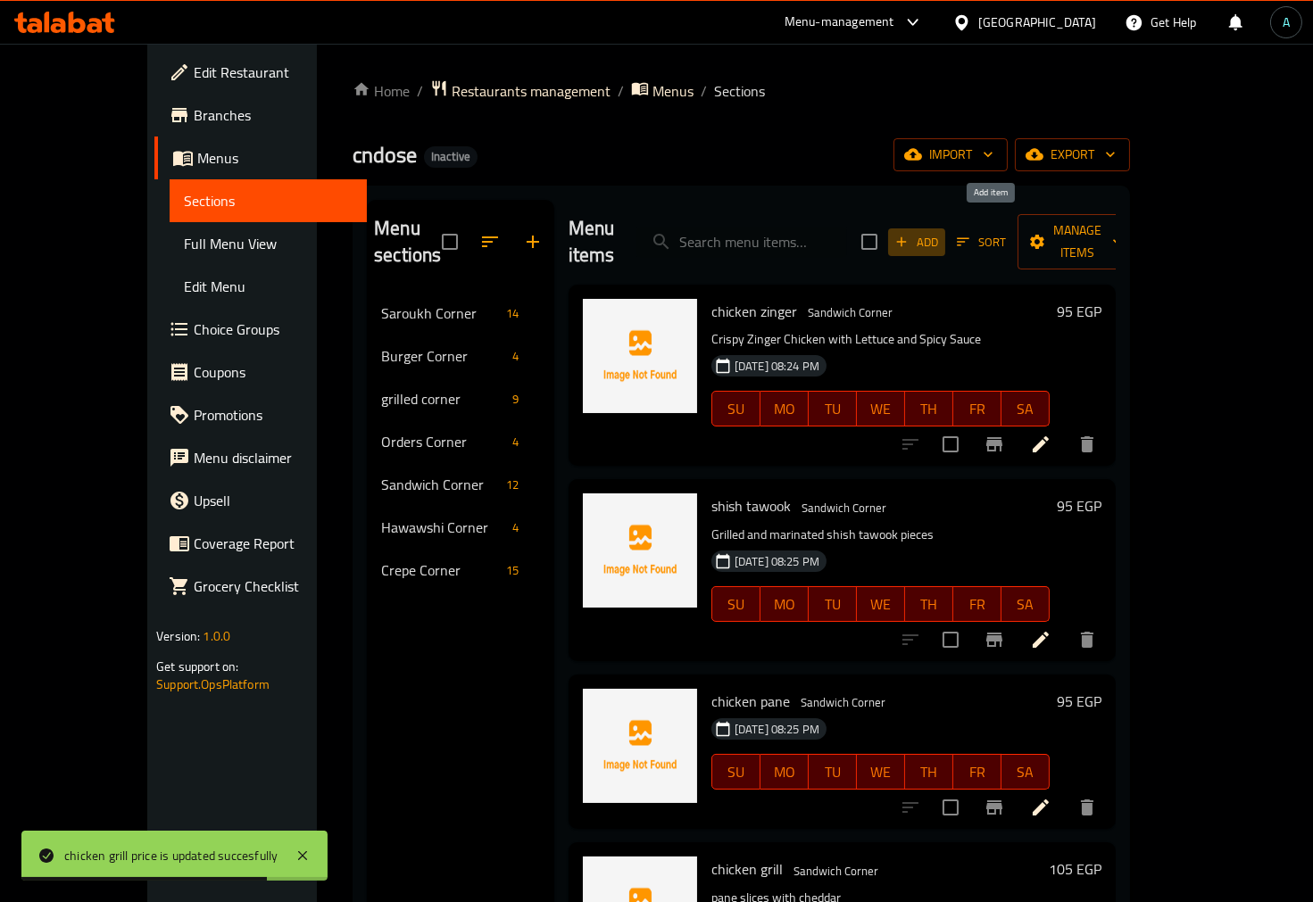
click at [941, 235] on span "Add" at bounding box center [917, 242] width 48 height 21
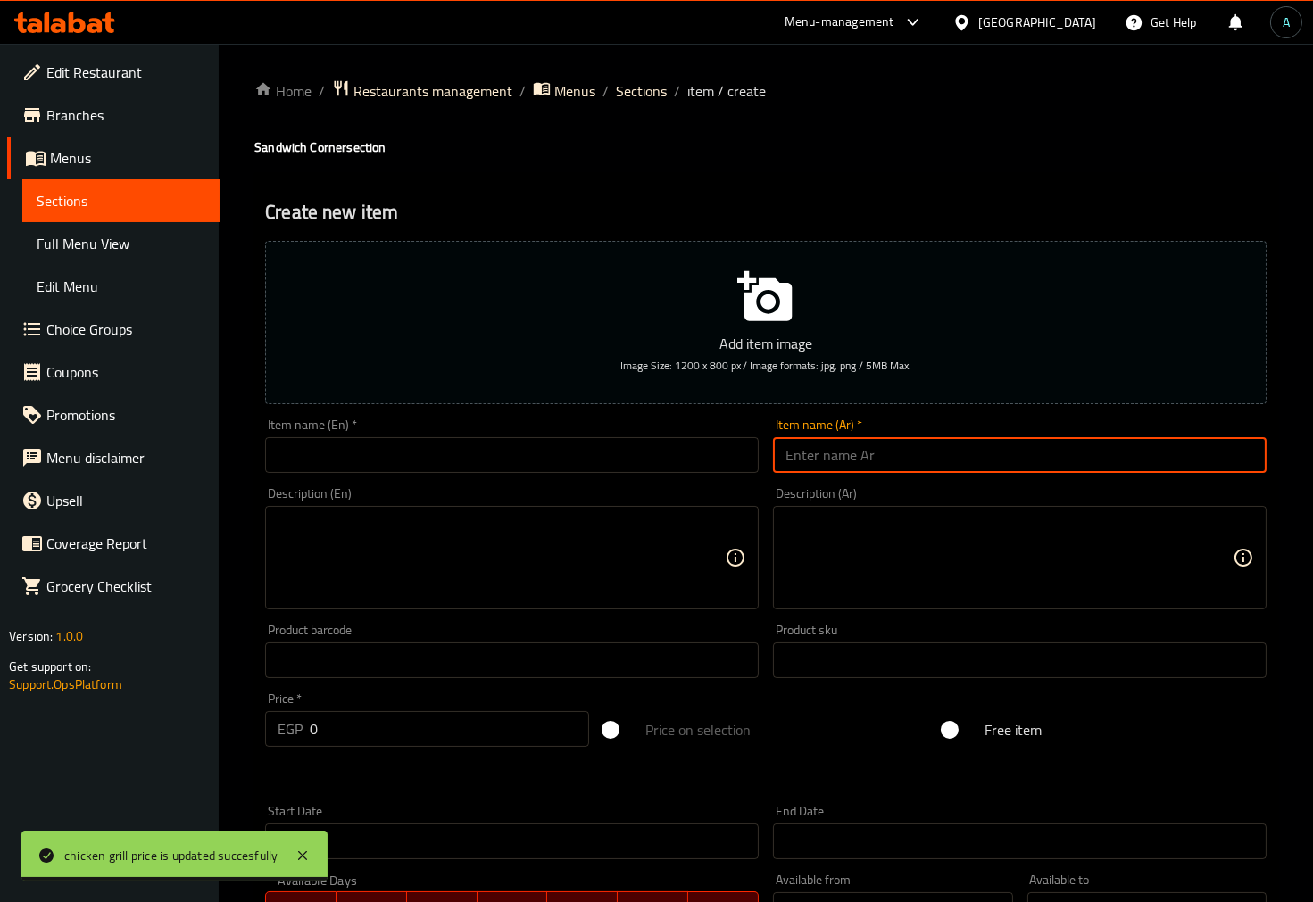
click at [953, 470] on input "text" at bounding box center [1020, 455] width 494 height 36
paste input "تشيكن باربكيو"
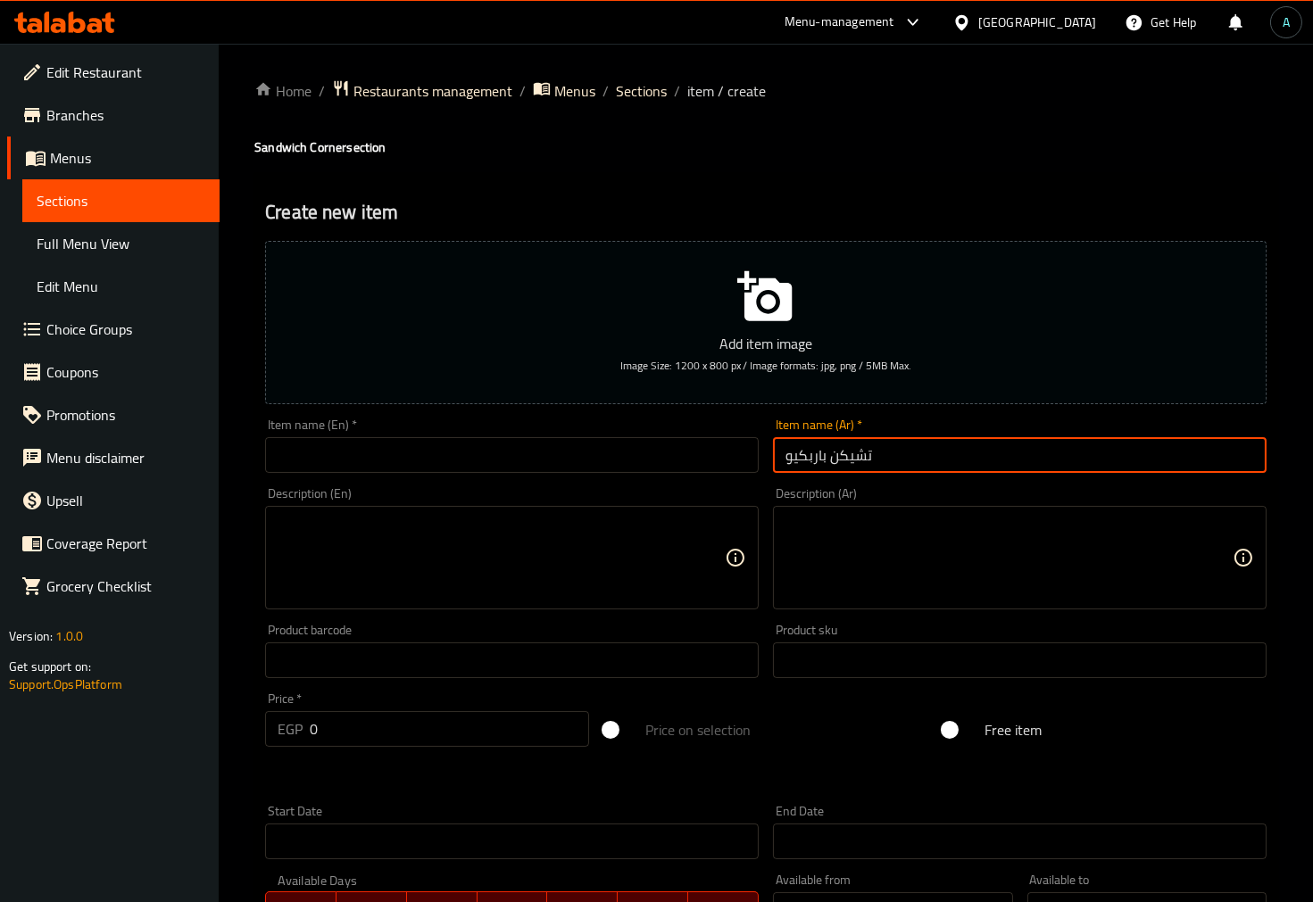
type input "تشيكن باربكيو"
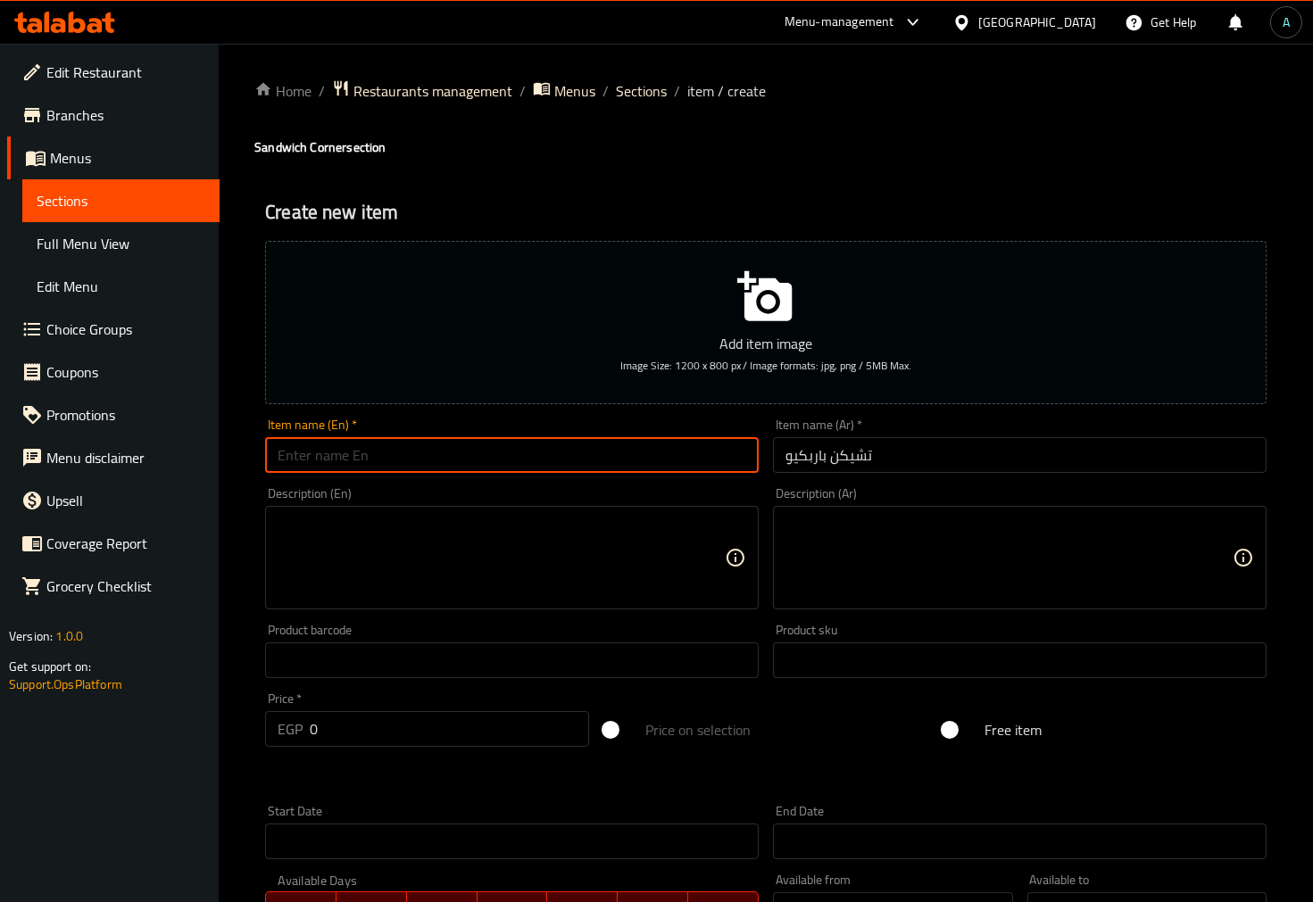
click at [626, 466] on input "text" at bounding box center [512, 455] width 494 height 36
paste input "Chicken BBQ"
type input "Chicken BBQ sandwich"
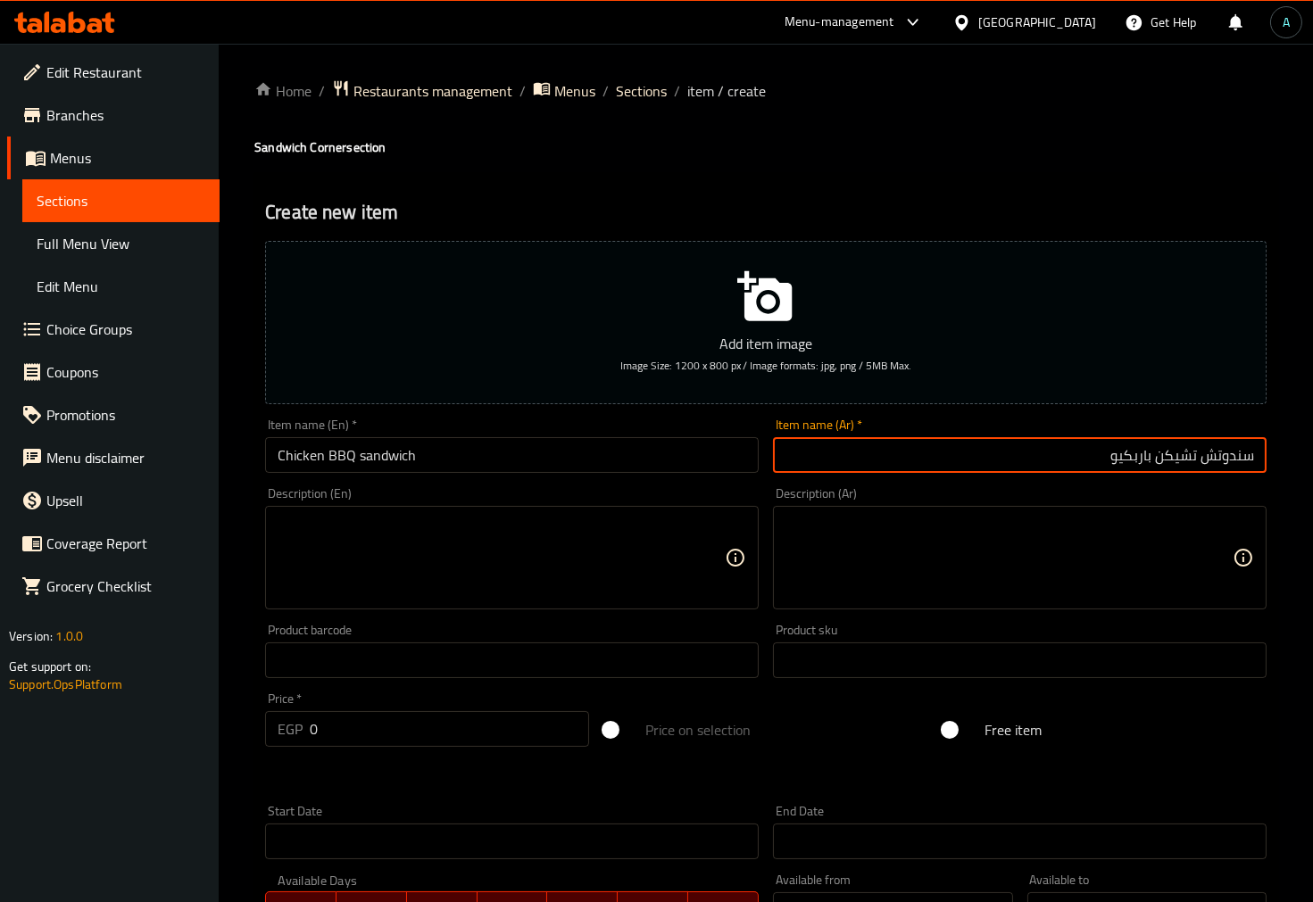
type input "سندوتش تشيكن باربكيو"
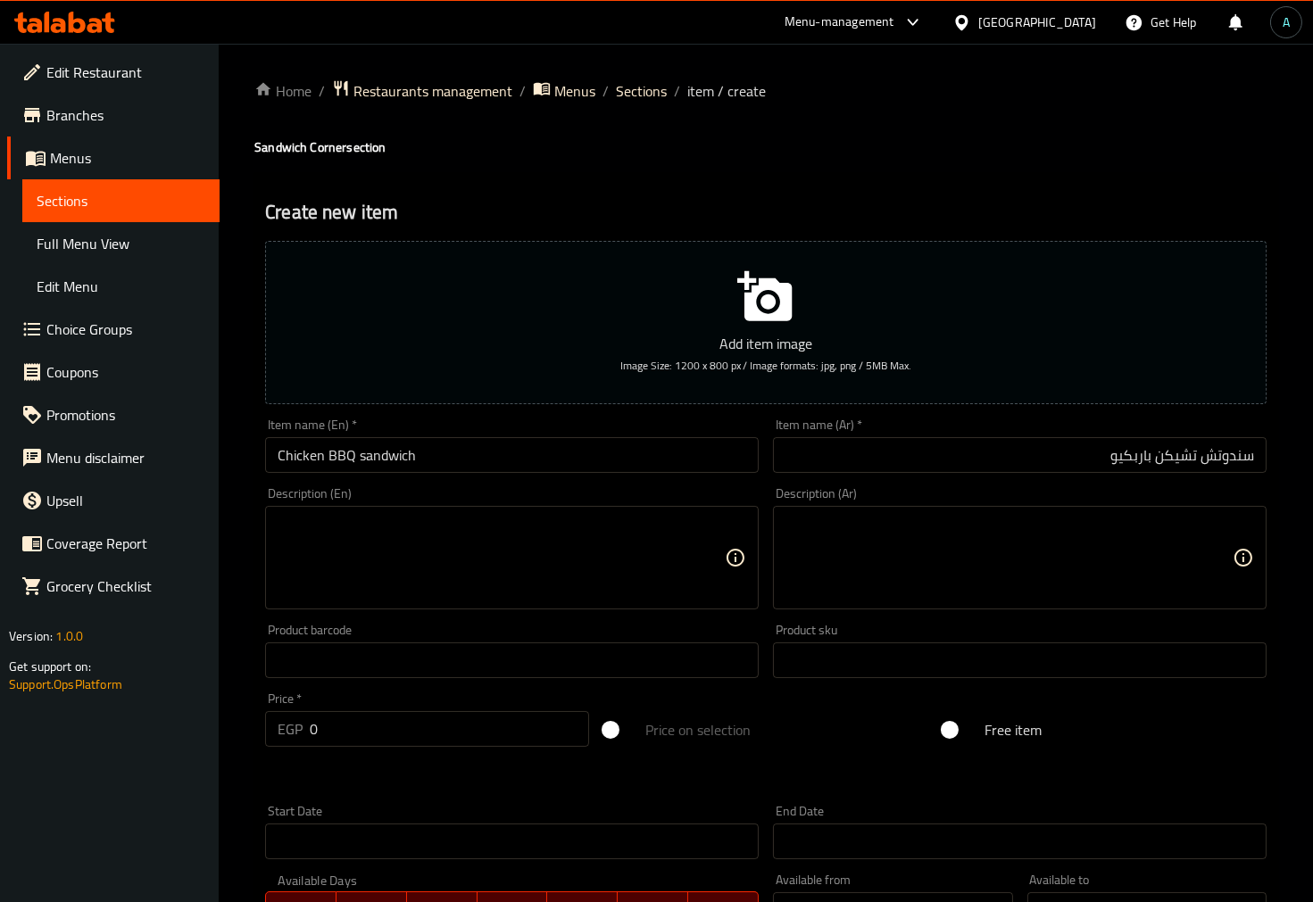
click at [689, 465] on input "Chicken BBQ sandwich" at bounding box center [512, 455] width 494 height 36
drag, startPoint x: 399, startPoint y: 736, endPoint x: 180, endPoint y: 736, distance: 218.7
click at [180, 736] on div "Edit Restaurant Branches Menus Sections Full Menu View Edit Menu Choice Groups …" at bounding box center [656, 653] width 1313 height 1218
type input "95"
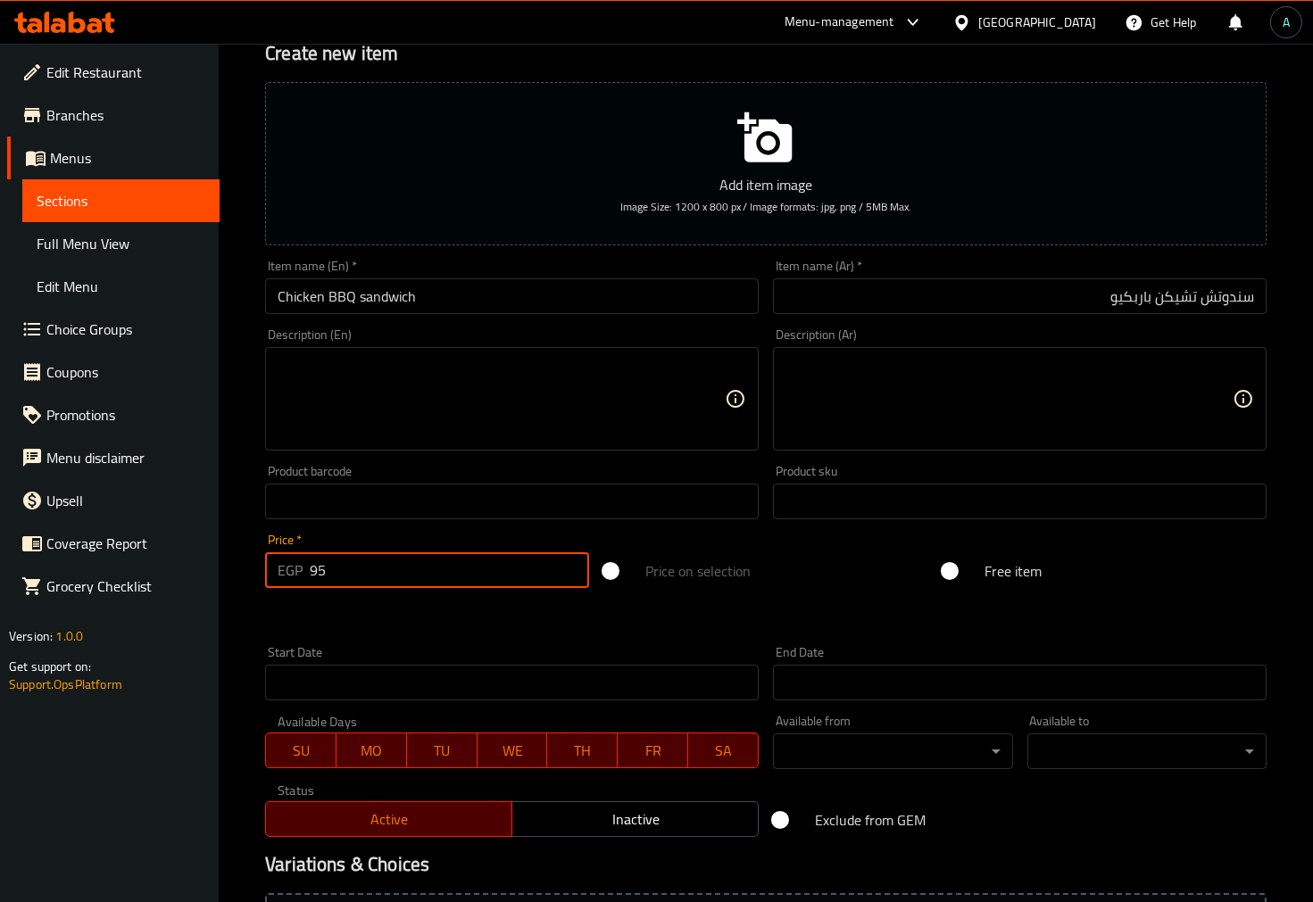
scroll to position [355, 0]
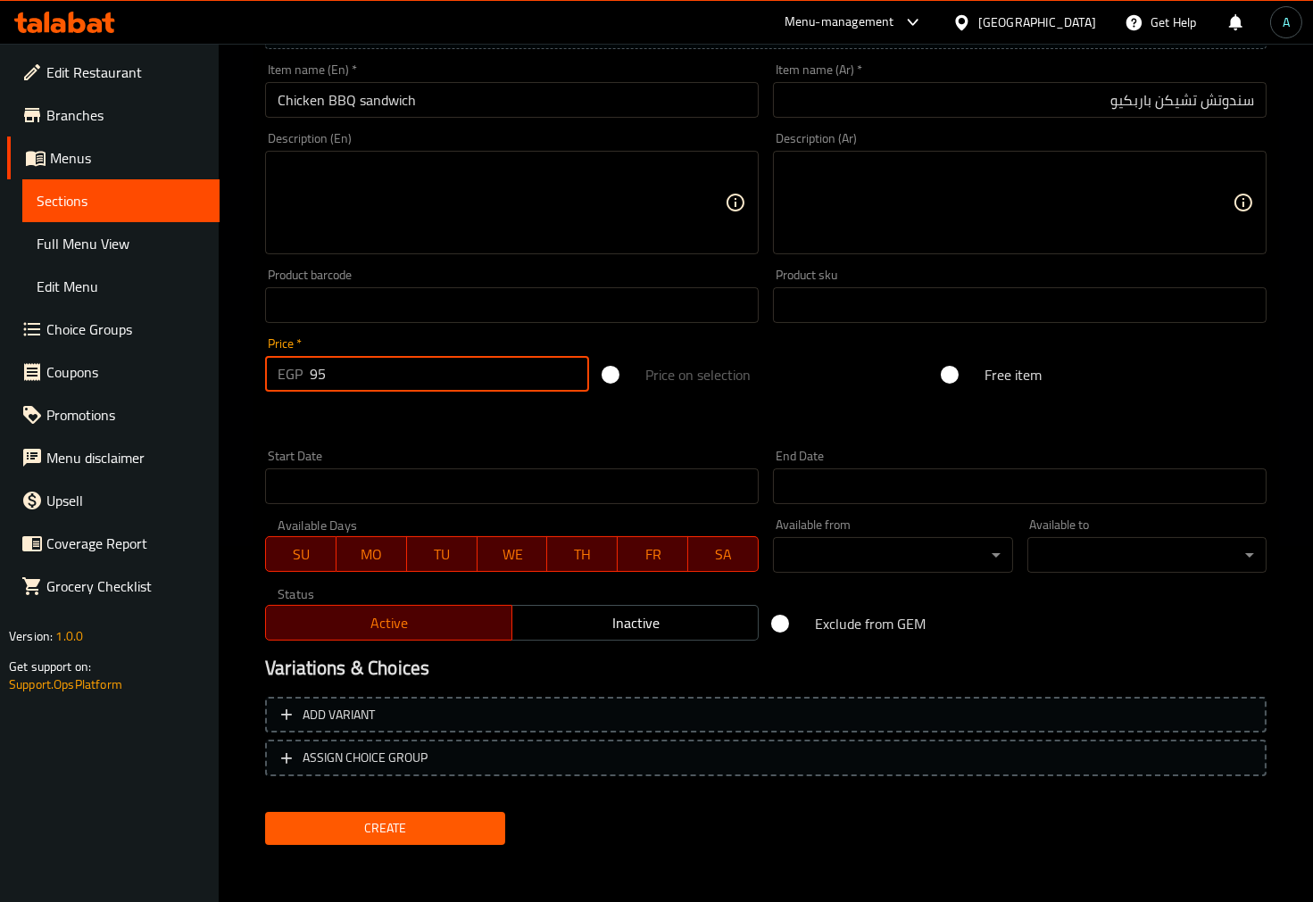
drag, startPoint x: 439, startPoint y: 388, endPoint x: 316, endPoint y: 388, distance: 123.2
click at [316, 388] on input "95" at bounding box center [449, 374] width 279 height 36
click at [412, 825] on span "Create" at bounding box center [384, 829] width 211 height 22
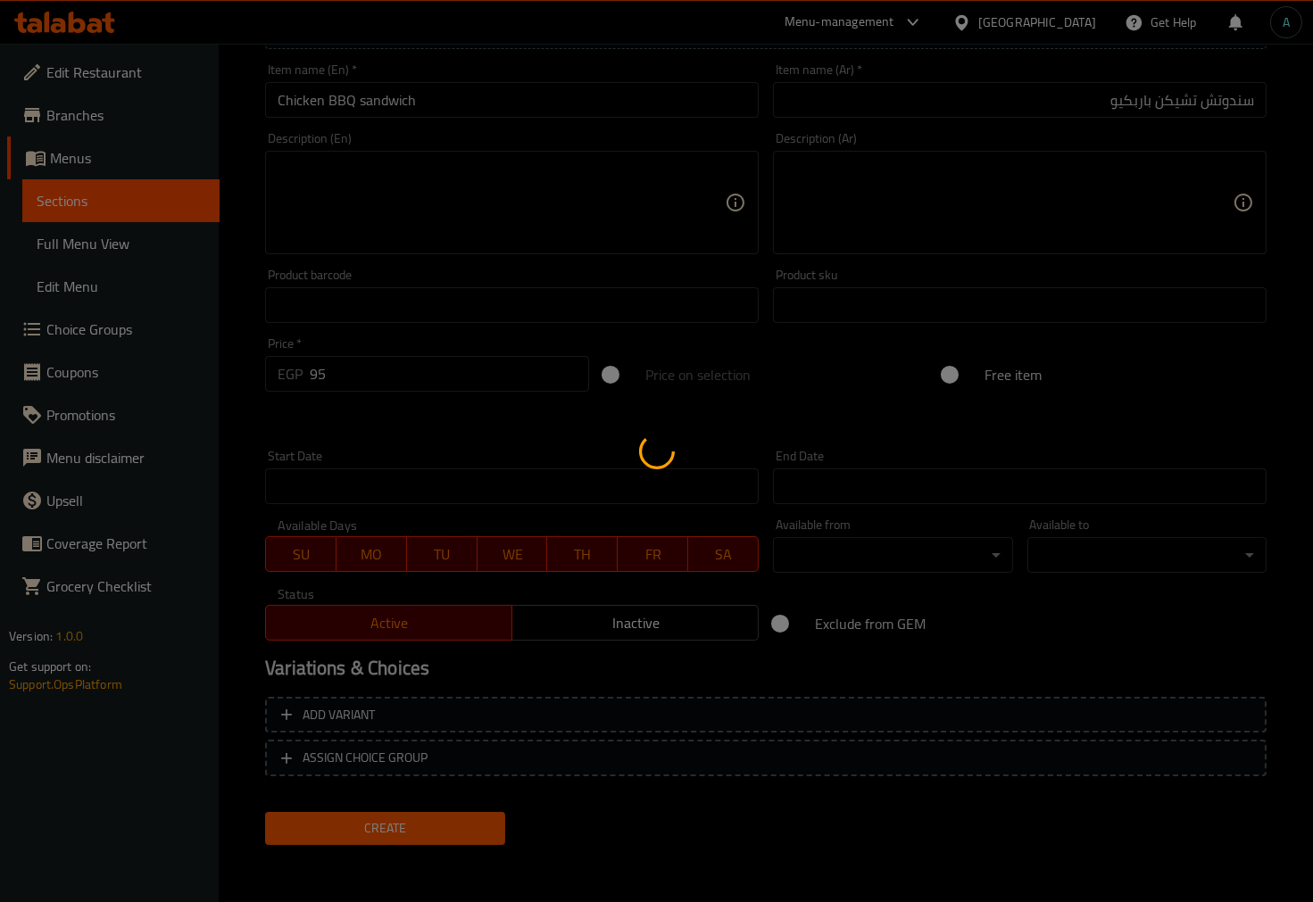
type input "0"
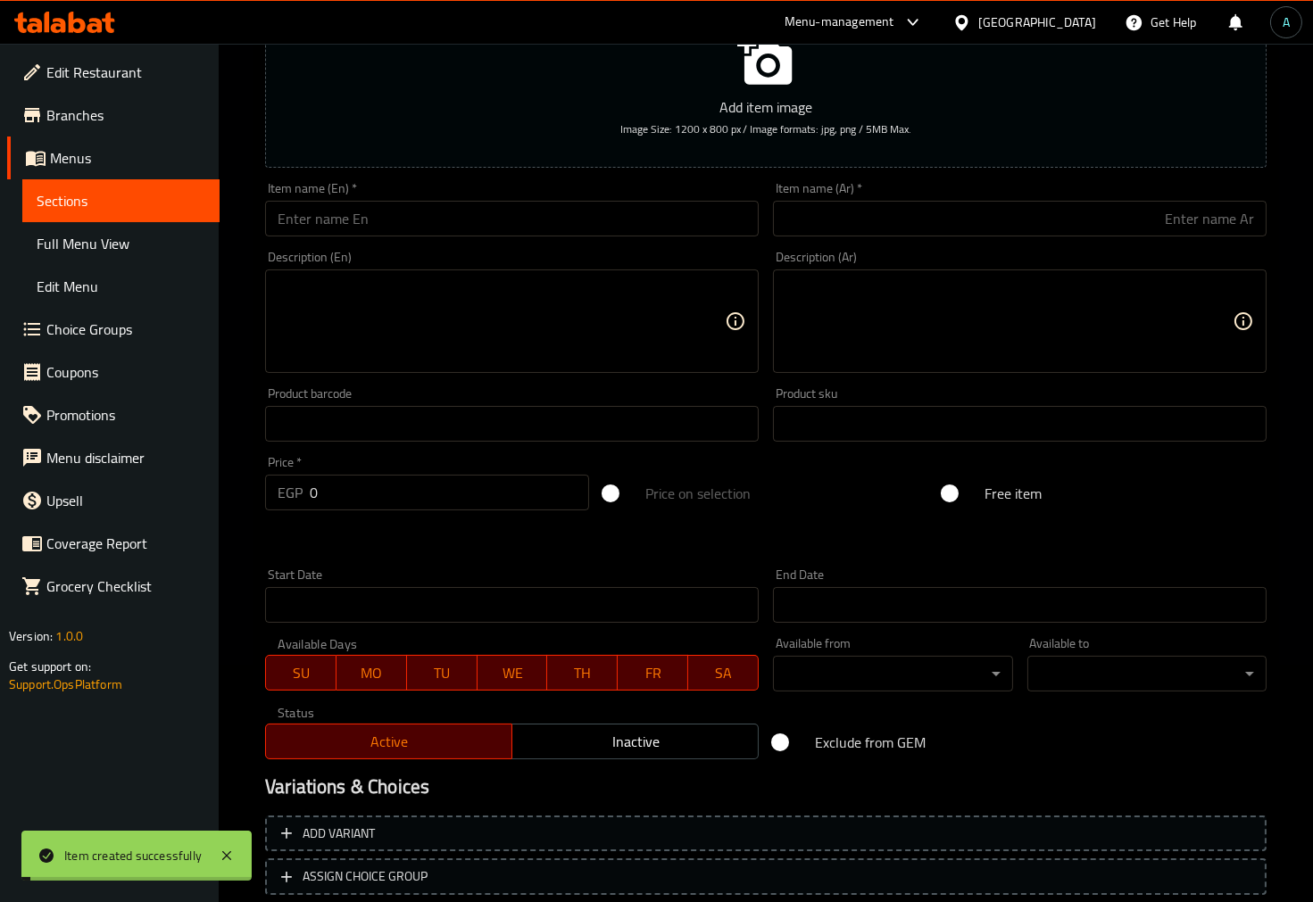
scroll to position [0, 0]
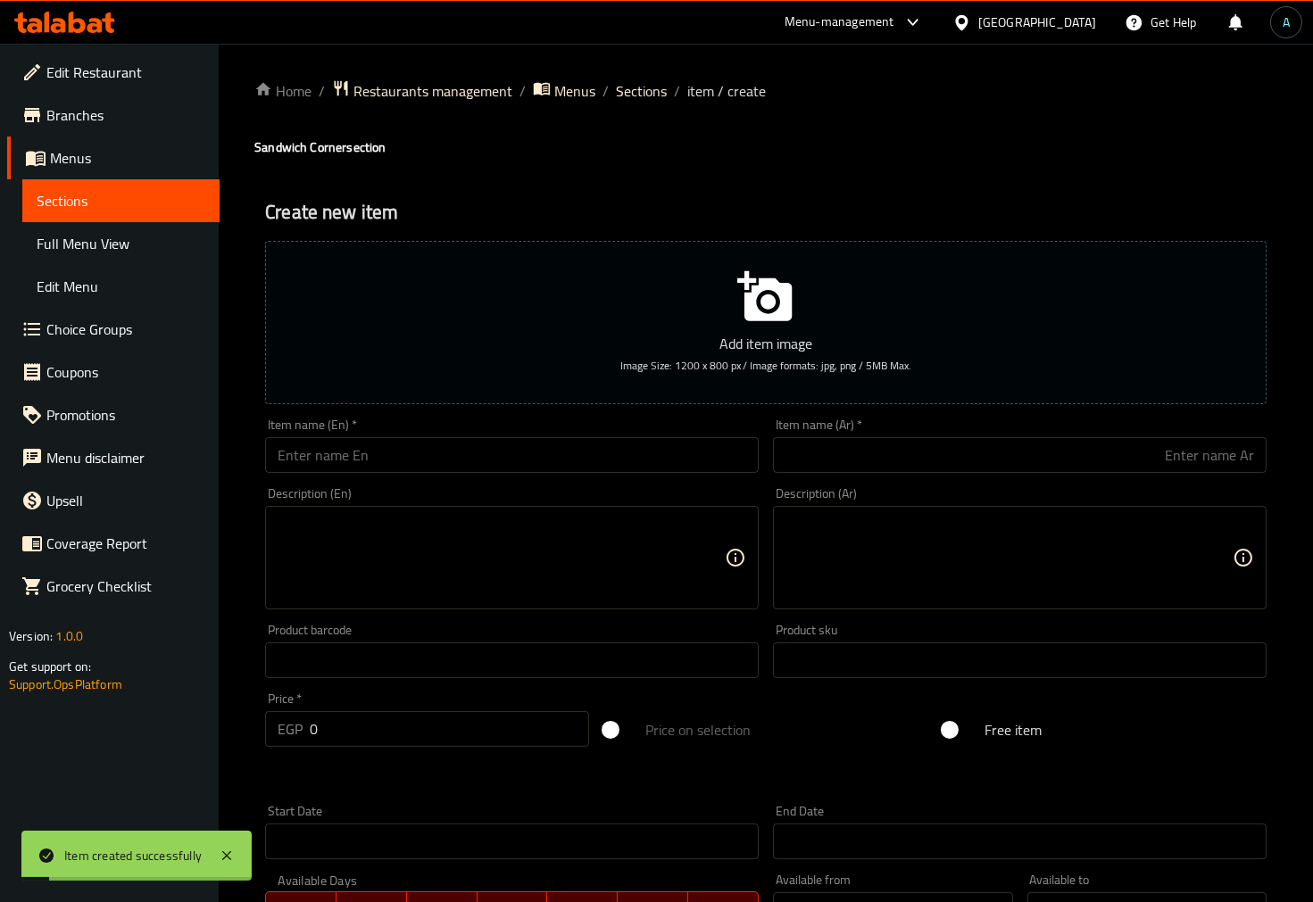
click at [643, 105] on div "Home / Restaurants management / Menus / Sections / item / create Sandwich Corne…" at bounding box center [765, 652] width 1023 height 1146
click at [643, 99] on span "Sections" at bounding box center [641, 90] width 51 height 21
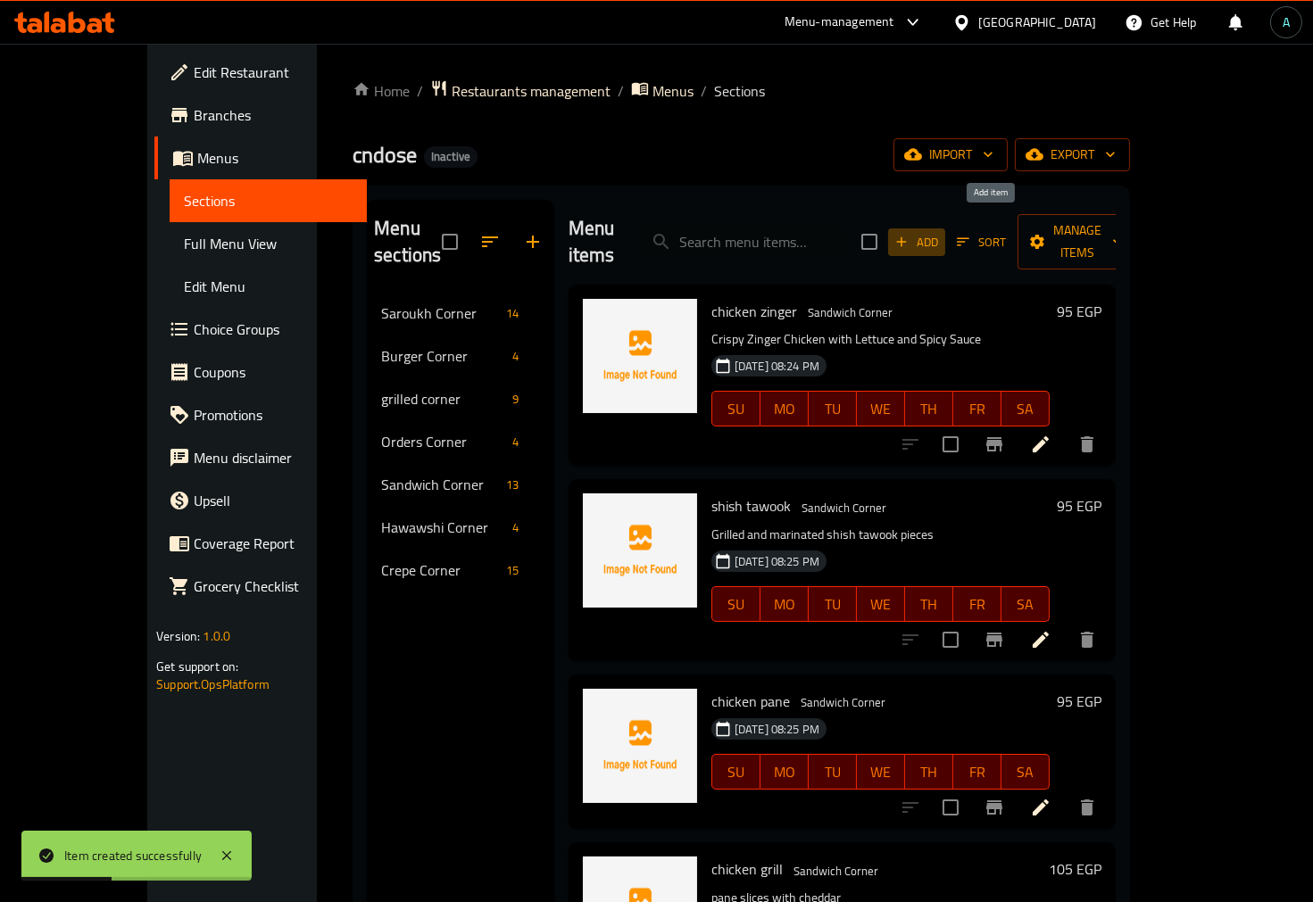
click at [941, 232] on span "Add" at bounding box center [917, 242] width 48 height 21
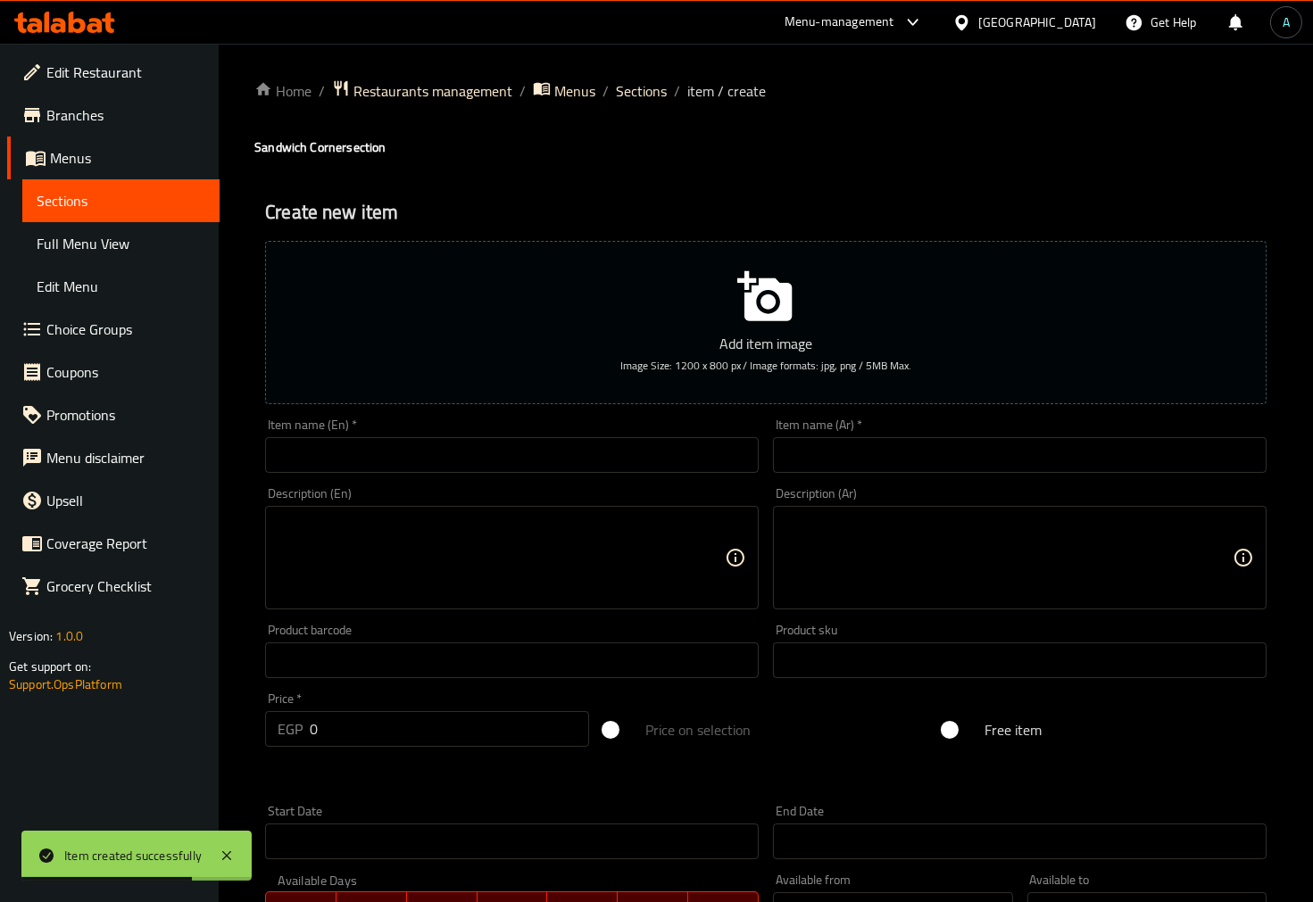
click at [843, 464] on input "text" at bounding box center [1020, 455] width 494 height 36
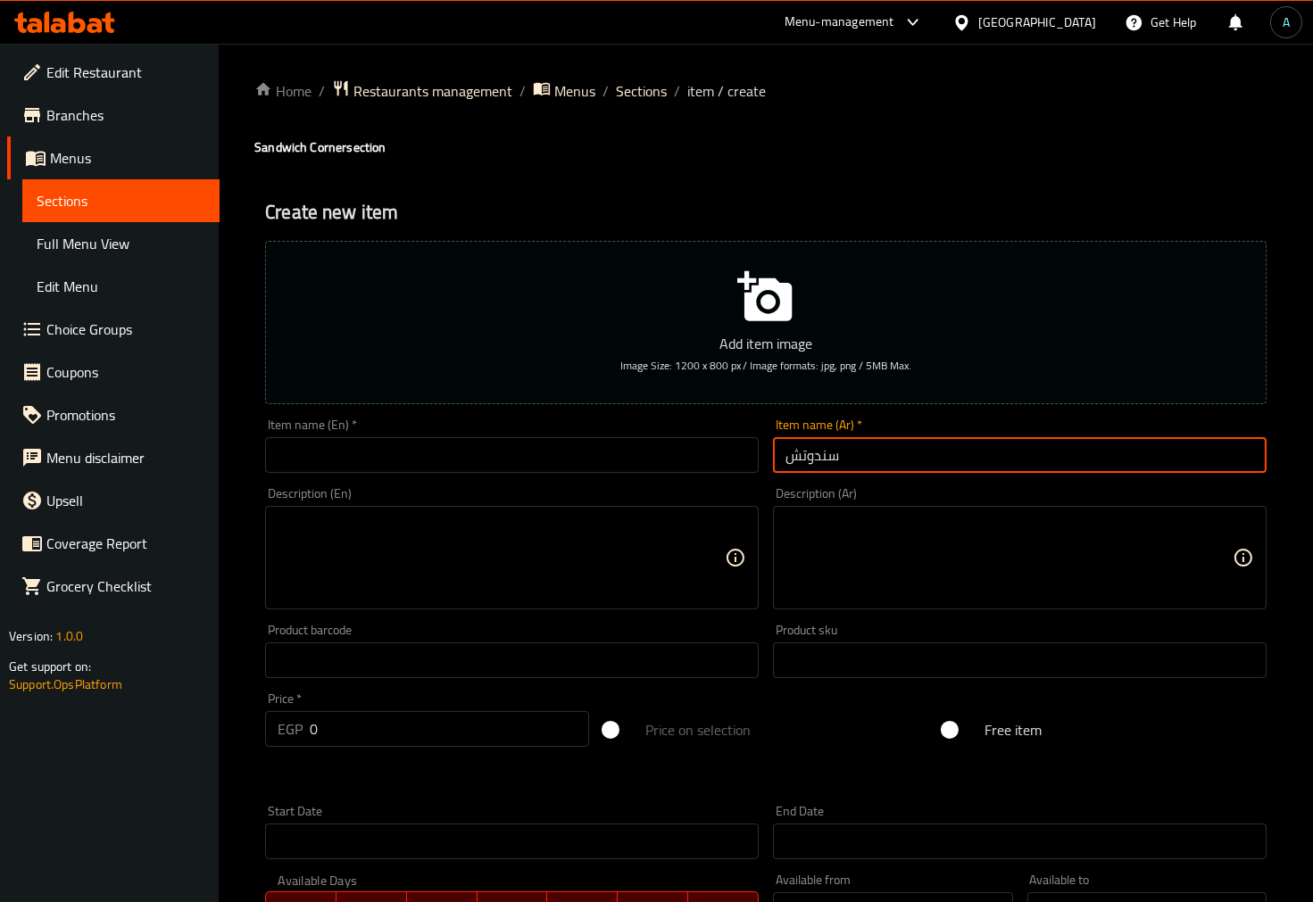
paste input "كفته"
type input "سندوتش كفته"
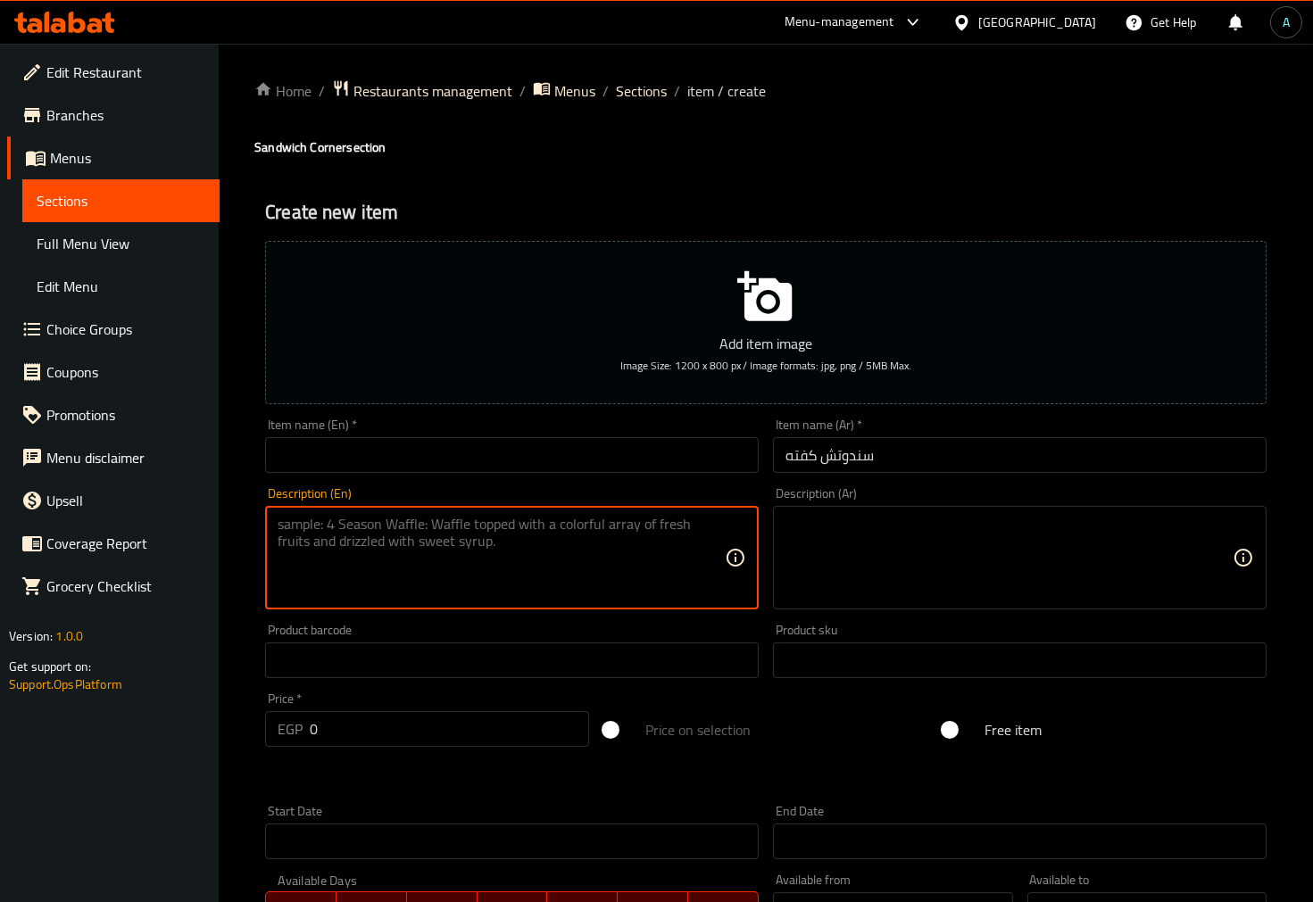
click at [574, 453] on input "text" at bounding box center [512, 455] width 494 height 36
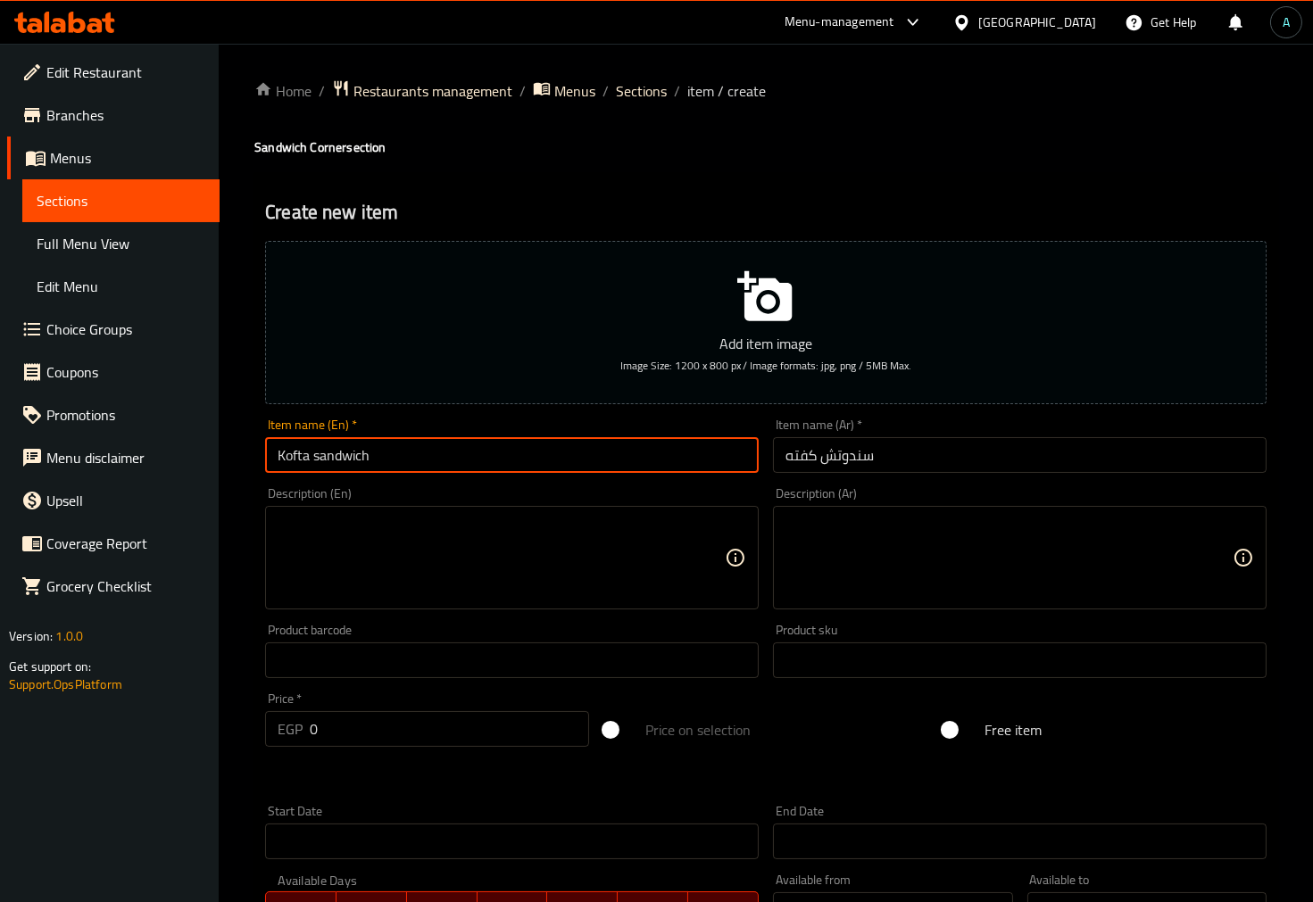
type input "Kofta sandwich"
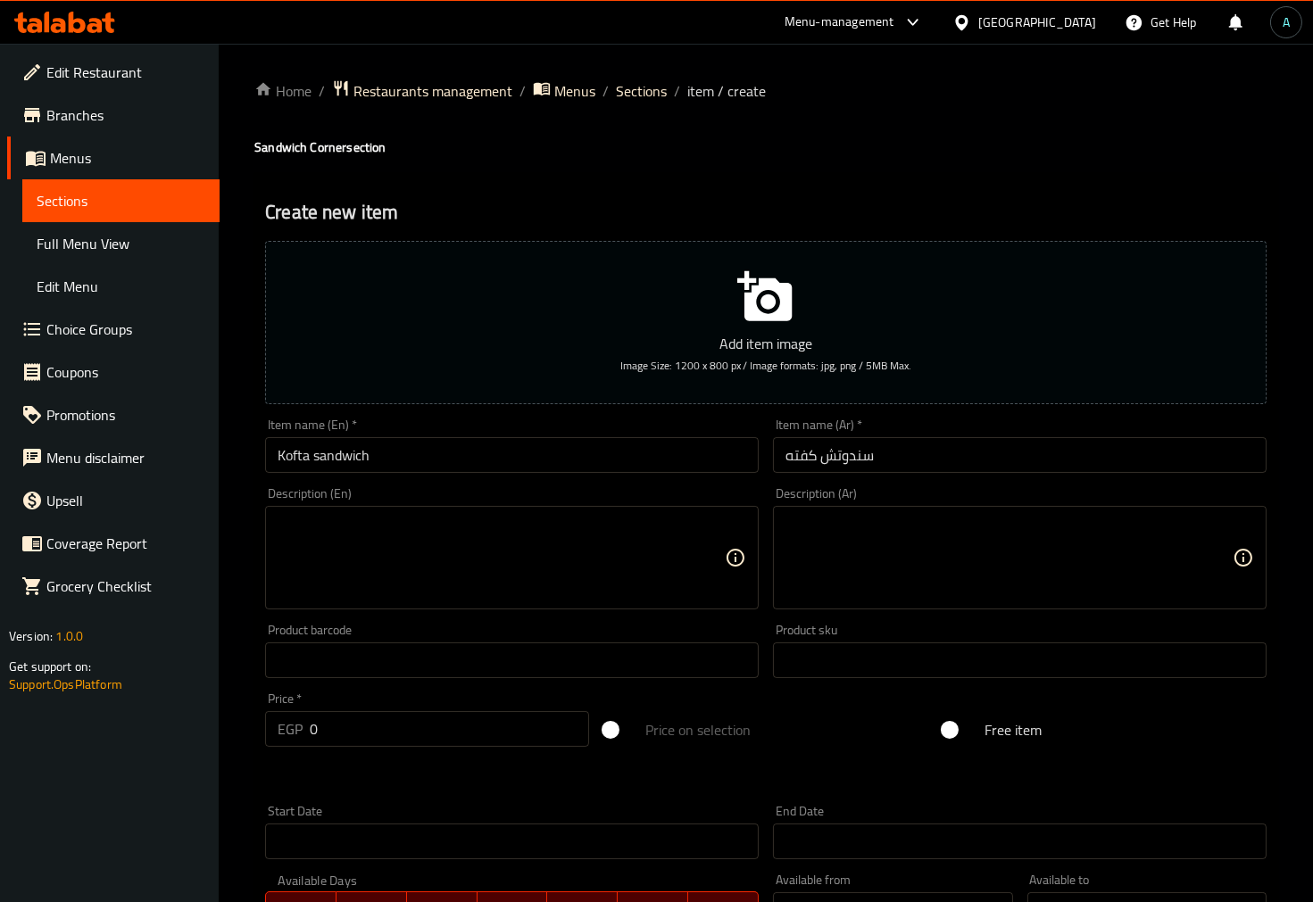
click at [991, 576] on textarea at bounding box center [1009, 558] width 447 height 85
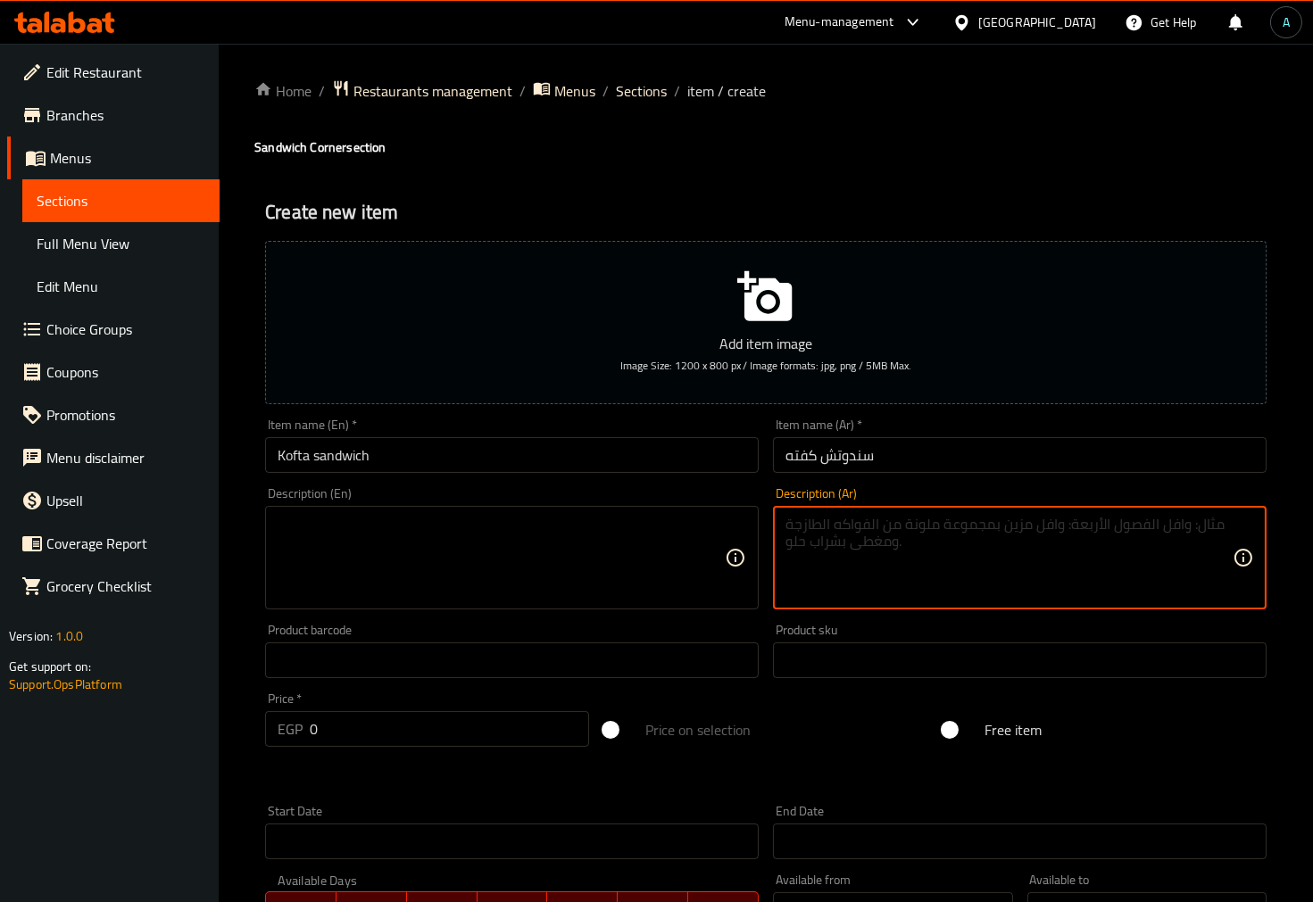
paste textarea "عيش بلدي"
type textarea "عيش بلدي"
click at [486, 570] on textarea at bounding box center [501, 558] width 447 height 85
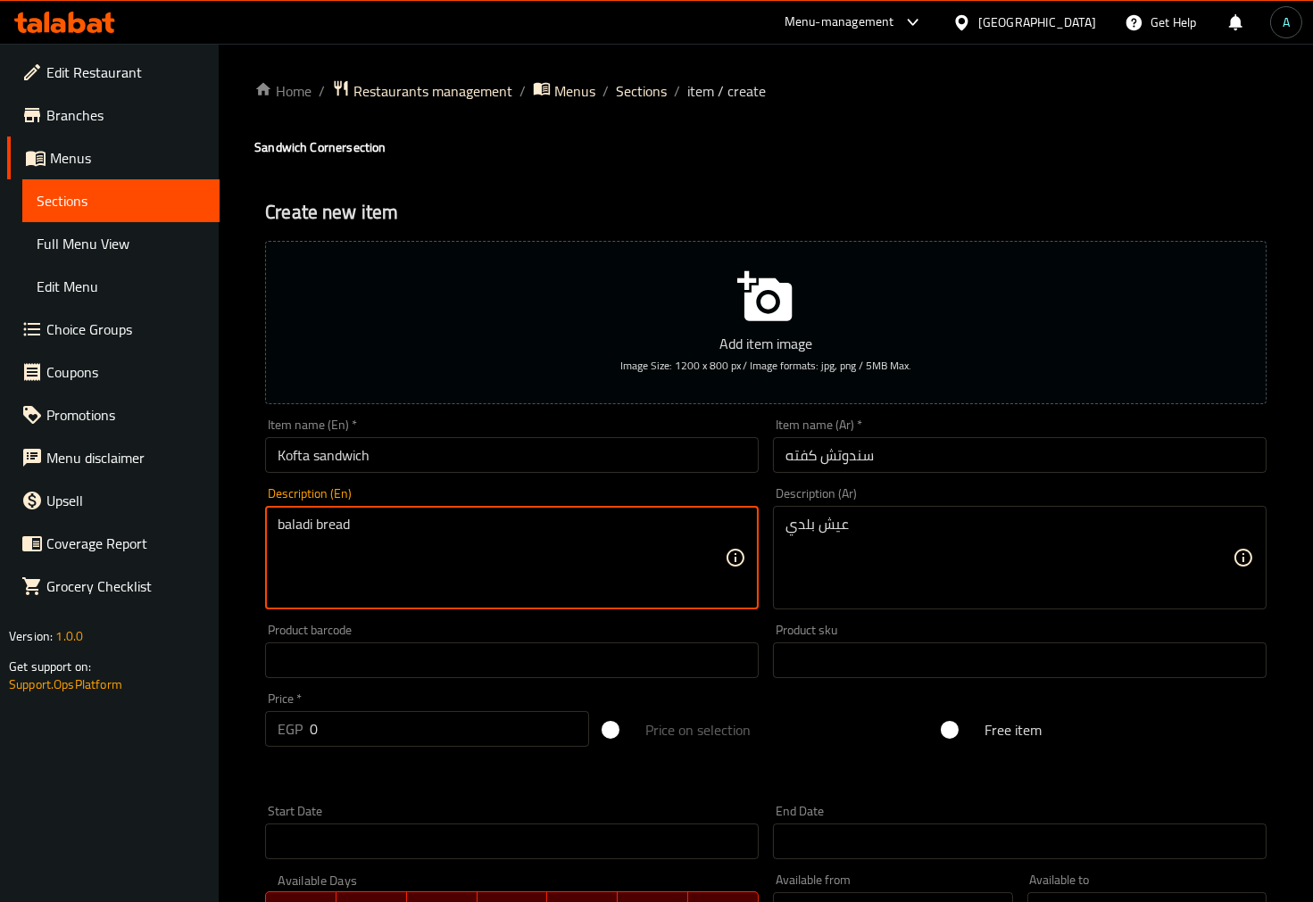
drag, startPoint x: 379, startPoint y: 540, endPoint x: 95, endPoint y: 512, distance: 286.1
click at [95, 512] on div "Edit Restaurant Branches Menus Sections Full Menu View Edit Menu Choice Groups …" at bounding box center [656, 653] width 1313 height 1218
type textarea "baladi bread"
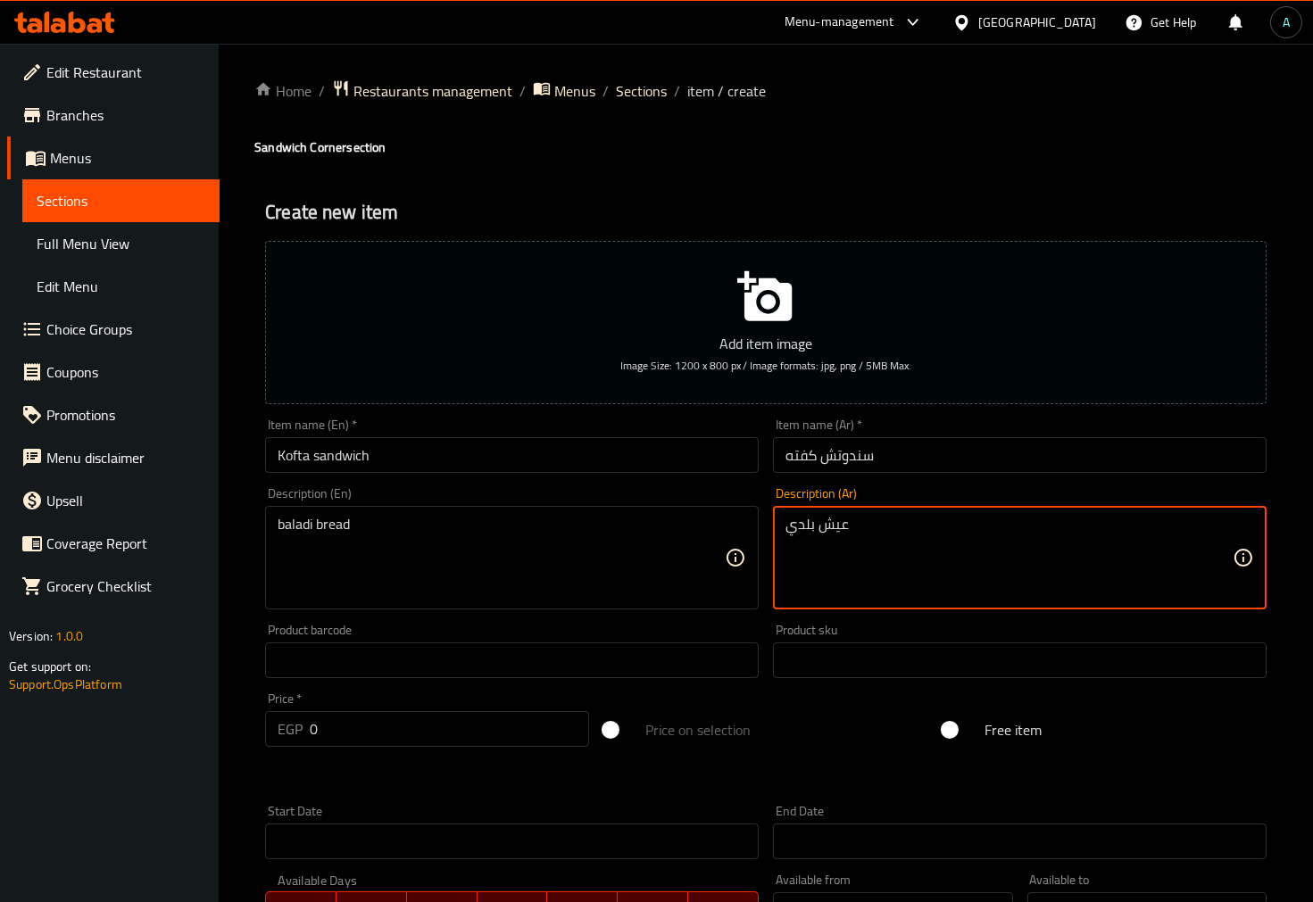
drag, startPoint x: 895, startPoint y: 519, endPoint x: 658, endPoint y: 520, distance: 237.4
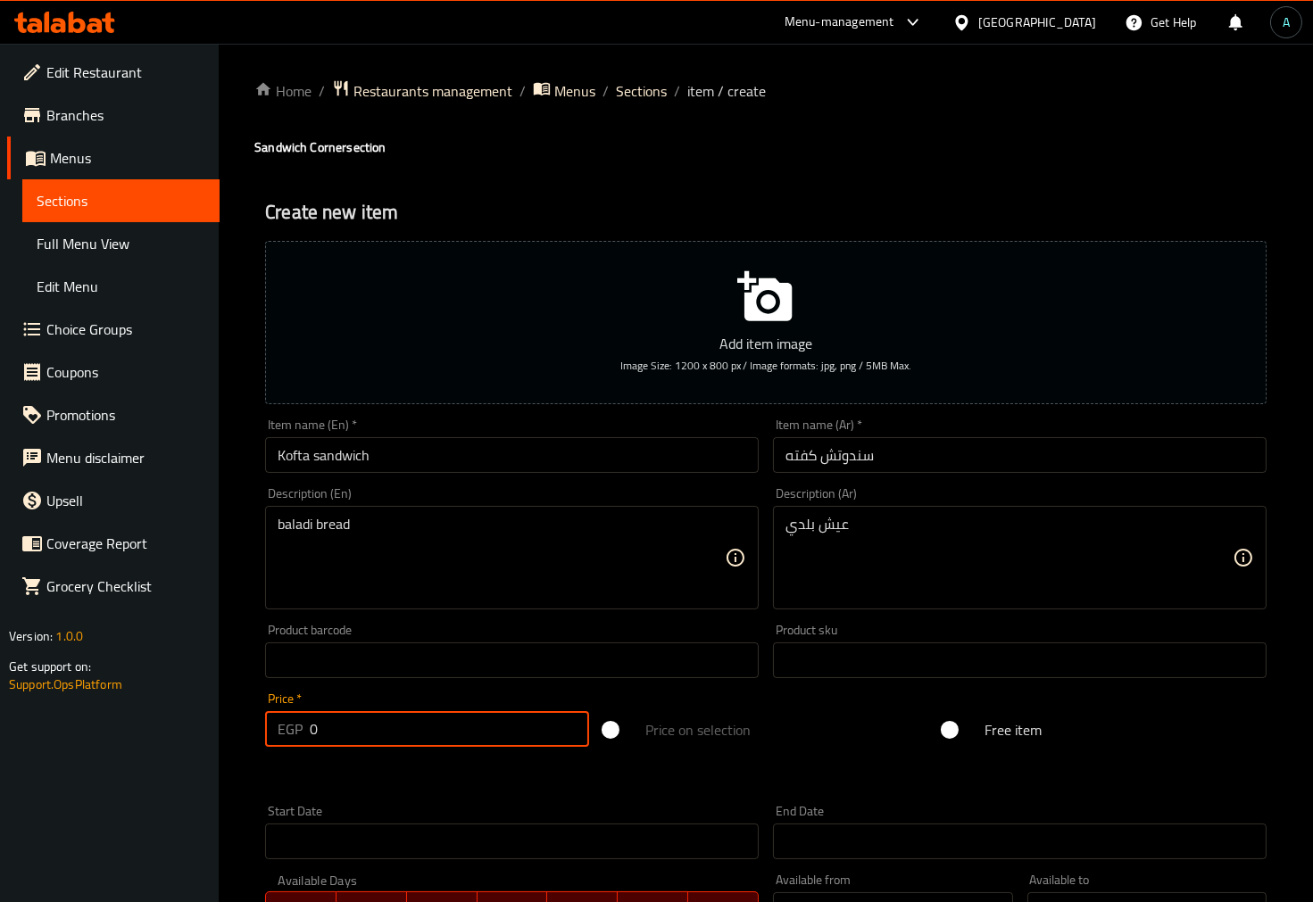
drag, startPoint x: 403, startPoint y: 728, endPoint x: 207, endPoint y: 752, distance: 196.9
click at [207, 752] on div "Edit Restaurant Branches Menus Sections Full Menu View Edit Menu Choice Groups …" at bounding box center [656, 653] width 1313 height 1218
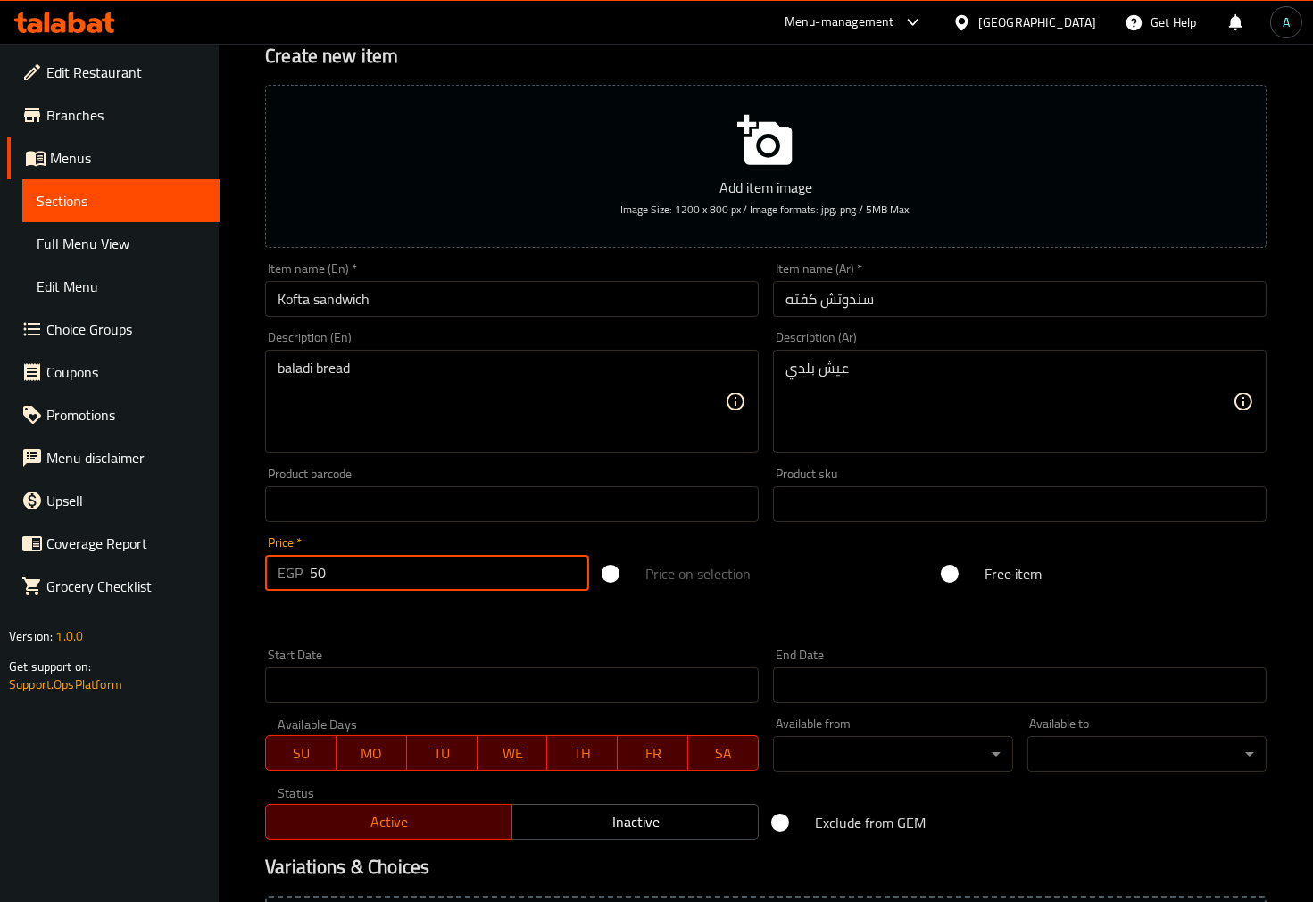
scroll to position [355, 0]
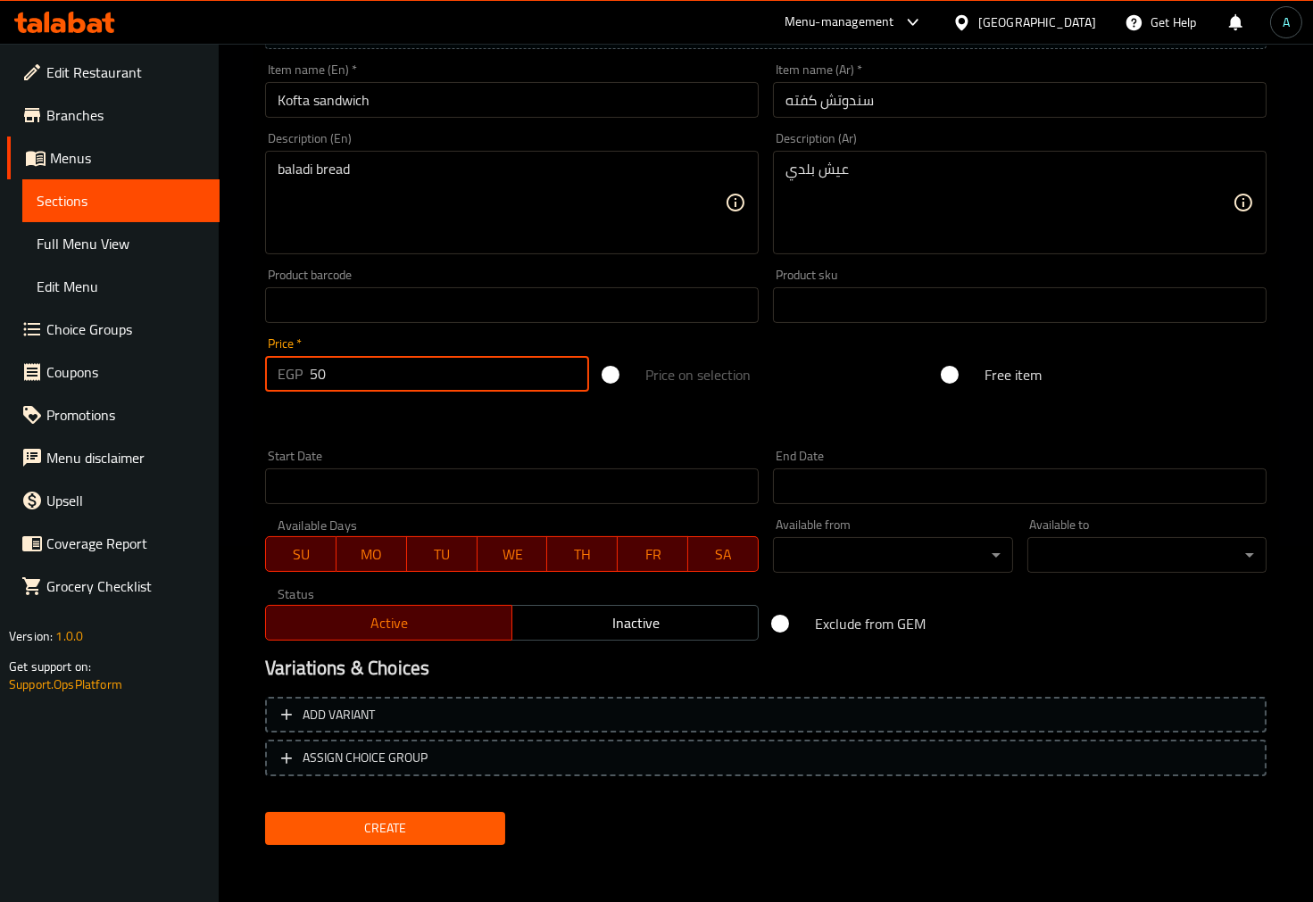
type input "50"
click at [424, 821] on span "Create" at bounding box center [384, 829] width 211 height 22
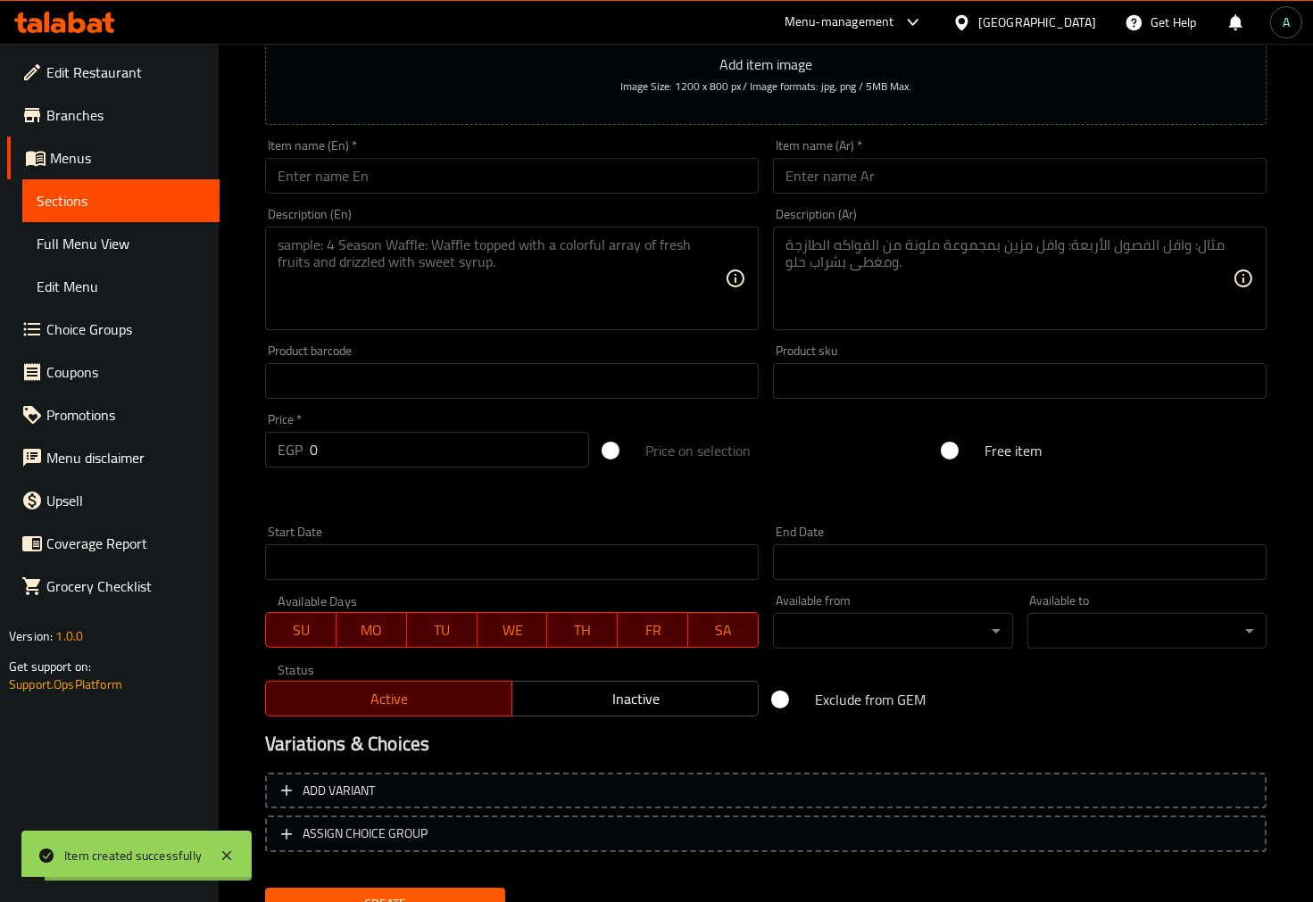
scroll to position [256, 0]
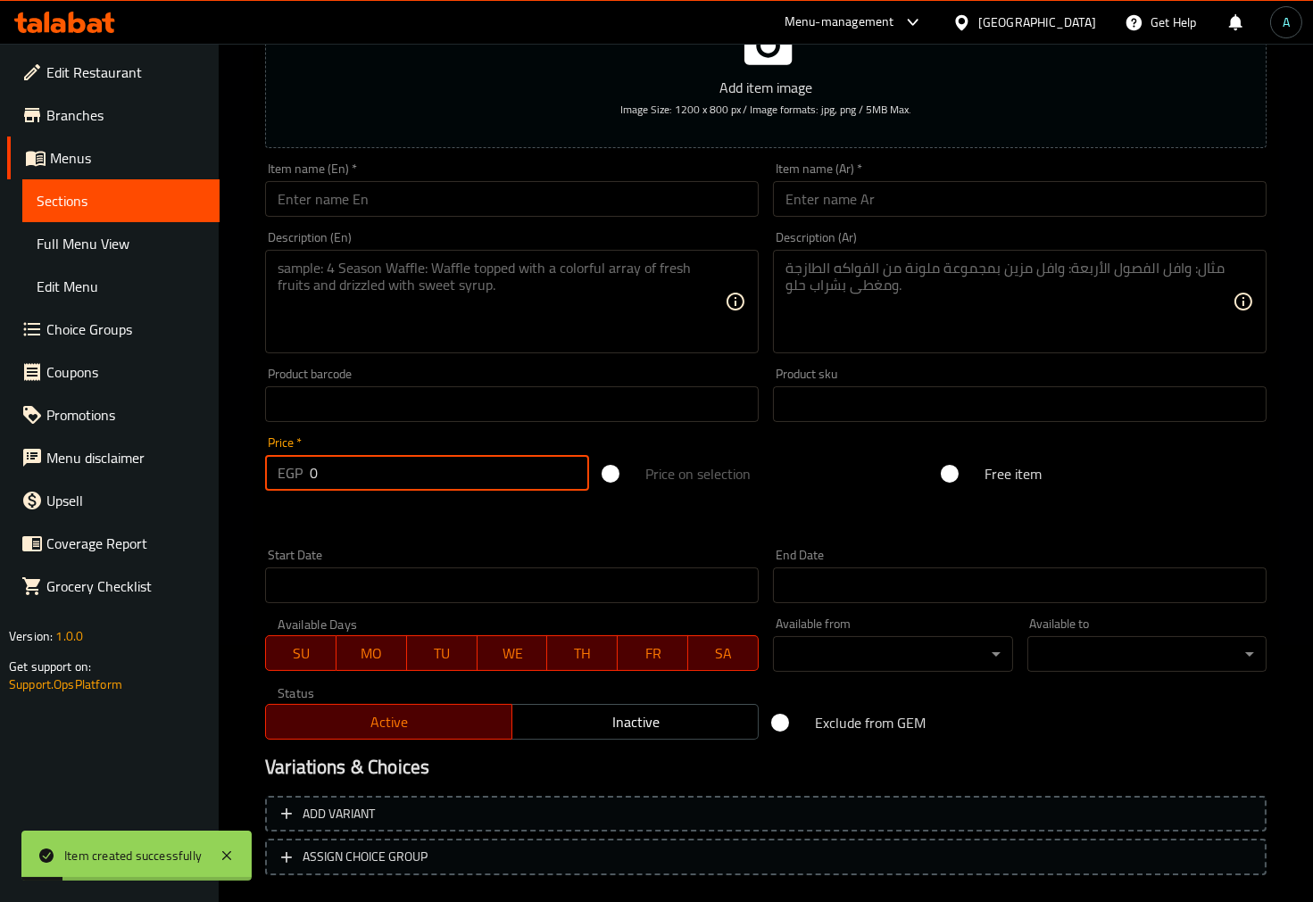
drag, startPoint x: 402, startPoint y: 478, endPoint x: 154, endPoint y: 477, distance: 247.3
click at [154, 477] on div "Edit Restaurant Branches Menus Sections Full Menu View Edit Menu Choice Groups …" at bounding box center [656, 397] width 1313 height 1218
type input "60"
click at [625, 195] on input "text" at bounding box center [512, 199] width 494 height 36
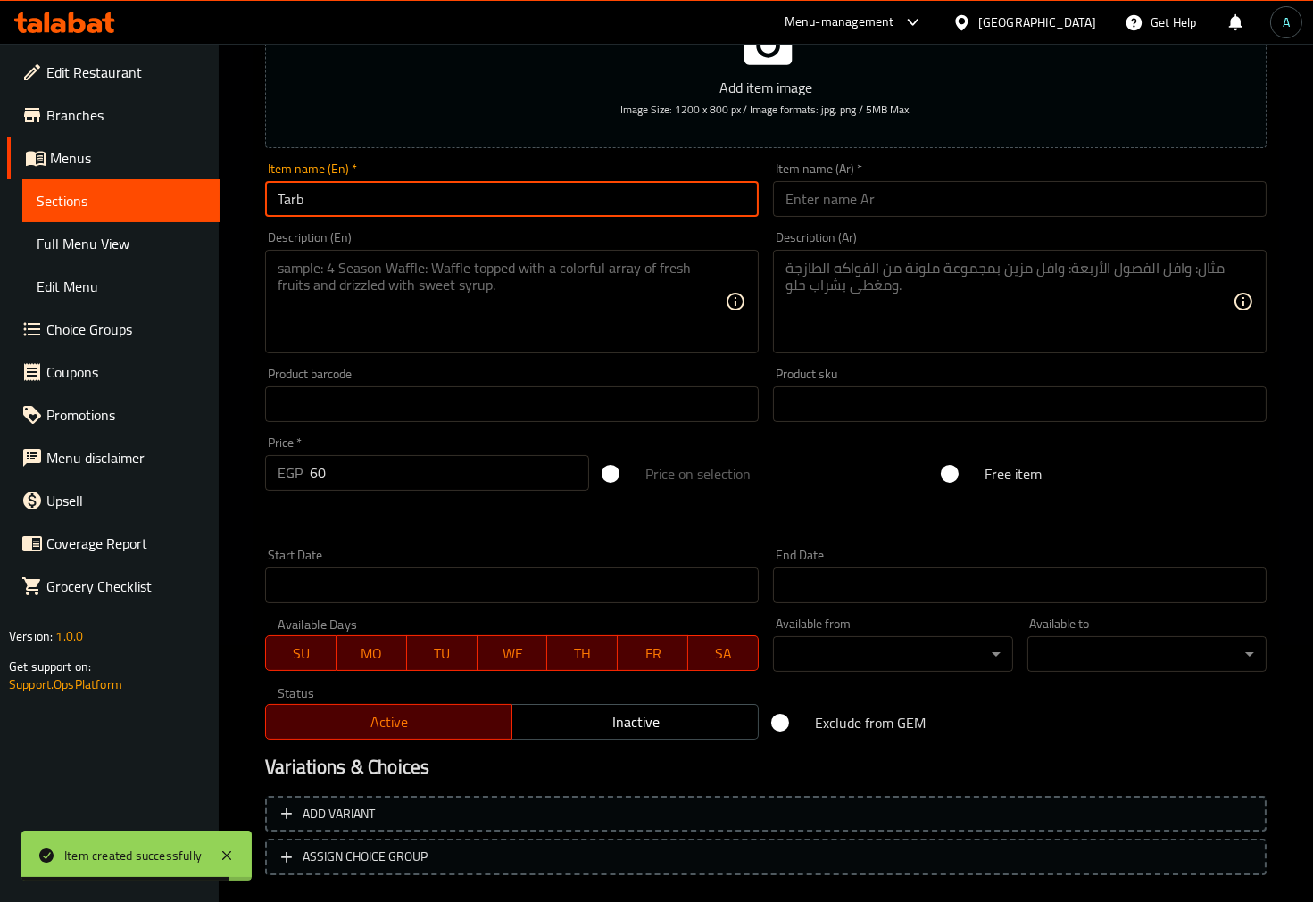
type input "Tarb"
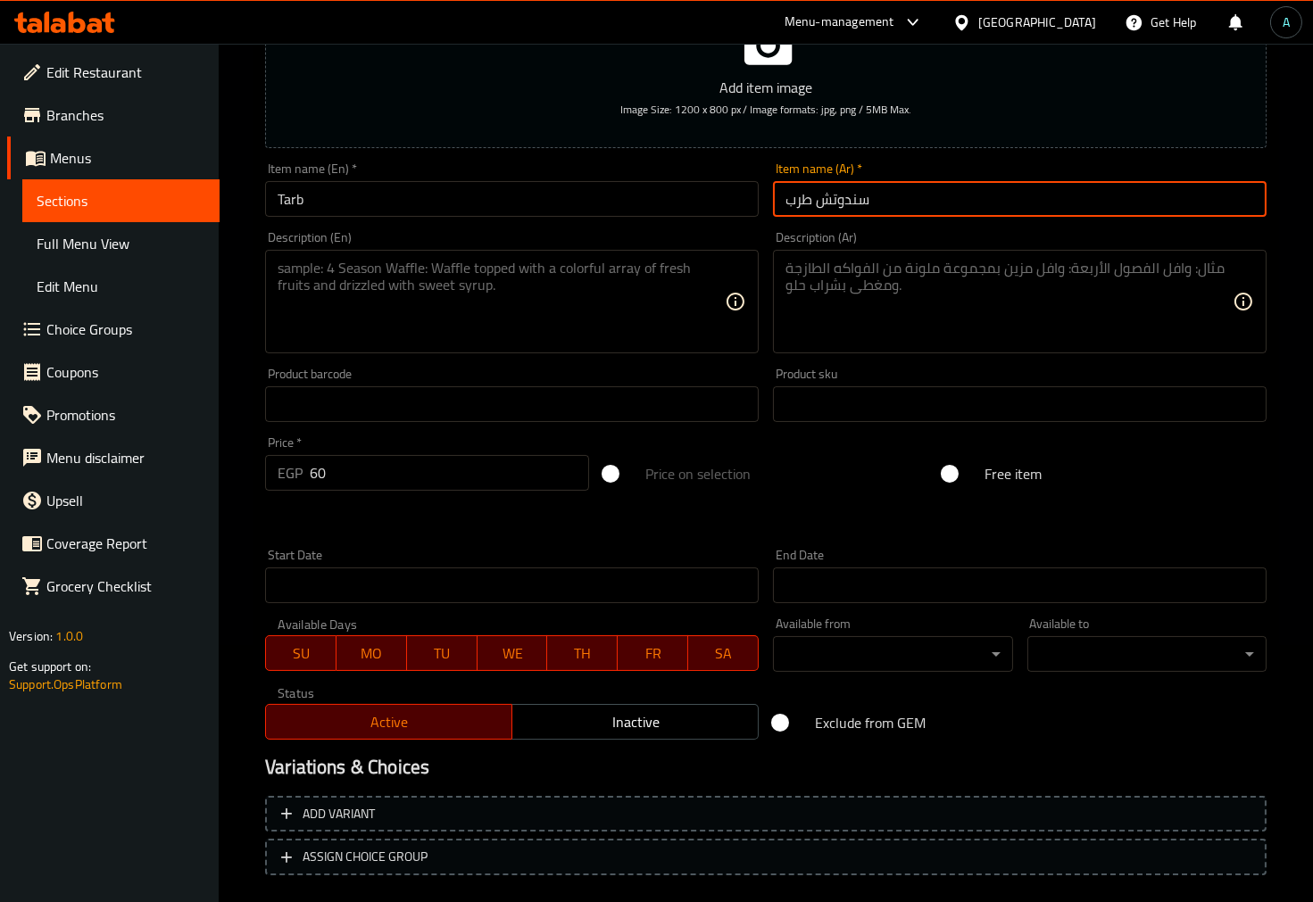
type input "سندوتش طرب"
click at [625, 195] on input "Tarb" at bounding box center [512, 199] width 494 height 36
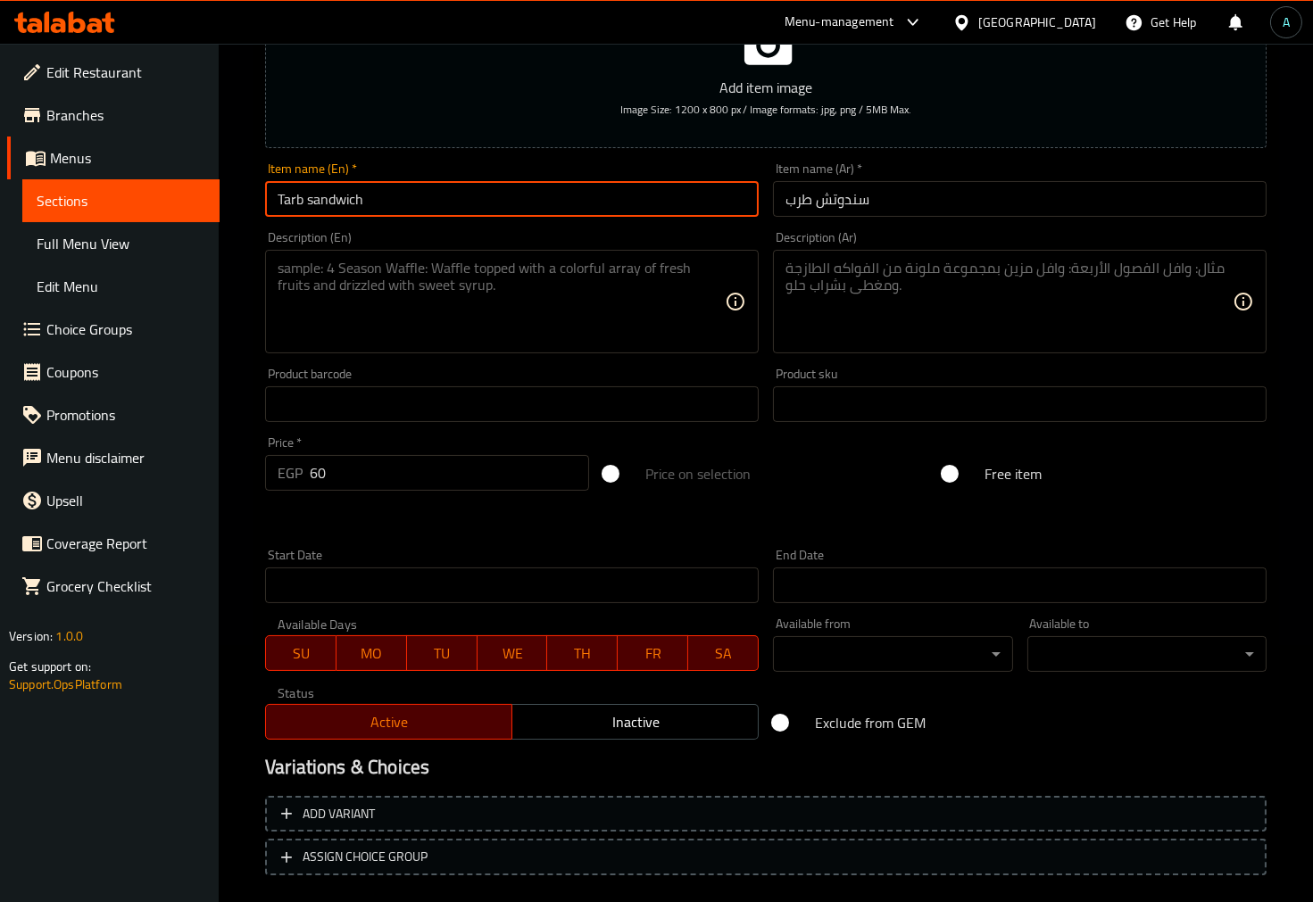
type input "Tarb sandwich"
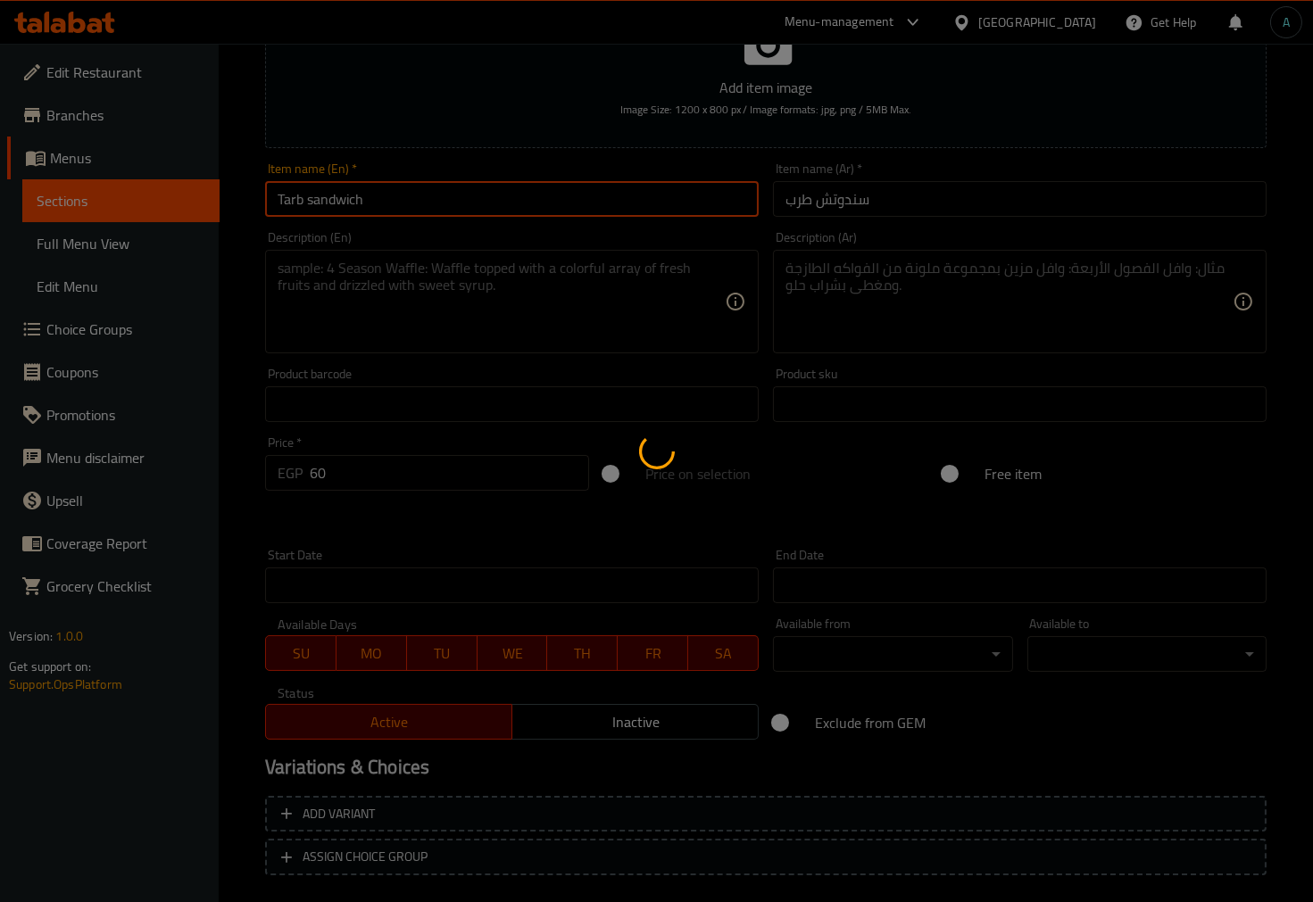
type input "0"
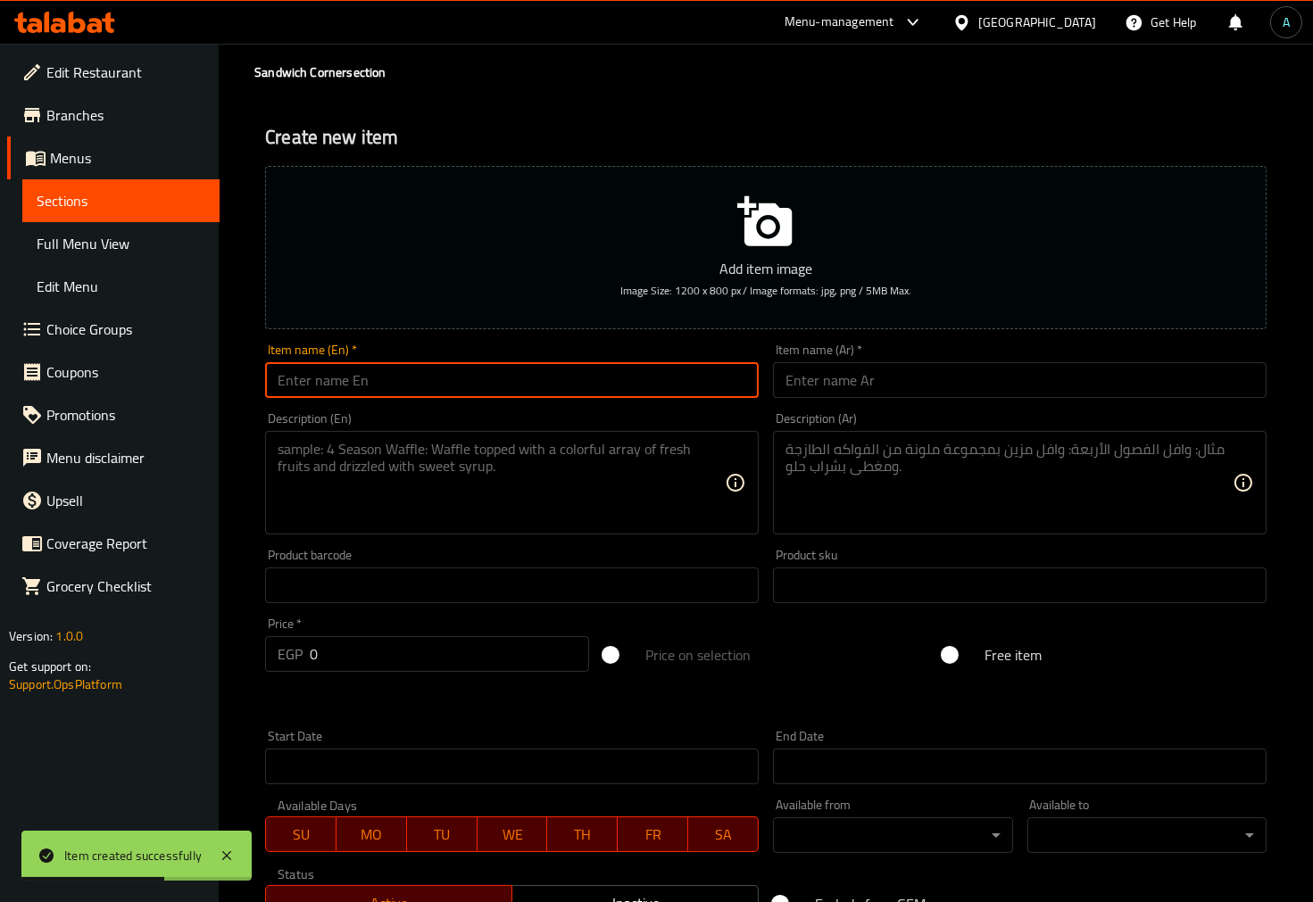
scroll to position [0, 0]
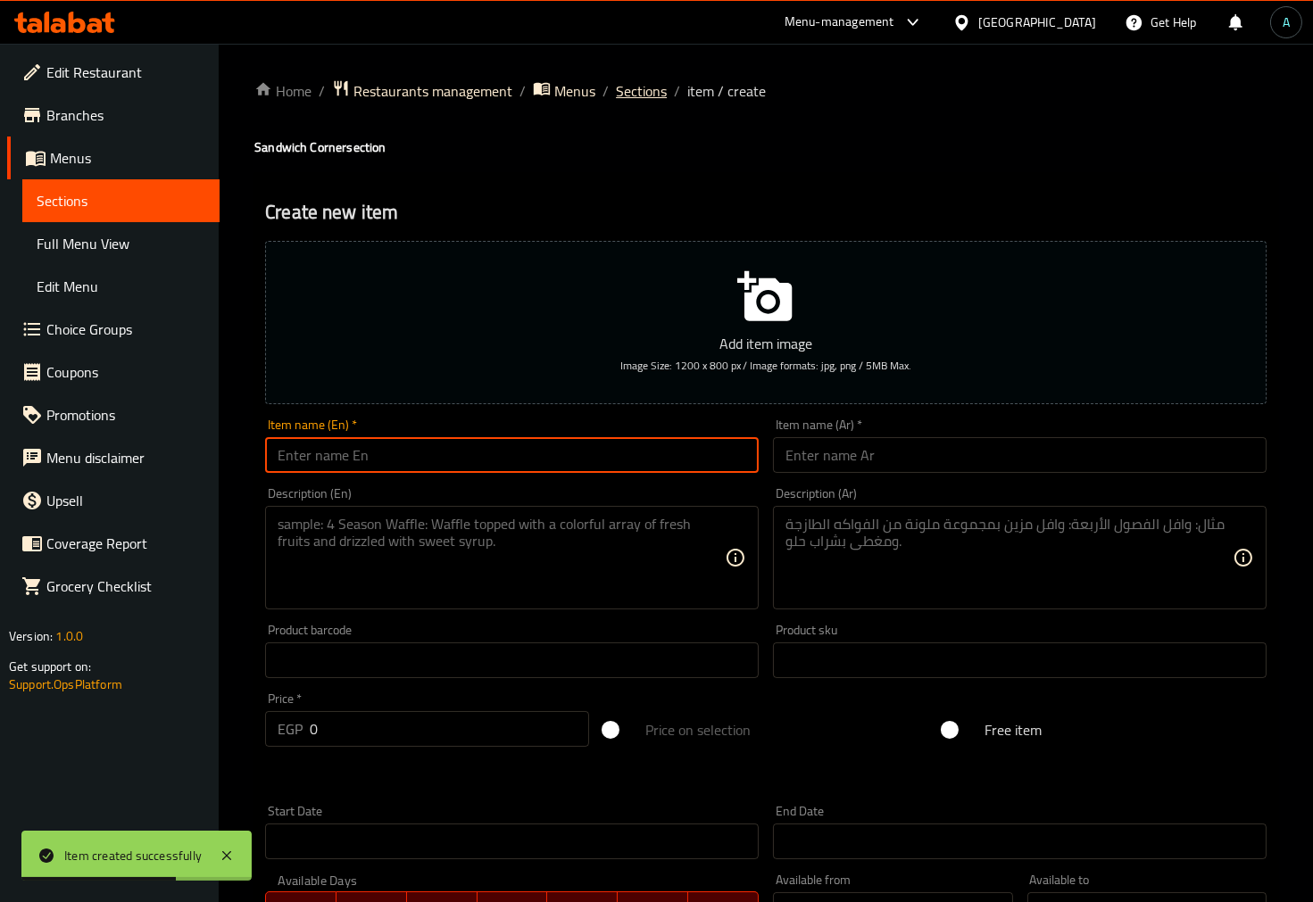
click at [641, 93] on span "Sections" at bounding box center [641, 90] width 51 height 21
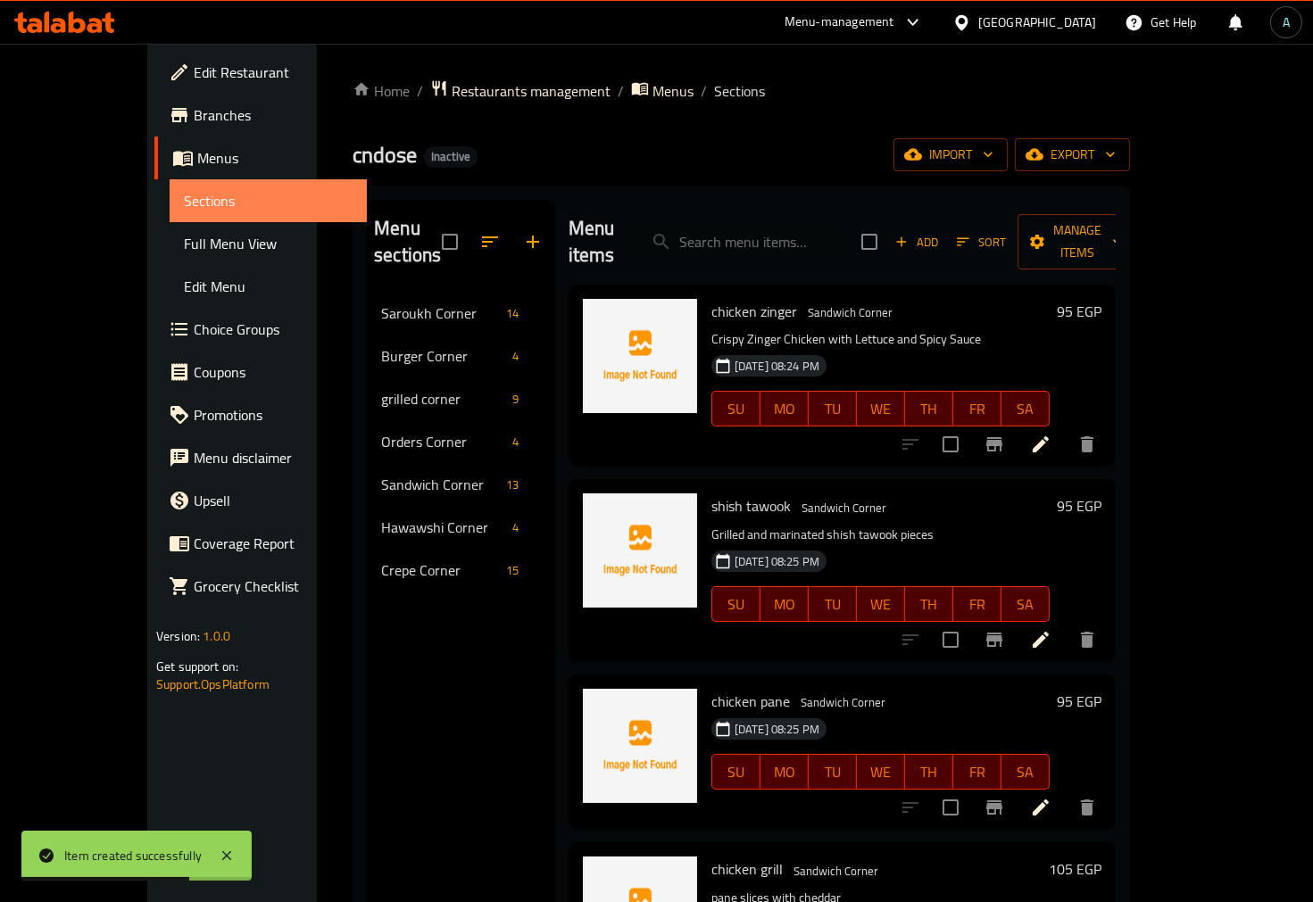
click at [170, 212] on link "Sections" at bounding box center [268, 200] width 197 height 43
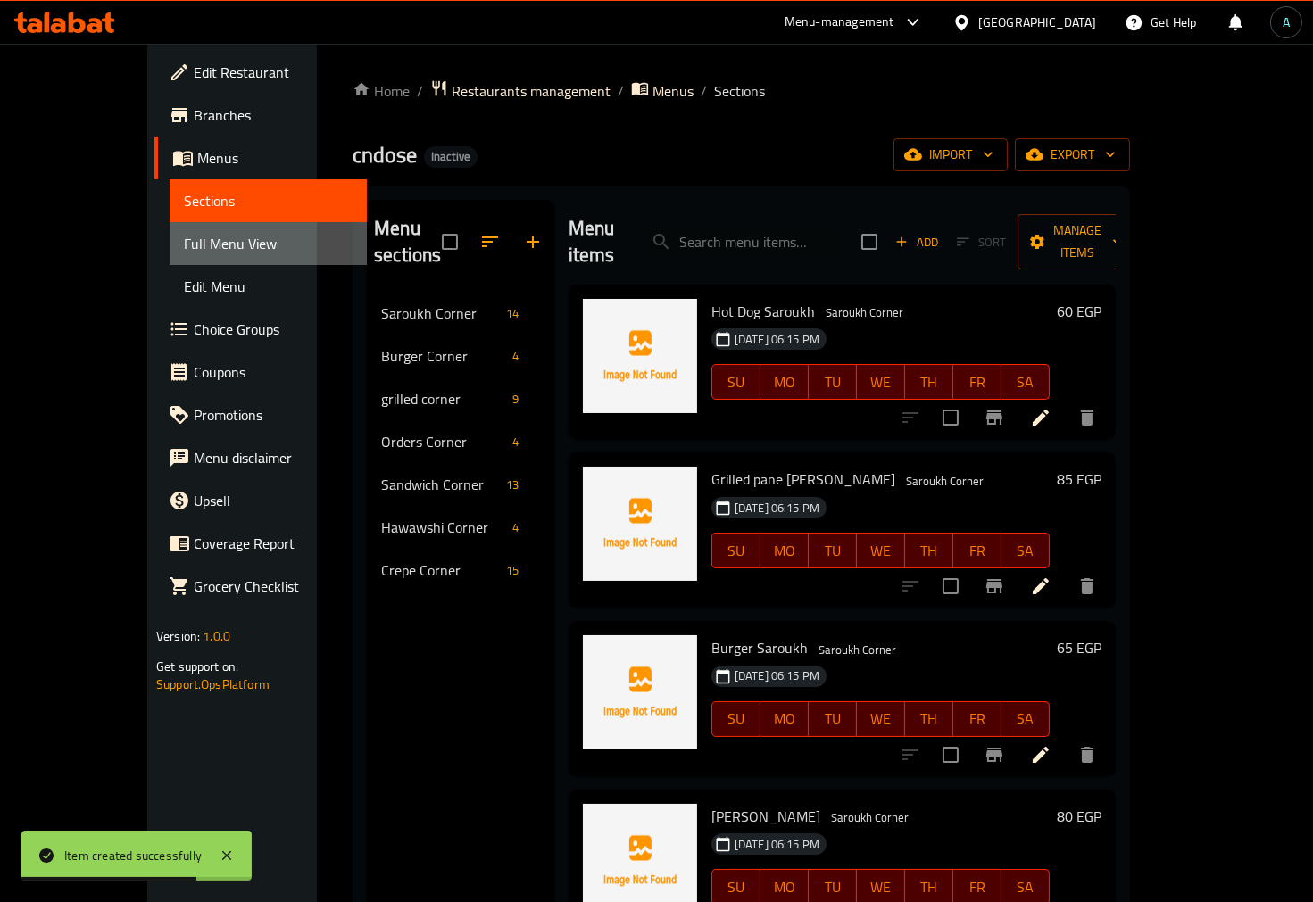
click at [184, 241] on span "Full Menu View" at bounding box center [268, 243] width 169 height 21
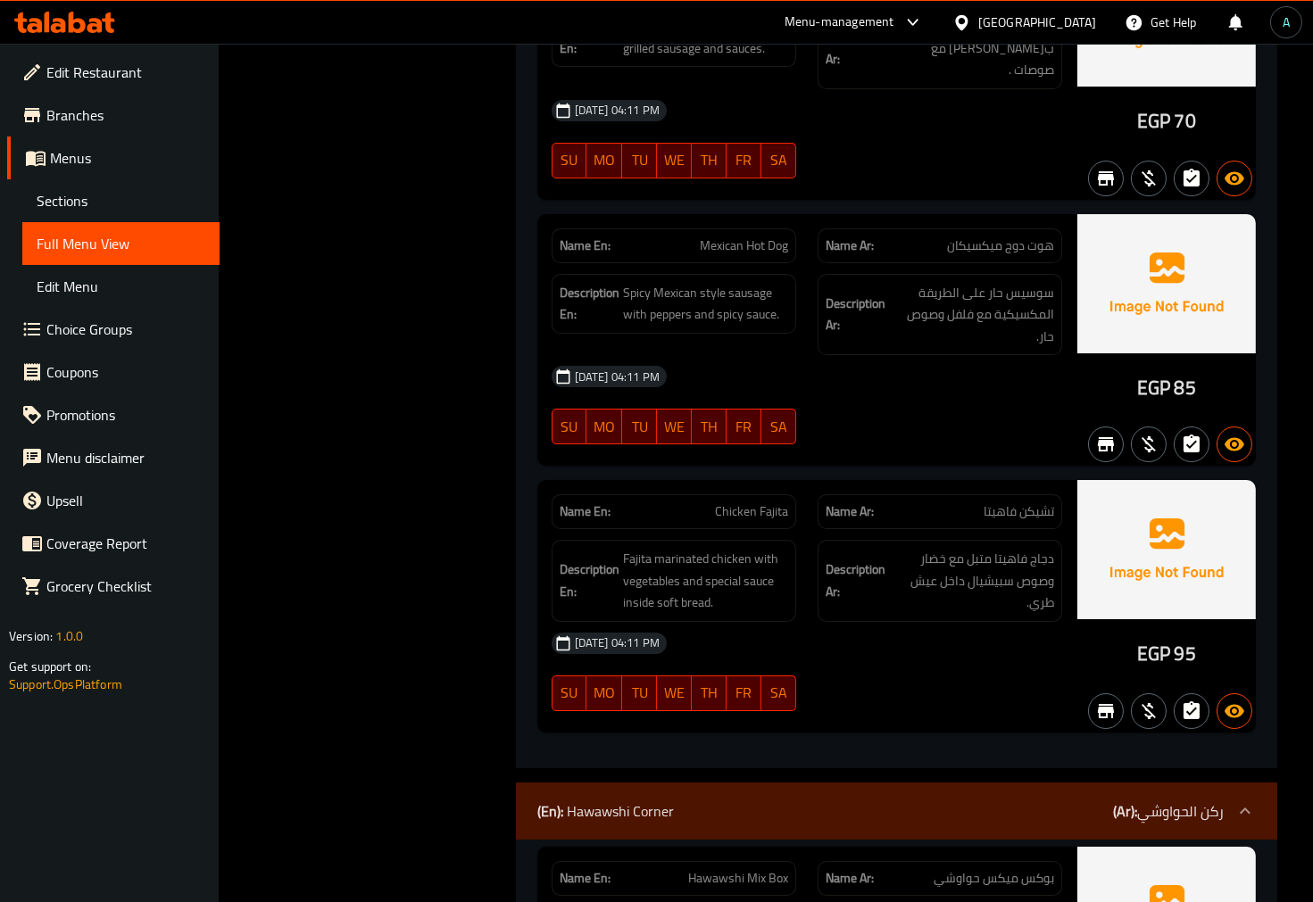
scroll to position [11108, 0]
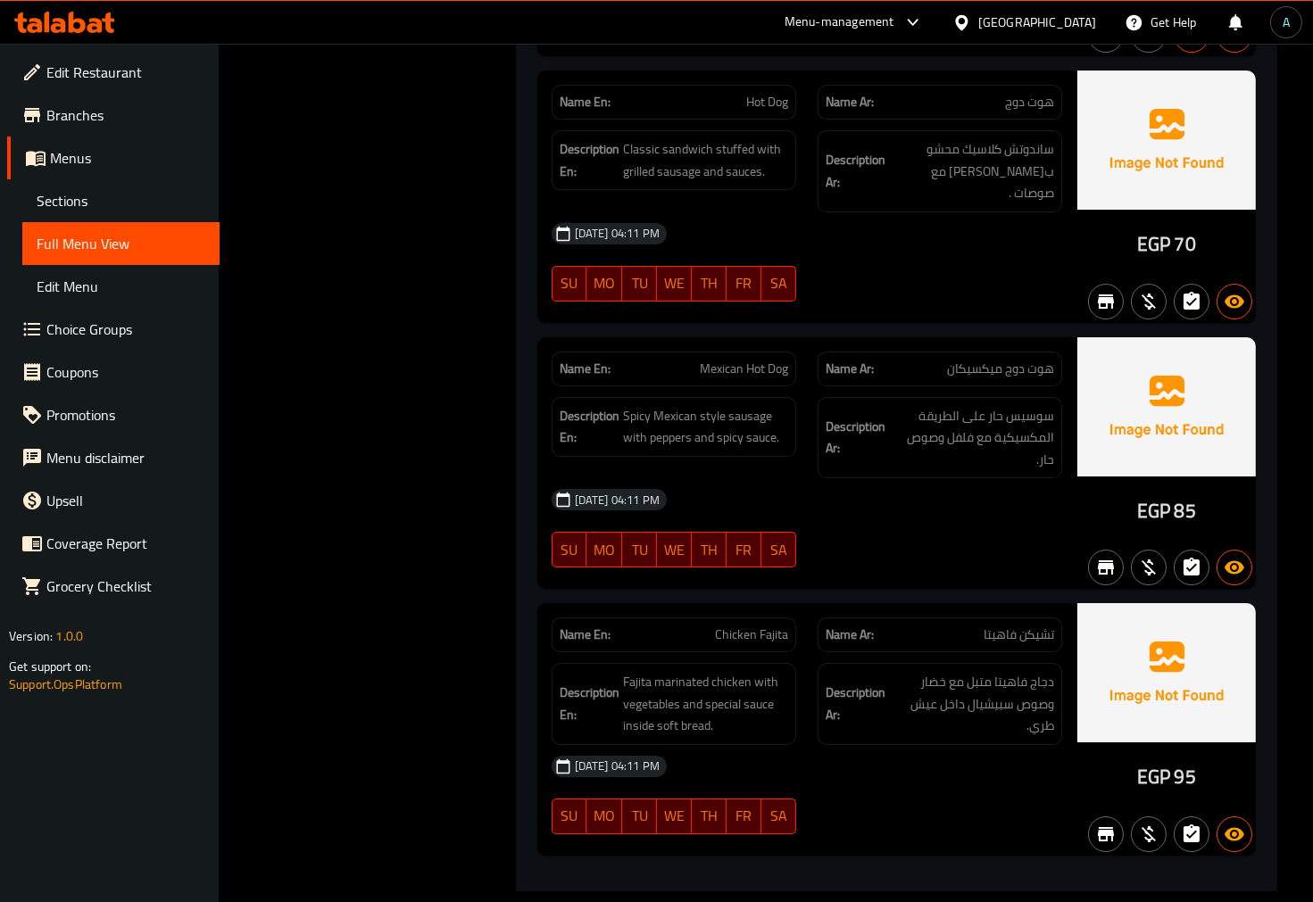
scroll to position [0, 0]
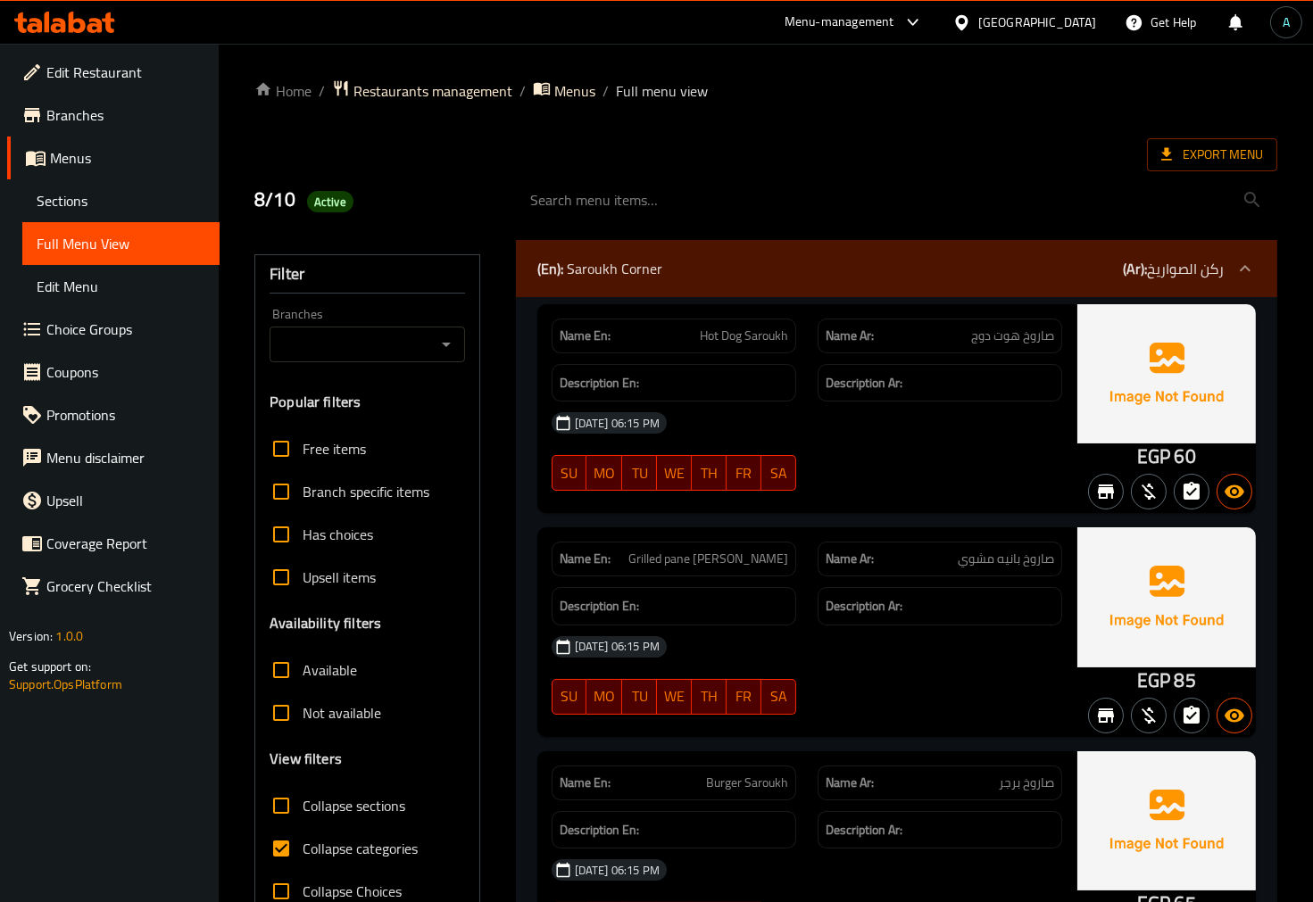
click at [317, 842] on span "Collapse categories" at bounding box center [360, 848] width 115 height 21
click at [303, 842] on input "Collapse categories" at bounding box center [281, 848] width 43 height 43
checkbox input "false"
click at [730, 138] on div "Export Menu" at bounding box center [765, 154] width 1023 height 33
drag, startPoint x: 1134, startPoint y: 461, endPoint x: 1152, endPoint y: 460, distance: 18.8
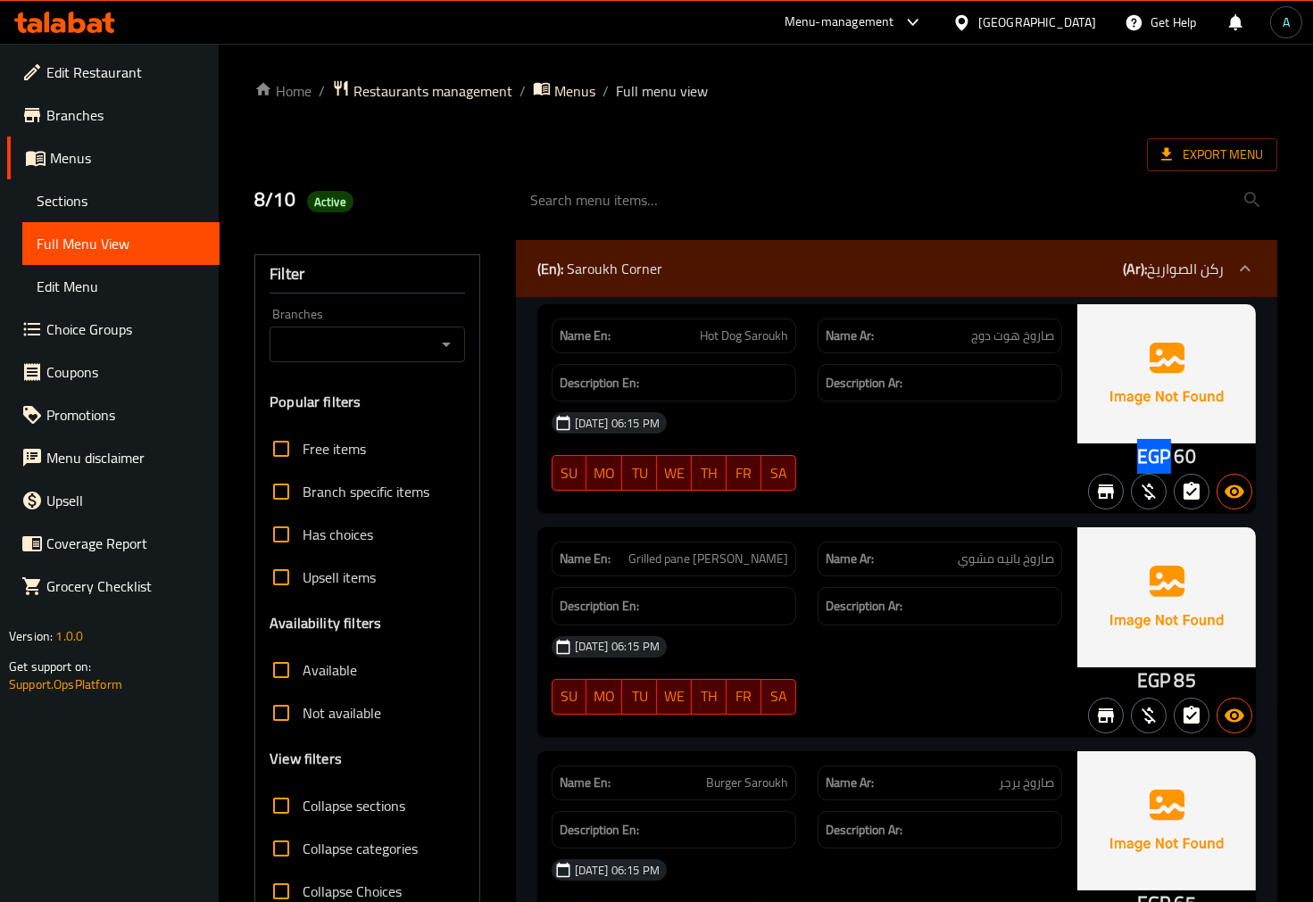
click at [1170, 461] on div "EGP 60" at bounding box center [1166, 408] width 179 height 209
copy span "EGP"
click at [1212, 156] on span "Export Menu" at bounding box center [1212, 155] width 102 height 22
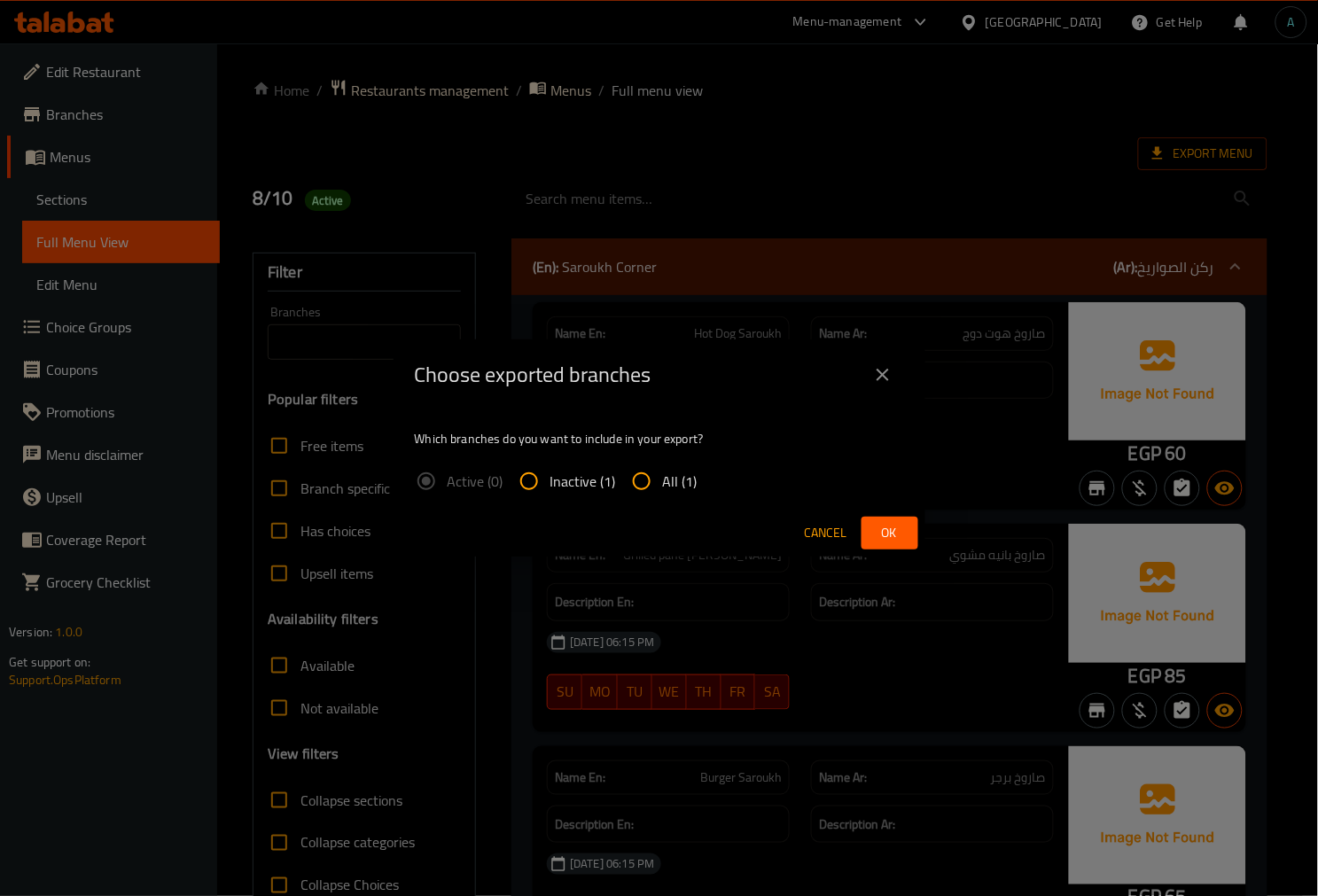
click at [671, 484] on span "All (1)" at bounding box center [680, 481] width 35 height 21
click at [663, 484] on input "All (1)" at bounding box center [642, 481] width 43 height 43
radio input "true"
click at [880, 523] on span "Ok" at bounding box center [890, 533] width 29 height 22
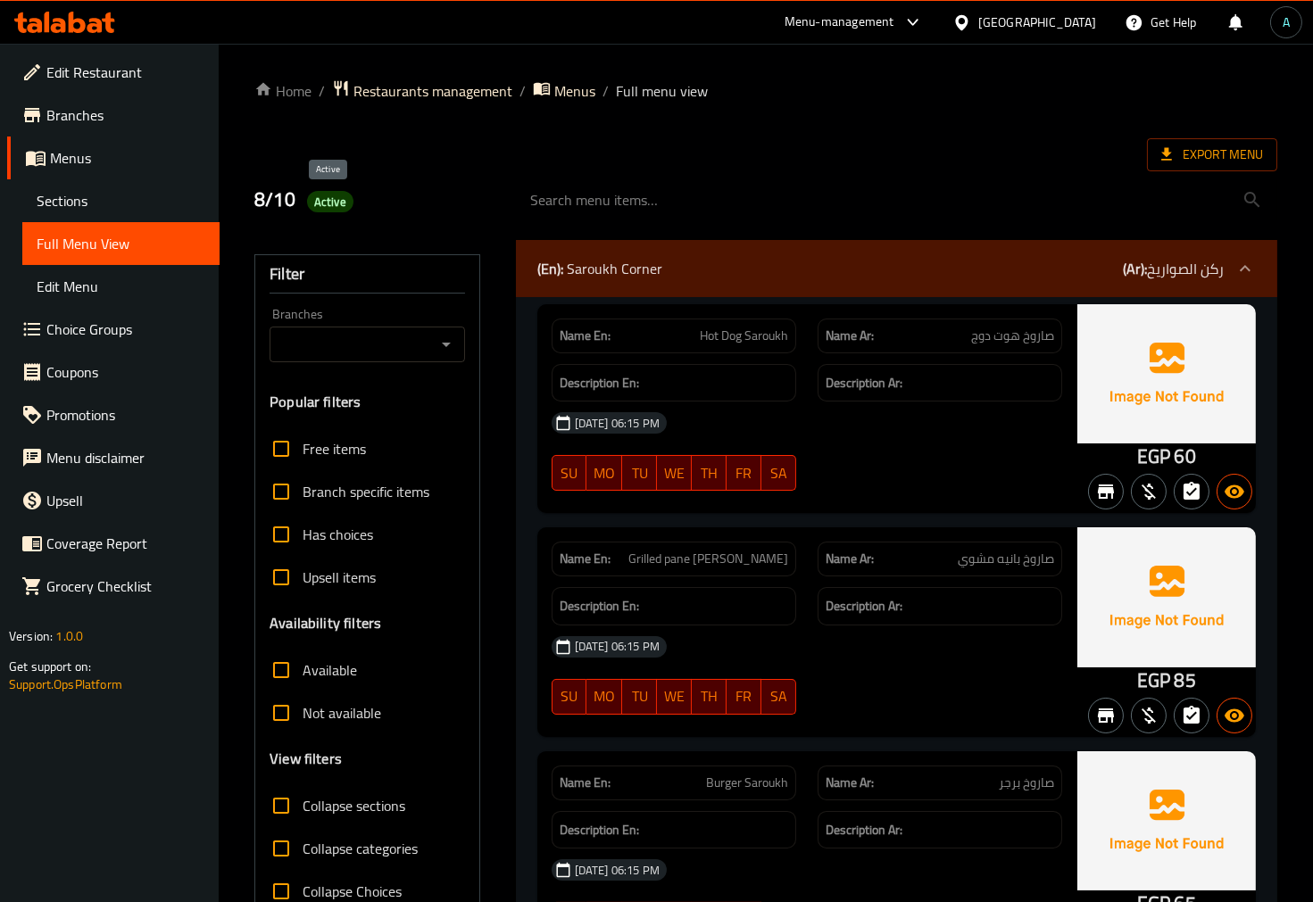
click at [337, 194] on span "Active" at bounding box center [330, 202] width 46 height 17
copy span "Active"
